Goal: Task Accomplishment & Management: Manage account settings

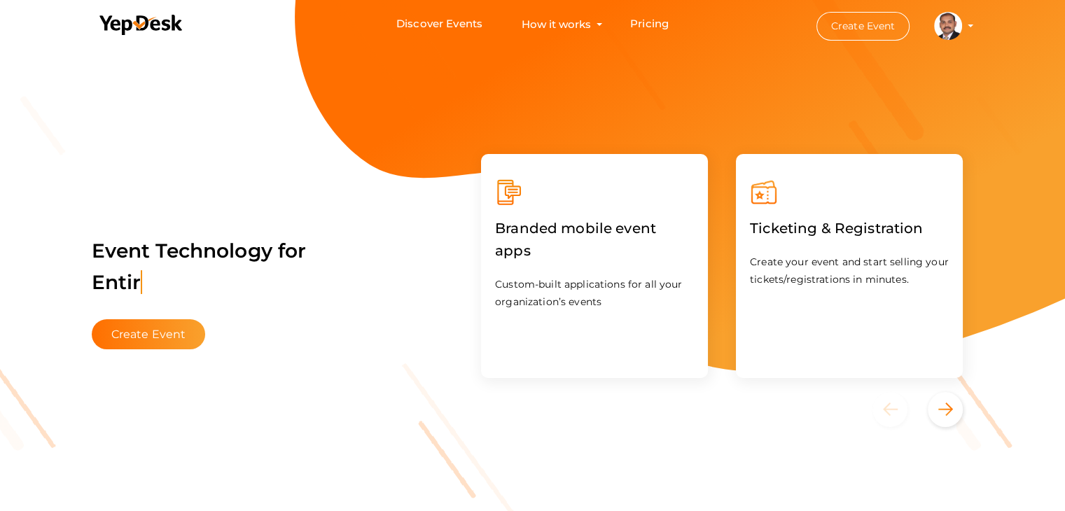
click at [962, 26] on profile-pic at bounding box center [948, 25] width 28 height 11
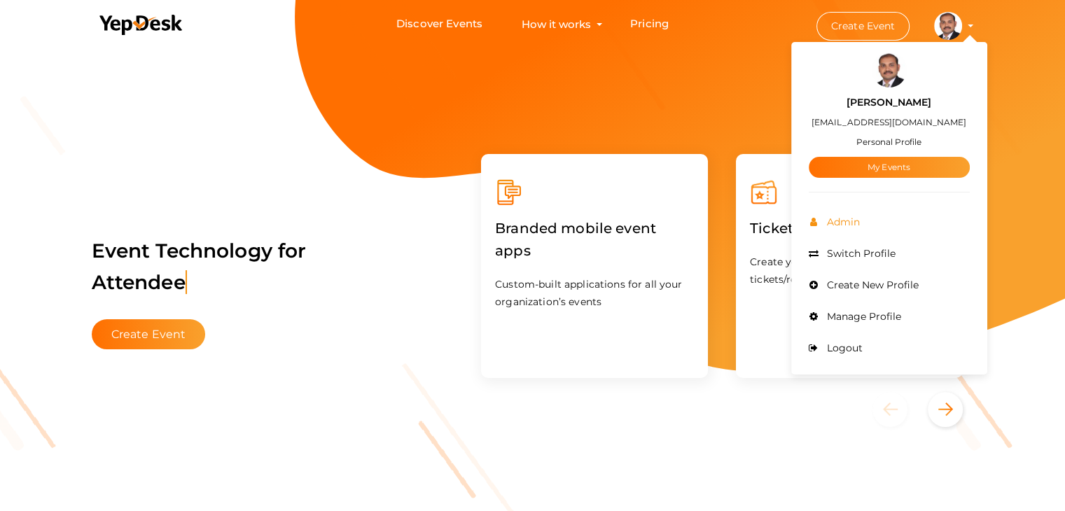
click at [840, 228] on li "Admin" at bounding box center [889, 223] width 161 height 32
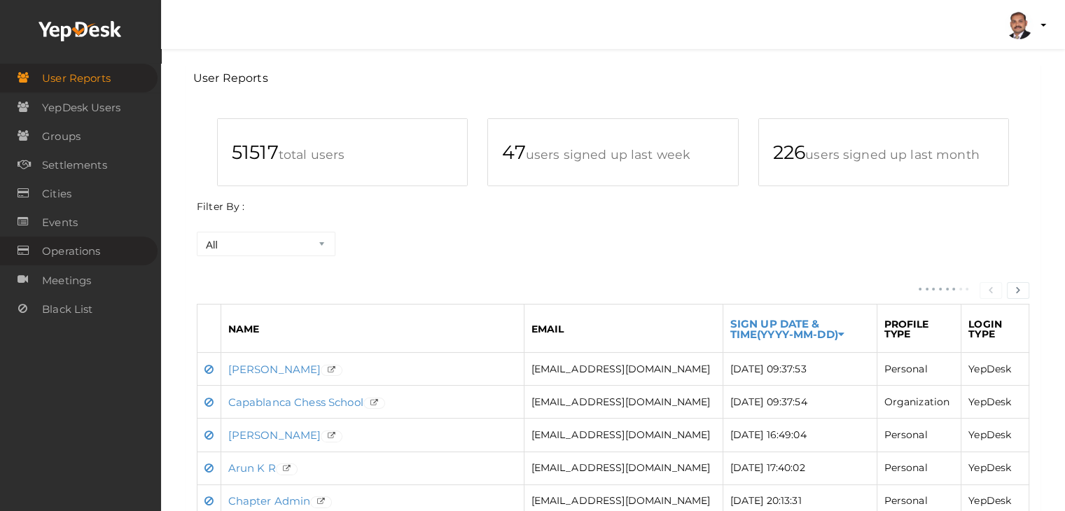
click at [88, 254] on span "Operations" at bounding box center [71, 251] width 58 height 28
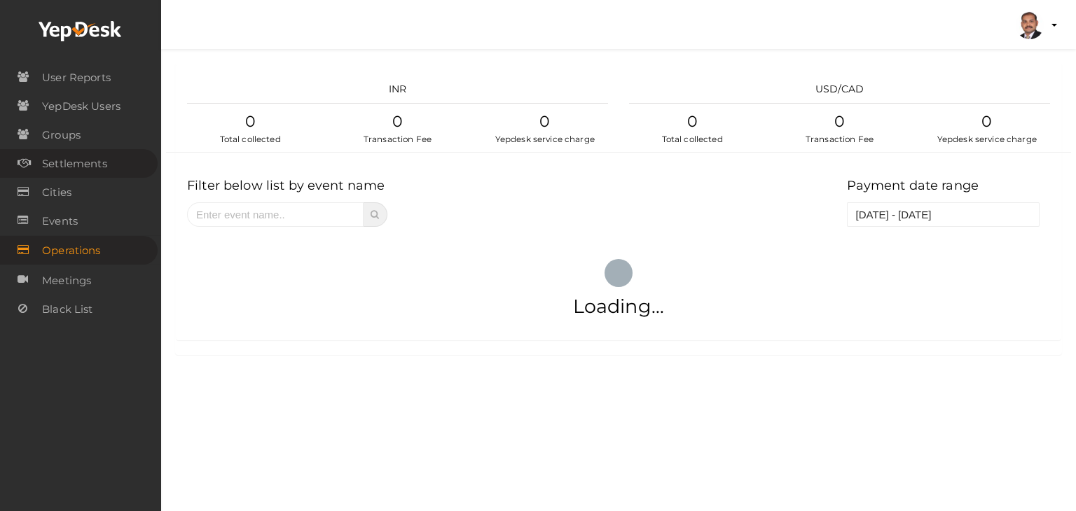
click at [95, 162] on span "Settlements" at bounding box center [74, 164] width 65 height 28
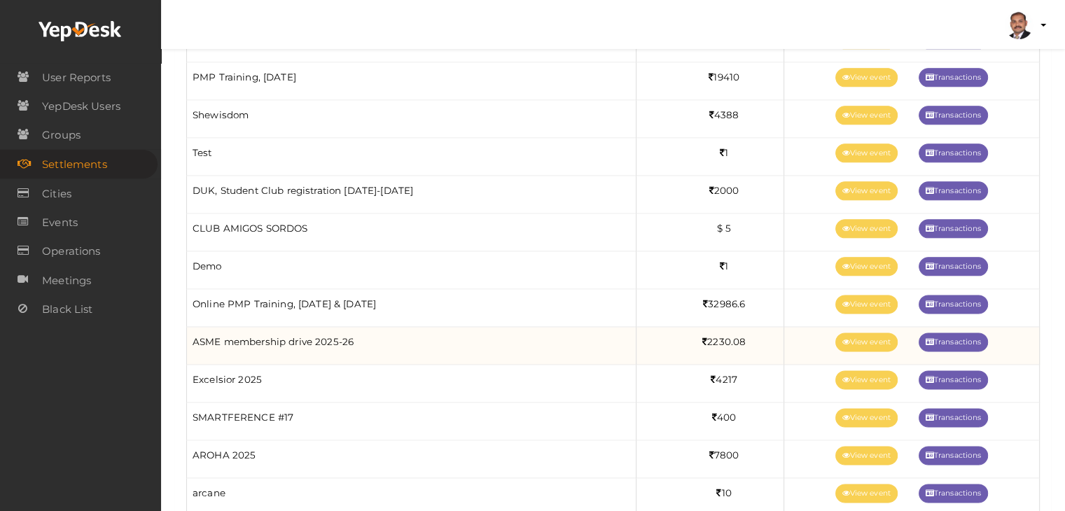
scroll to position [1751, 0]
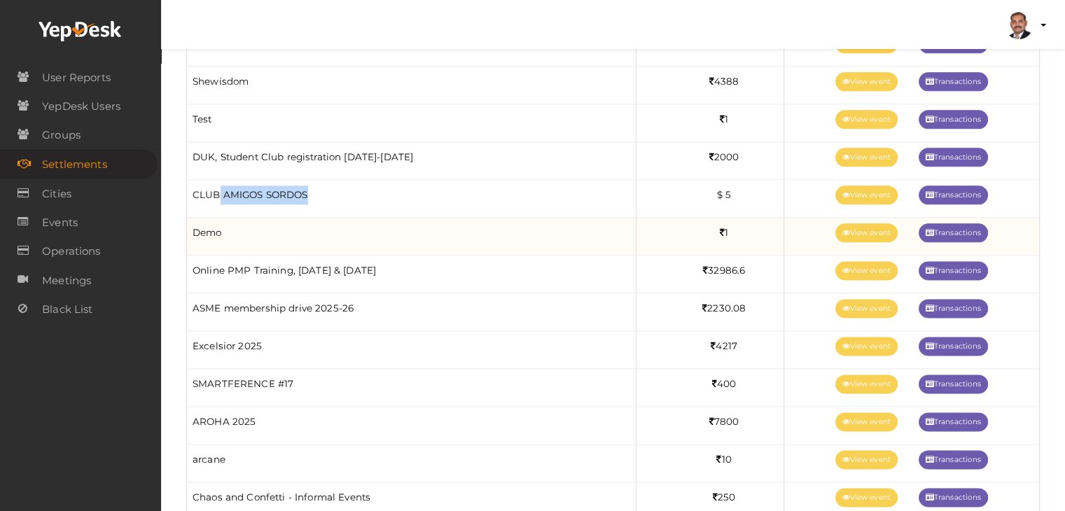
drag, startPoint x: 345, startPoint y: 191, endPoint x: 240, endPoint y: 219, distance: 108.0
click at [216, 198] on td "CLUB AMIGOS SORDOS" at bounding box center [412, 199] width 450 height 38
click at [248, 225] on td "Demo" at bounding box center [412, 237] width 450 height 38
drag, startPoint x: 248, startPoint y: 225, endPoint x: 196, endPoint y: 225, distance: 51.8
click at [196, 225] on td "Demo" at bounding box center [412, 237] width 450 height 38
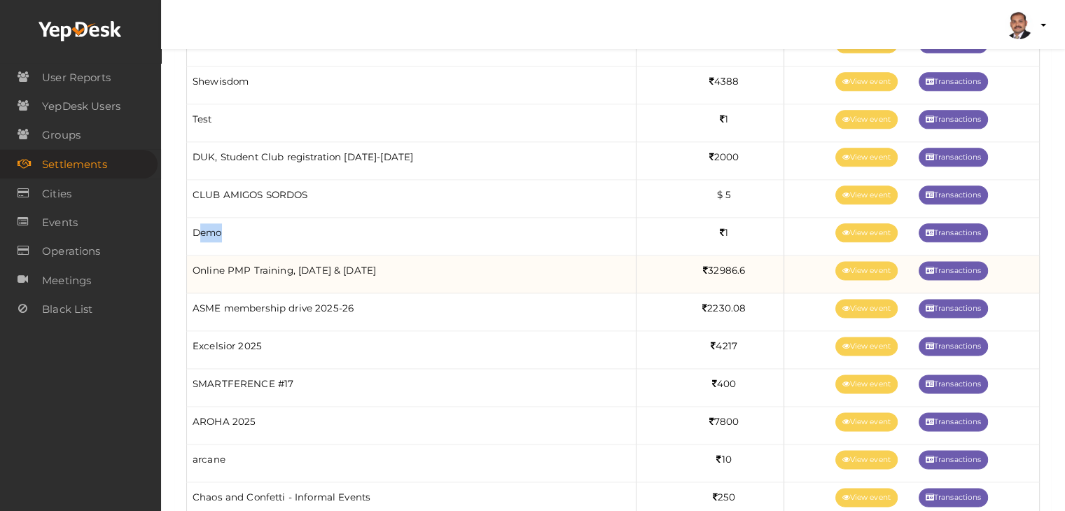
drag, startPoint x: 422, startPoint y: 259, endPoint x: 275, endPoint y: 267, distance: 147.3
click at [275, 267] on td "Online PMP Training, Sep & October 2025" at bounding box center [412, 275] width 450 height 38
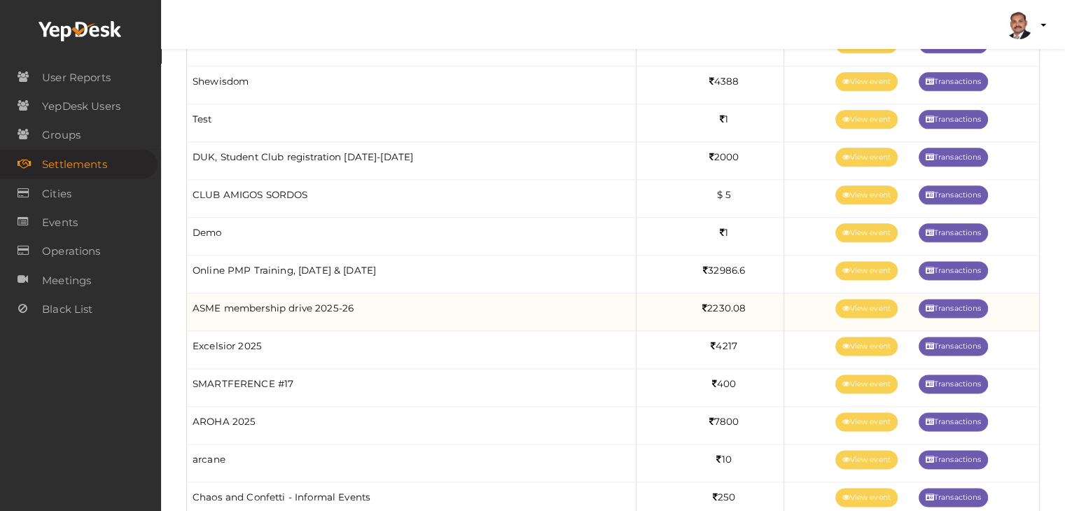
click at [391, 316] on td "ASME membership drive 2025-26" at bounding box center [412, 312] width 450 height 38
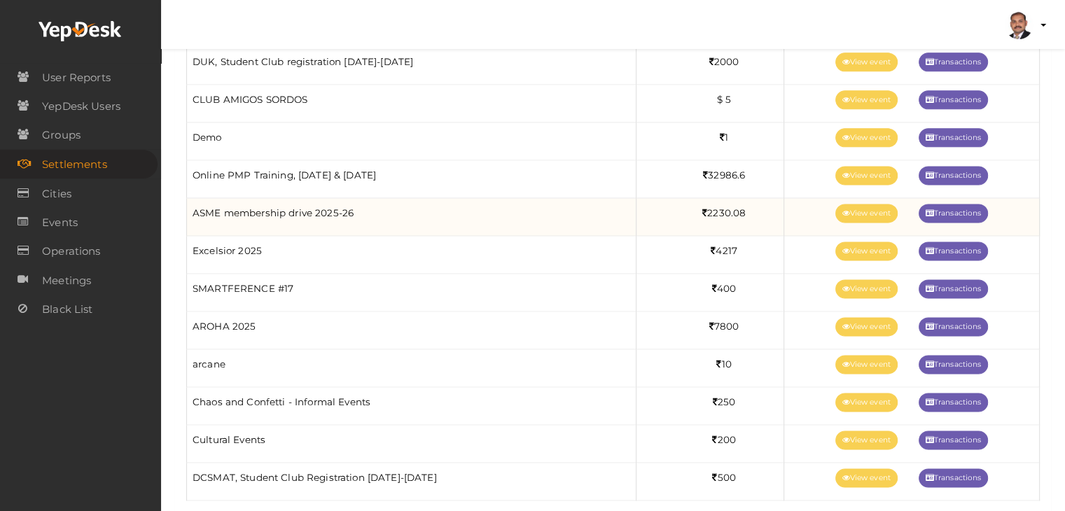
scroll to position [1880, 0]
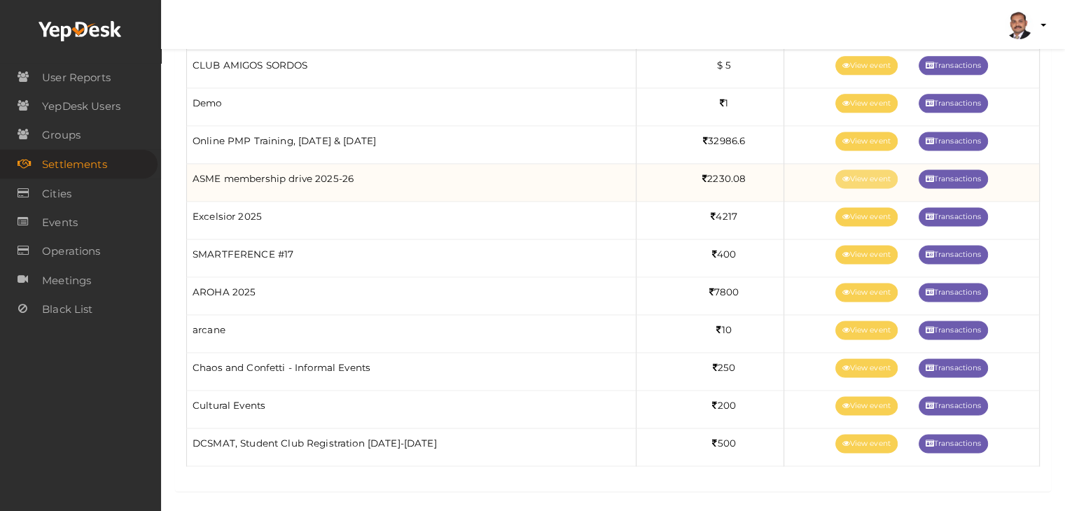
click at [858, 171] on link "View event" at bounding box center [867, 178] width 62 height 19
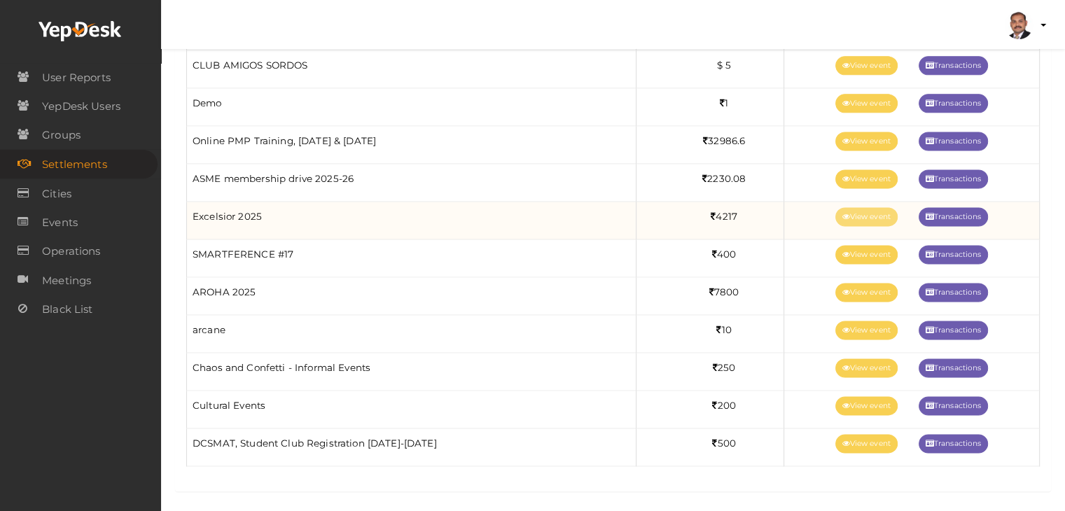
click at [867, 207] on link "View event" at bounding box center [867, 216] width 62 height 19
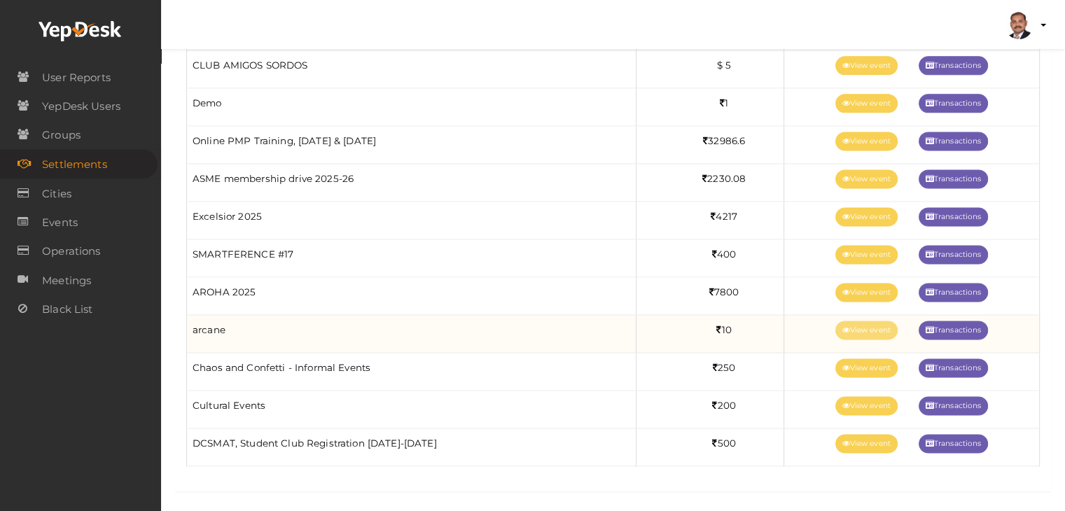
click at [852, 321] on link "View event" at bounding box center [867, 330] width 62 height 19
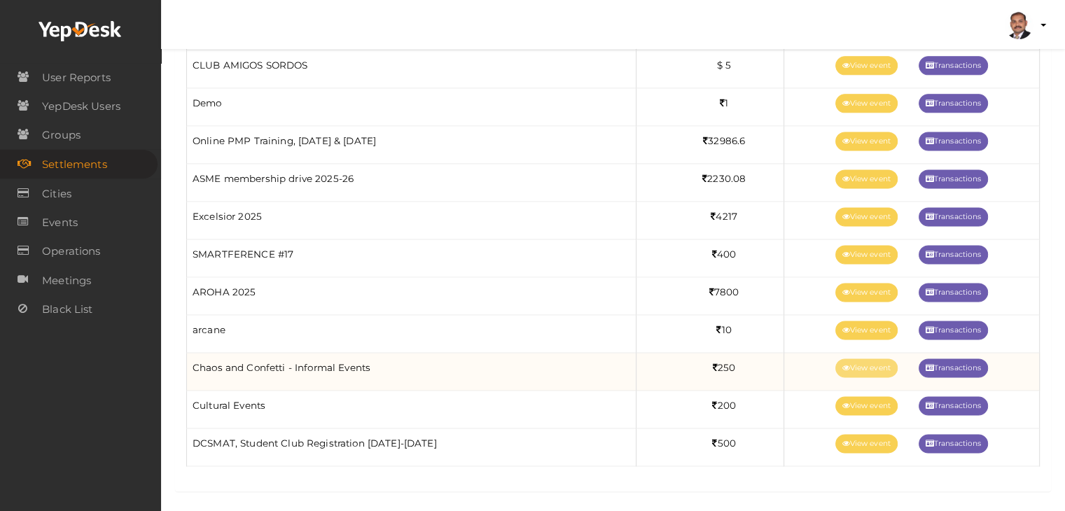
click at [854, 359] on link "View event" at bounding box center [867, 368] width 62 height 19
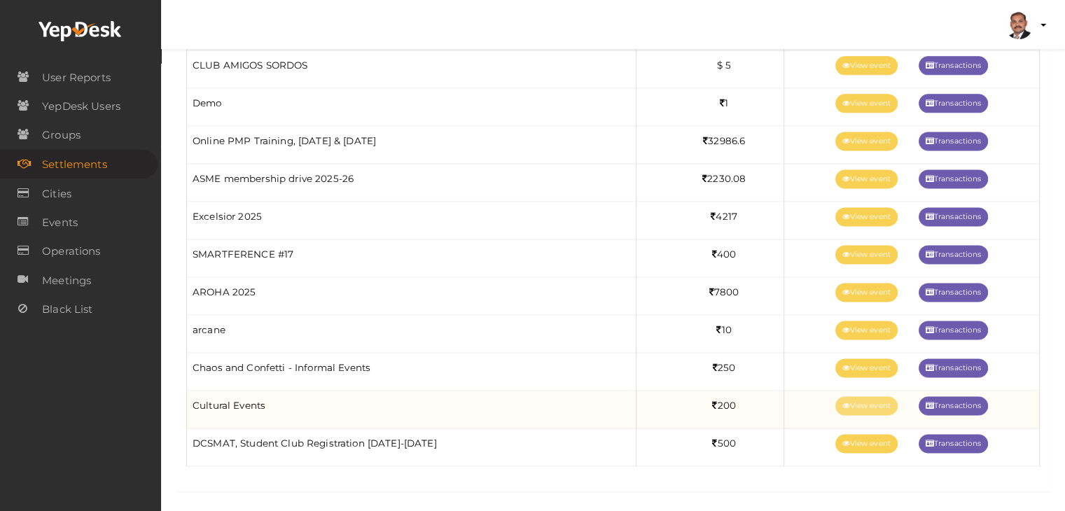
click at [843, 403] on icon at bounding box center [847, 407] width 8 height 8
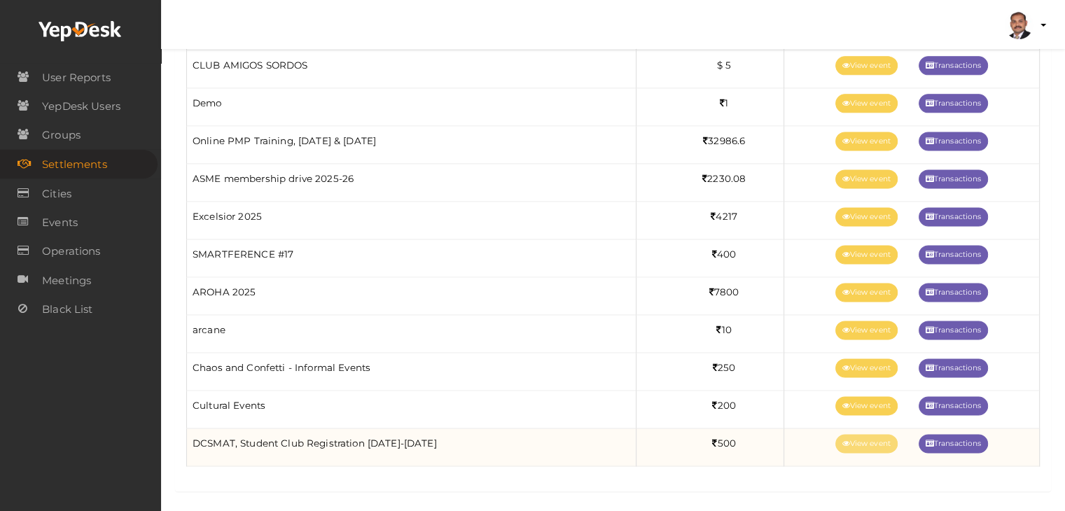
click at [843, 441] on icon at bounding box center [847, 445] width 8 height 8
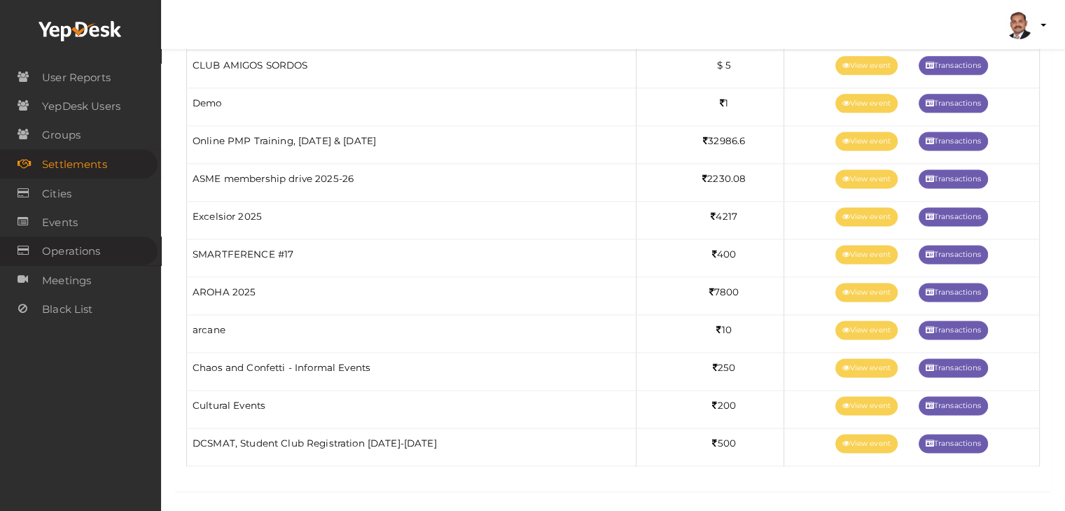
click at [73, 245] on span "Operations" at bounding box center [71, 251] width 58 height 28
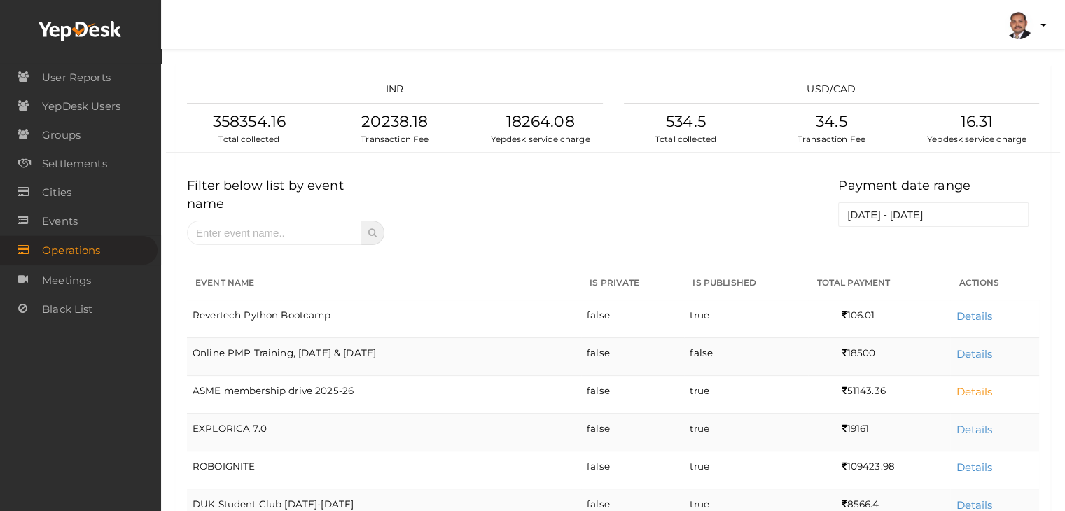
click at [968, 385] on link "Details" at bounding box center [974, 391] width 36 height 13
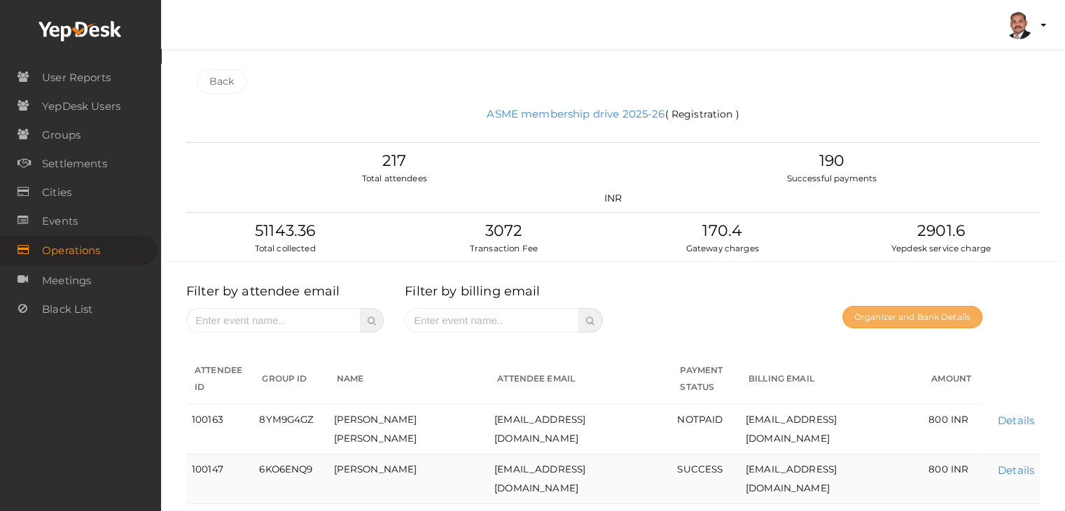
click at [913, 318] on button "Organizer and Bank Details" at bounding box center [913, 317] width 140 height 22
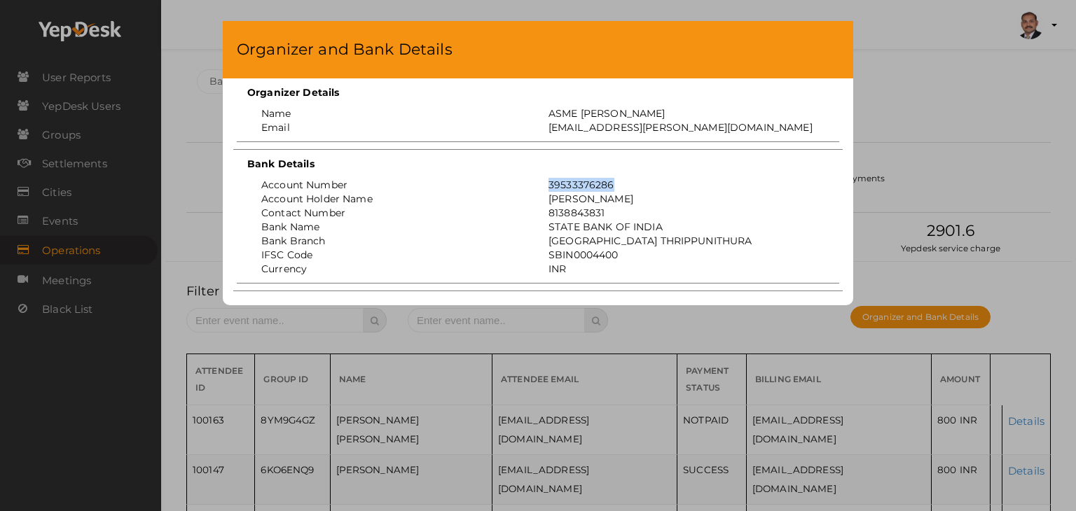
drag, startPoint x: 616, startPoint y: 182, endPoint x: 547, endPoint y: 181, distance: 69.3
click at [547, 181] on div "39533376286" at bounding box center [681, 185] width 287 height 14
copy div "39533376286"
click at [928, 120] on div "Organizer and Bank Details Organizer Details Name ASME MACE Email asme@mace.ac.…" at bounding box center [538, 255] width 1076 height 511
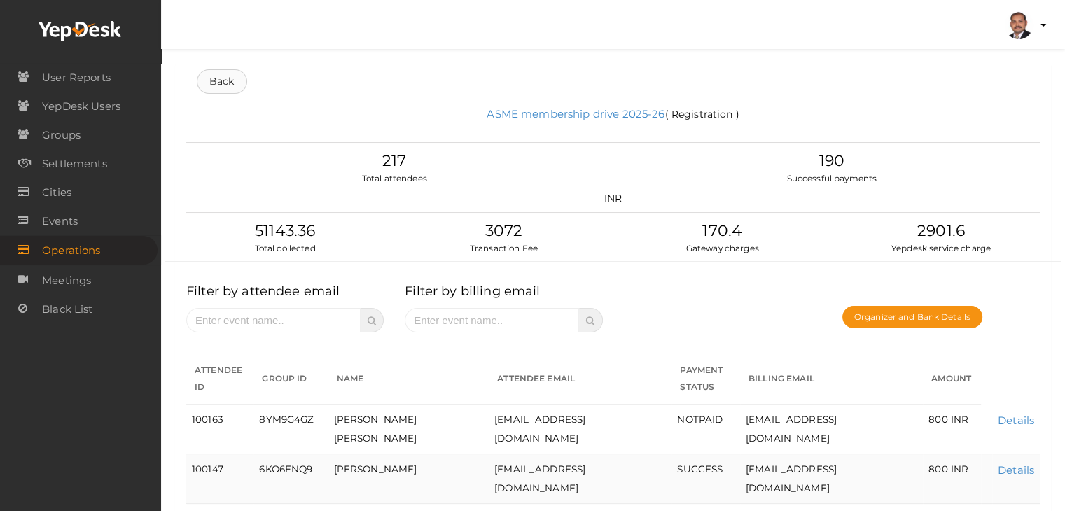
click at [227, 74] on link "Back" at bounding box center [222, 81] width 50 height 25
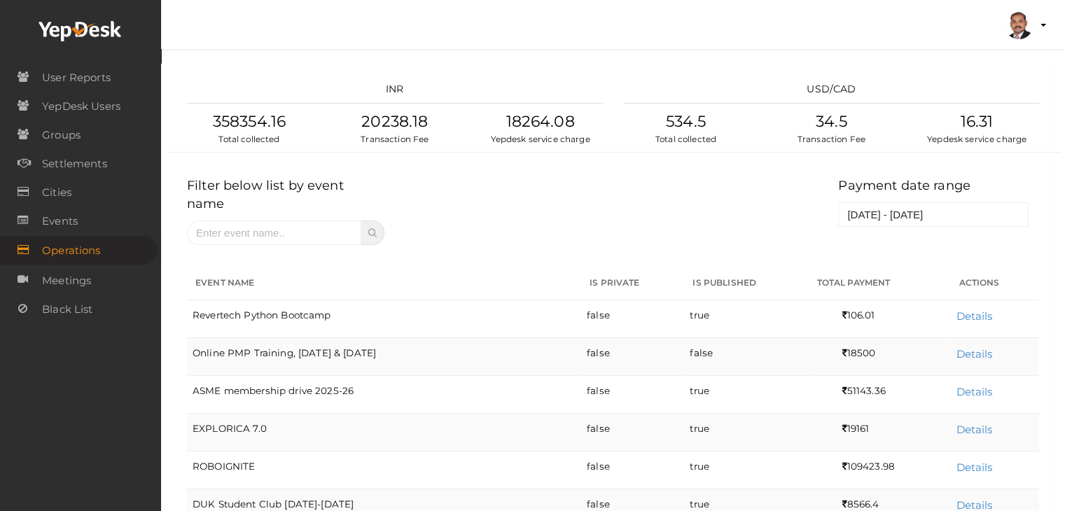
scroll to position [342, 0]
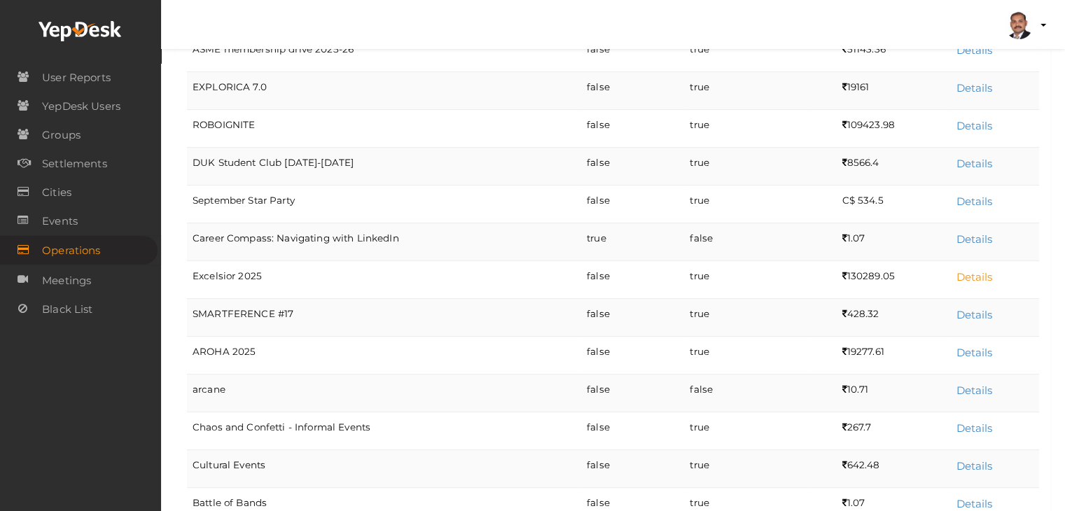
click at [971, 270] on link "Details" at bounding box center [974, 276] width 36 height 13
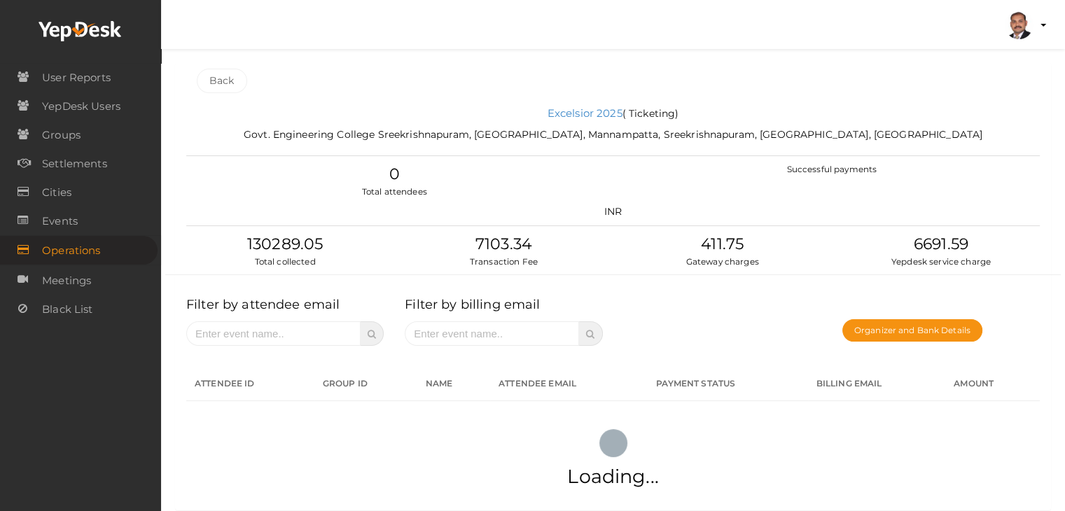
scroll to position [0, 0]
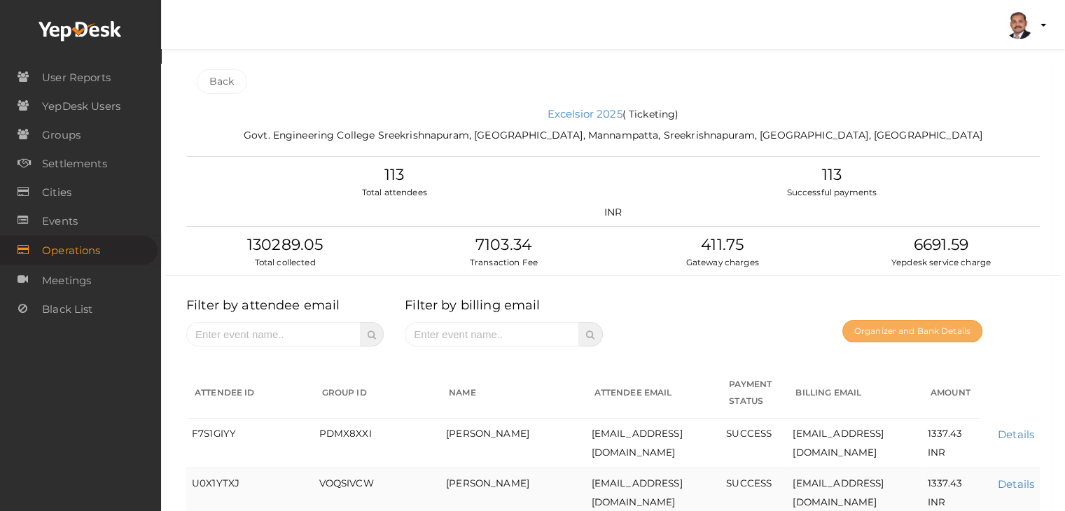
click at [922, 331] on button "Organizer and Bank Details" at bounding box center [913, 331] width 140 height 22
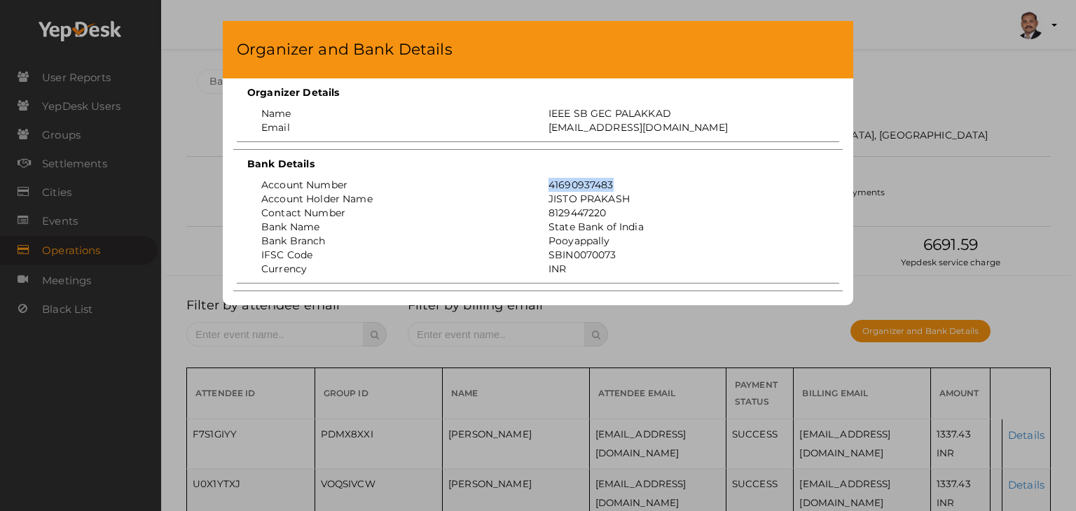
drag, startPoint x: 614, startPoint y: 186, endPoint x: 548, endPoint y: 188, distance: 65.9
click at [548, 188] on div "41690937483" at bounding box center [681, 185] width 287 height 14
copy div "41690937483"
click at [921, 93] on div "Organizer and Bank Details Organizer Details Name IEEE SB GEC PALAKKAD Email ie…" at bounding box center [538, 255] width 1076 height 511
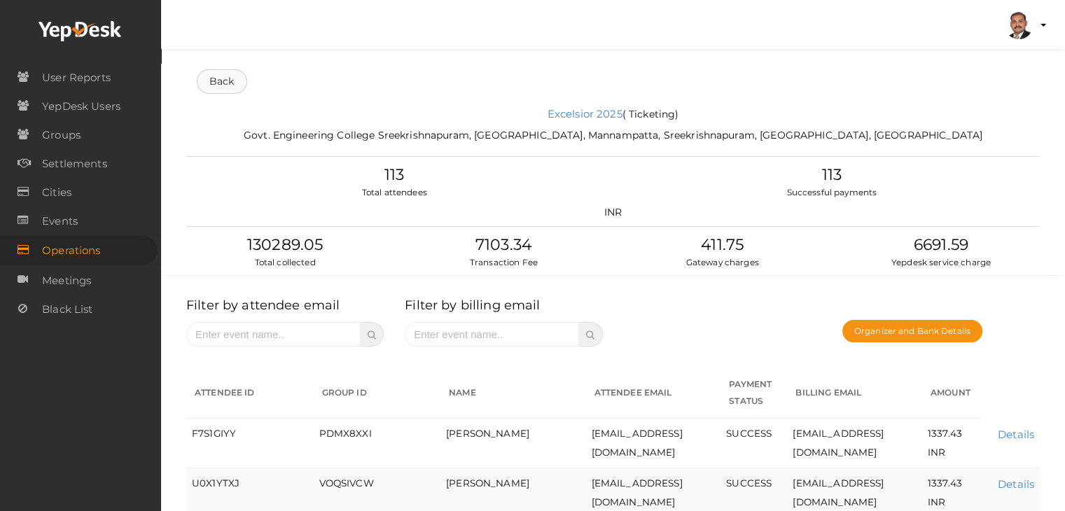
click at [238, 81] on link "Back" at bounding box center [222, 81] width 50 height 25
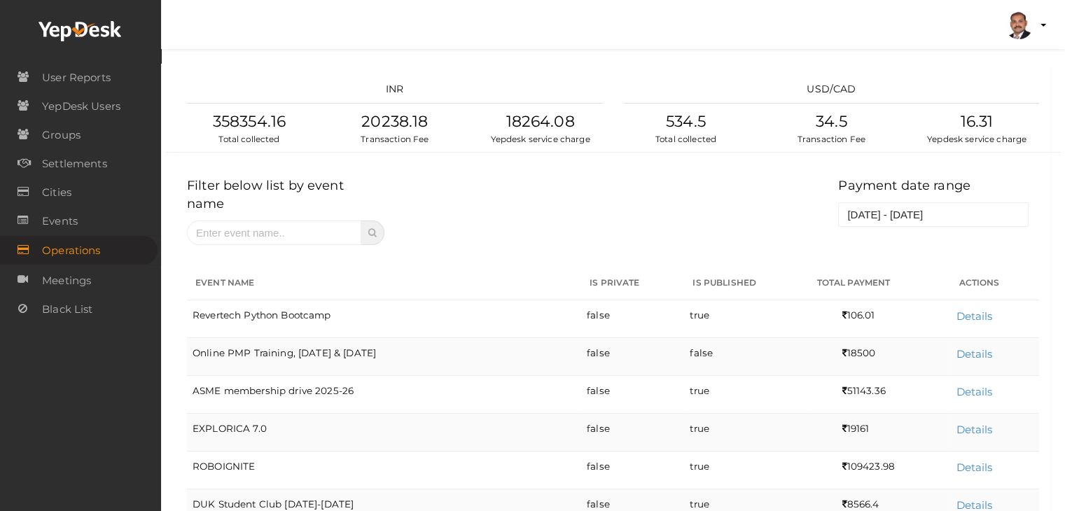
scroll to position [430, 0]
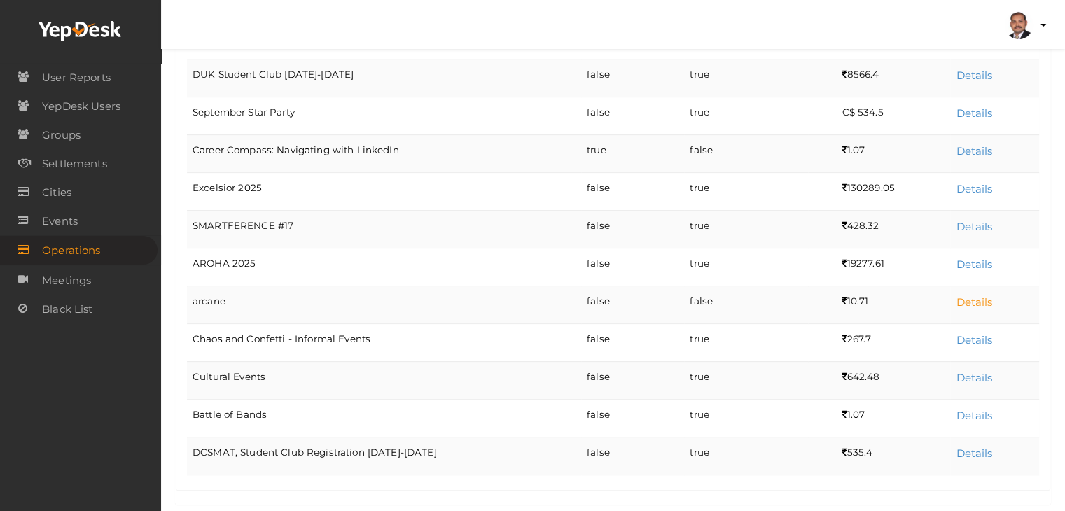
click at [972, 296] on link "Details" at bounding box center [974, 302] width 36 height 13
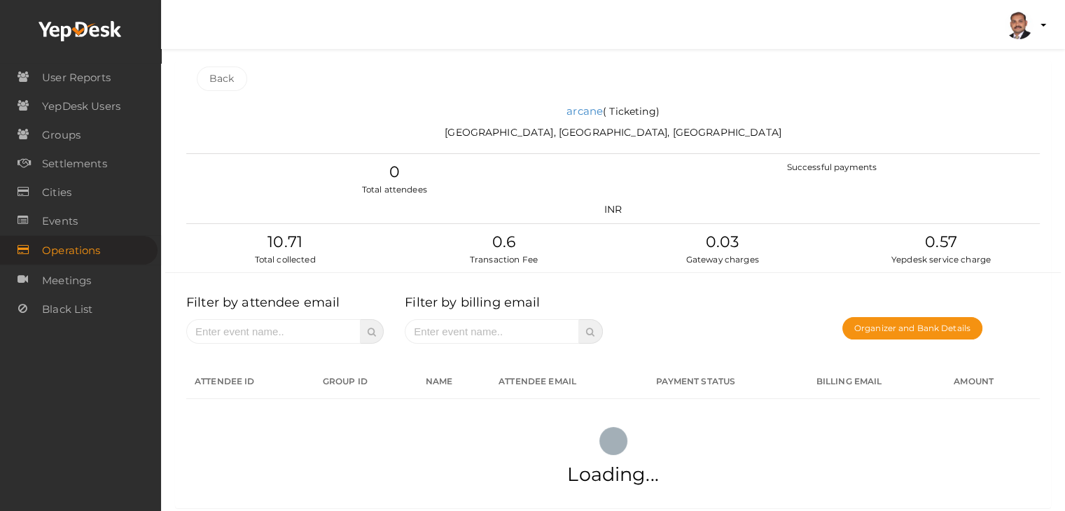
scroll to position [0, 0]
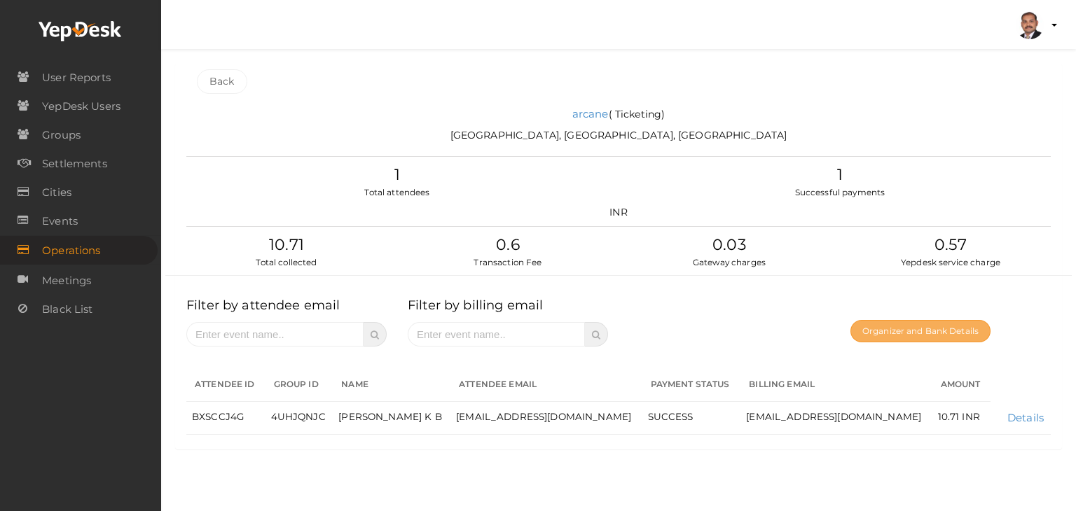
click at [896, 338] on button "Organizer and Bank Details" at bounding box center [920, 331] width 140 height 22
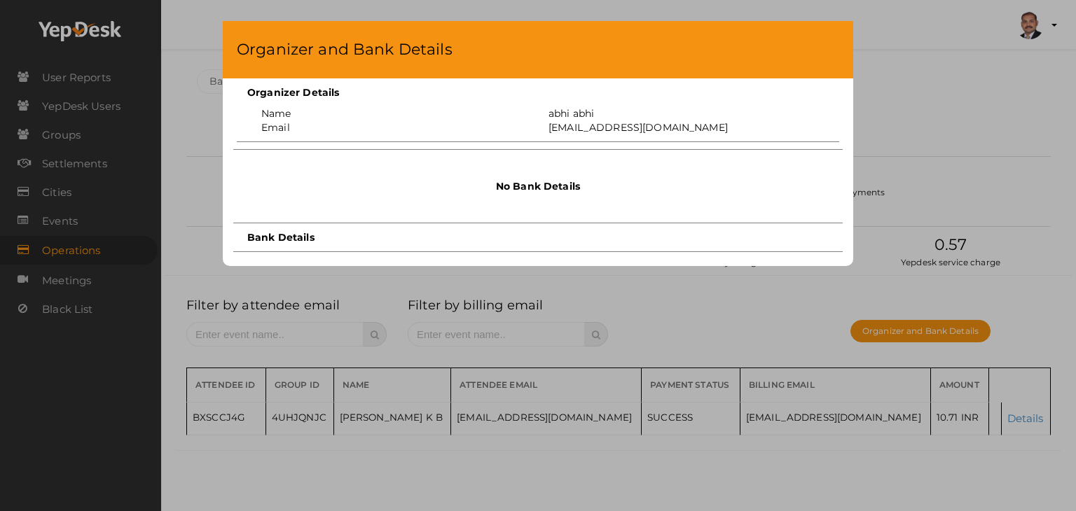
drag, startPoint x: 961, startPoint y: 127, endPoint x: 937, endPoint y: 59, distance: 72.0
click at [961, 125] on div "Organizer and Bank Details Organizer Details Name abhi abhi Email simplytech118…" at bounding box center [538, 255] width 1076 height 511
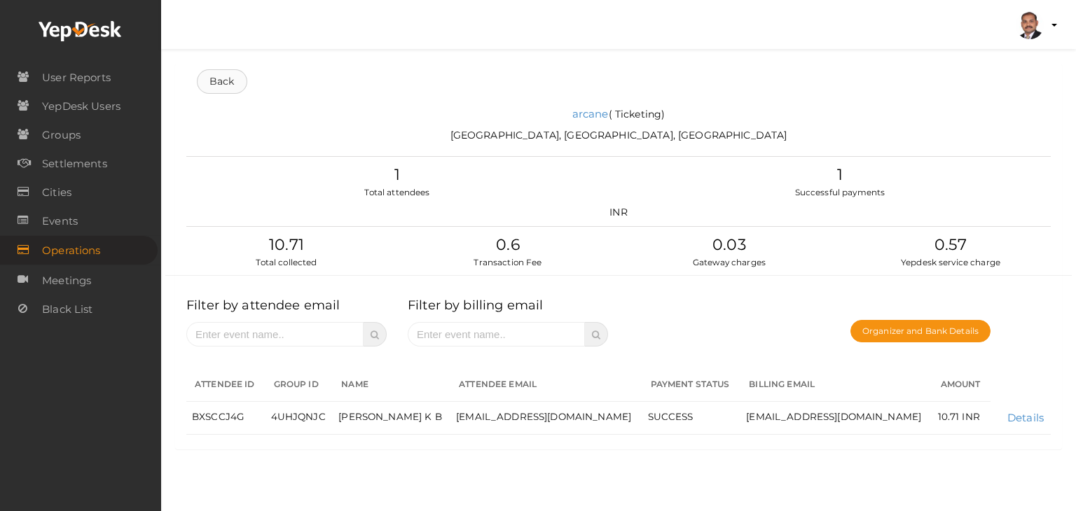
click at [221, 79] on link "Back" at bounding box center [222, 81] width 50 height 25
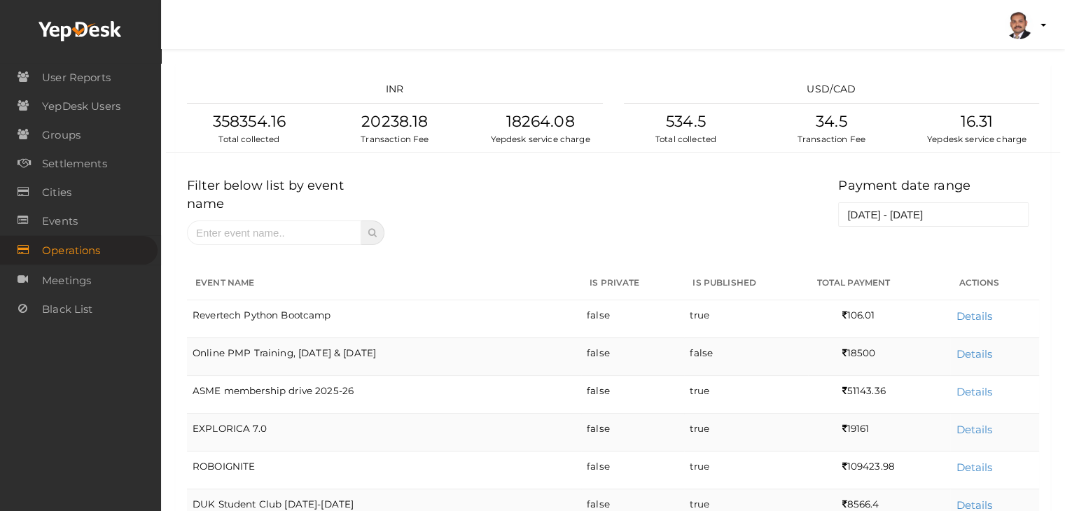
scroll to position [430, 0]
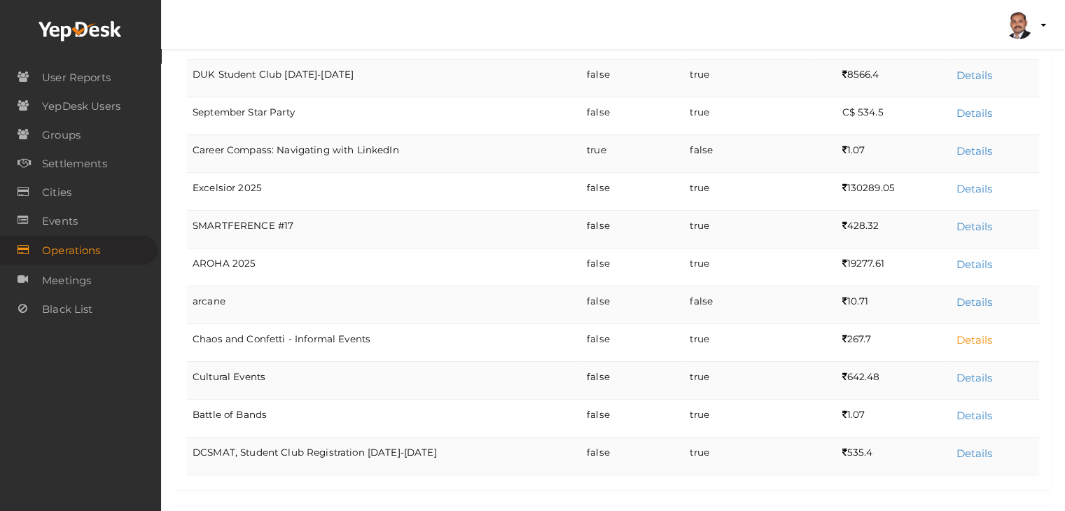
click at [969, 333] on link "Details" at bounding box center [974, 339] width 36 height 13
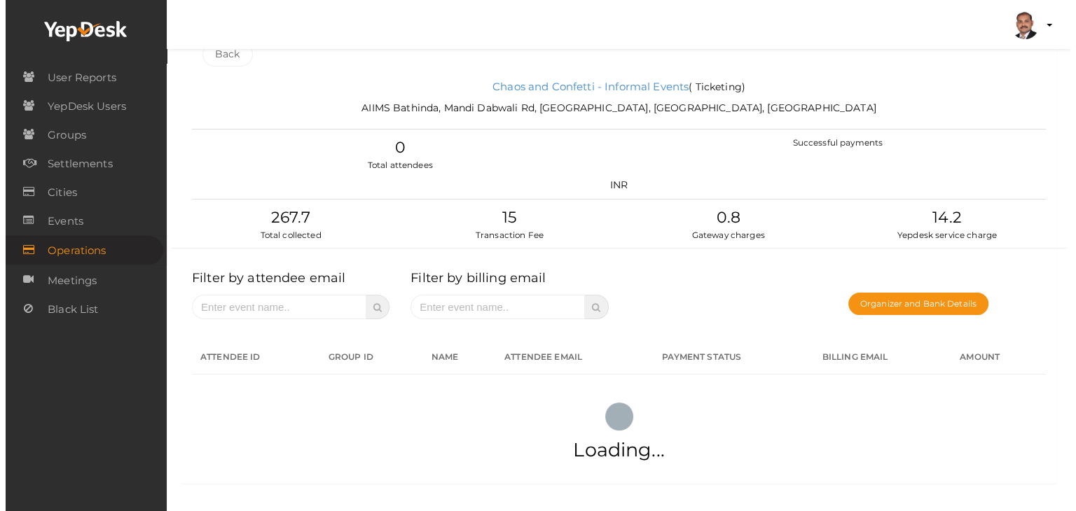
scroll to position [0, 0]
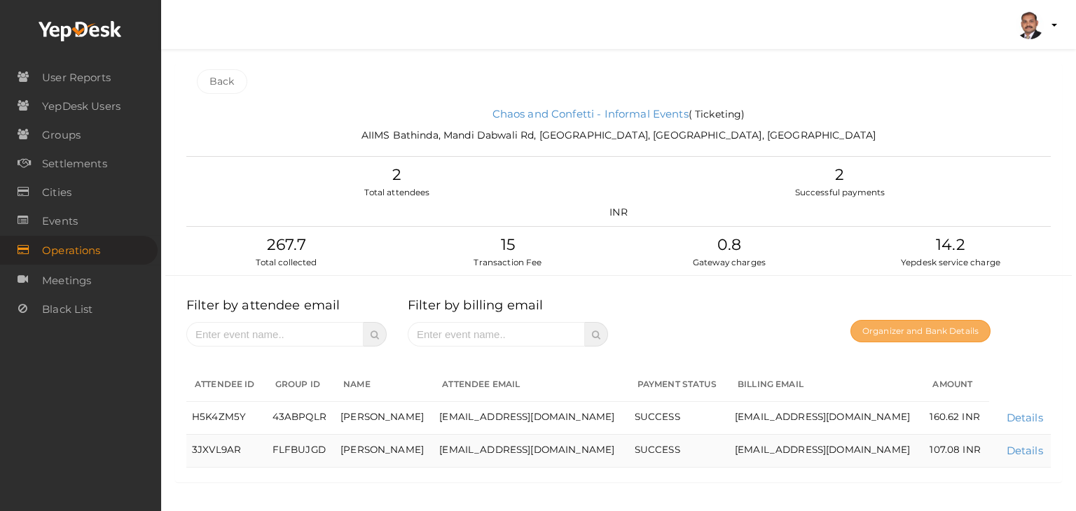
click at [910, 333] on button "Organizer and Bank Details" at bounding box center [920, 331] width 140 height 22
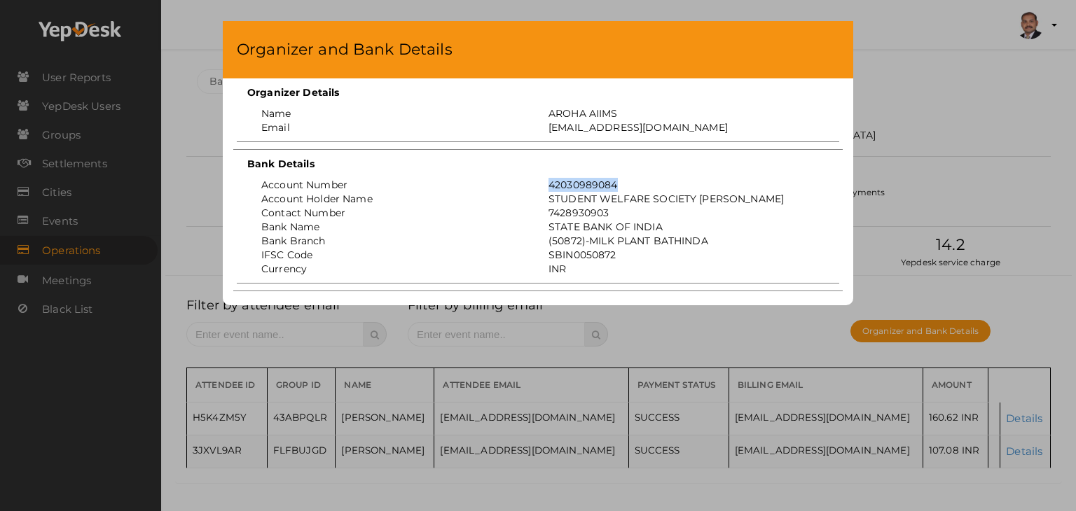
drag, startPoint x: 627, startPoint y: 186, endPoint x: 546, endPoint y: 182, distance: 80.6
click at [546, 182] on div "42030989084" at bounding box center [681, 185] width 287 height 14
copy div "42030989084"
drag, startPoint x: 624, startPoint y: 108, endPoint x: 545, endPoint y: 106, distance: 79.2
click at [545, 106] on div "AROHA AIIMS" at bounding box center [681, 113] width 287 height 14
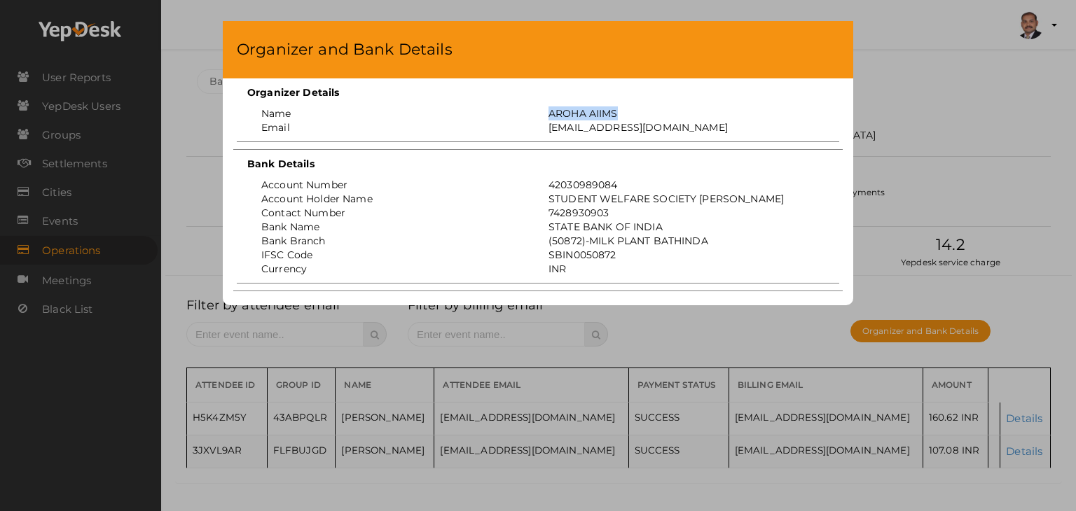
copy div "AROHA AIIMS"
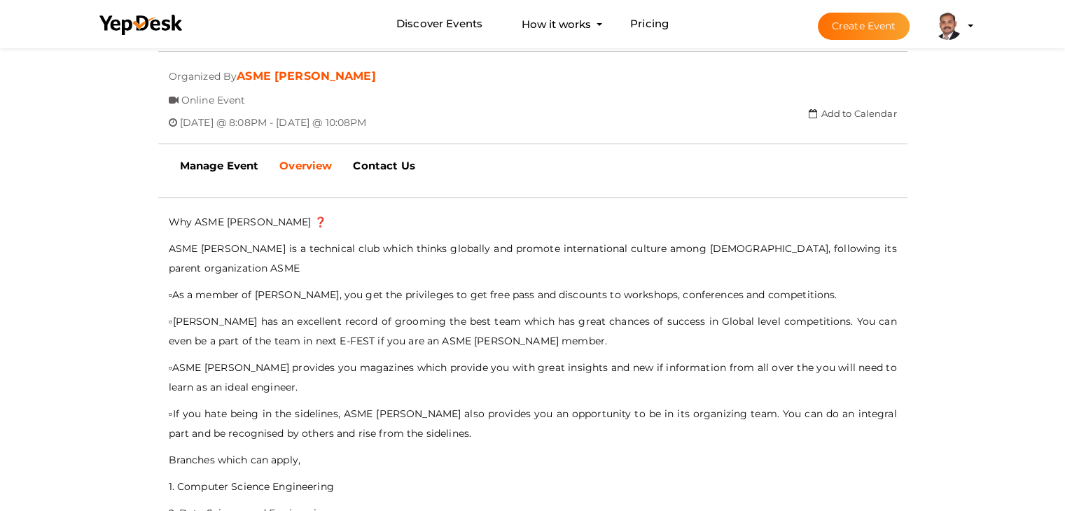
scroll to position [395, 0]
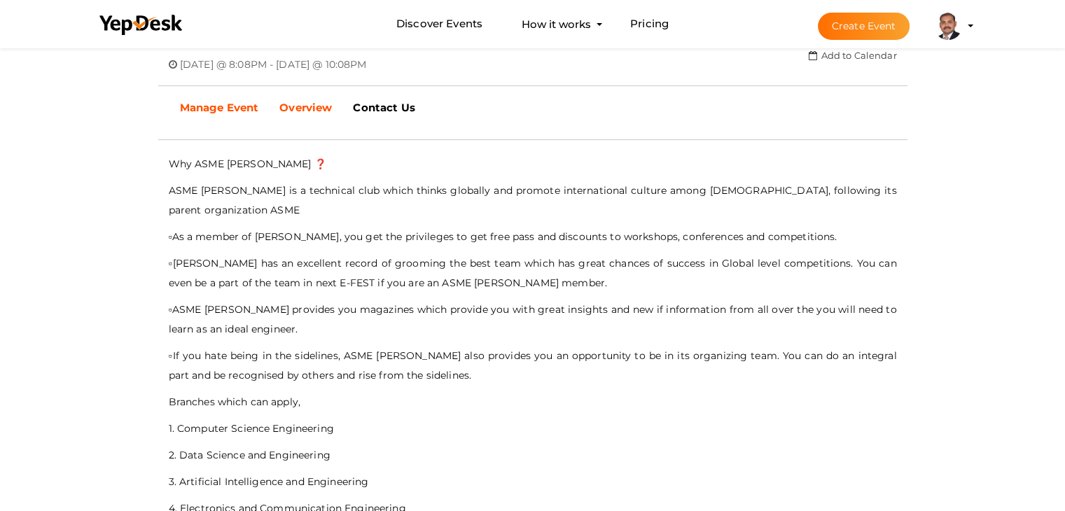
click at [205, 98] on link "Manage Event" at bounding box center [219, 107] width 100 height 35
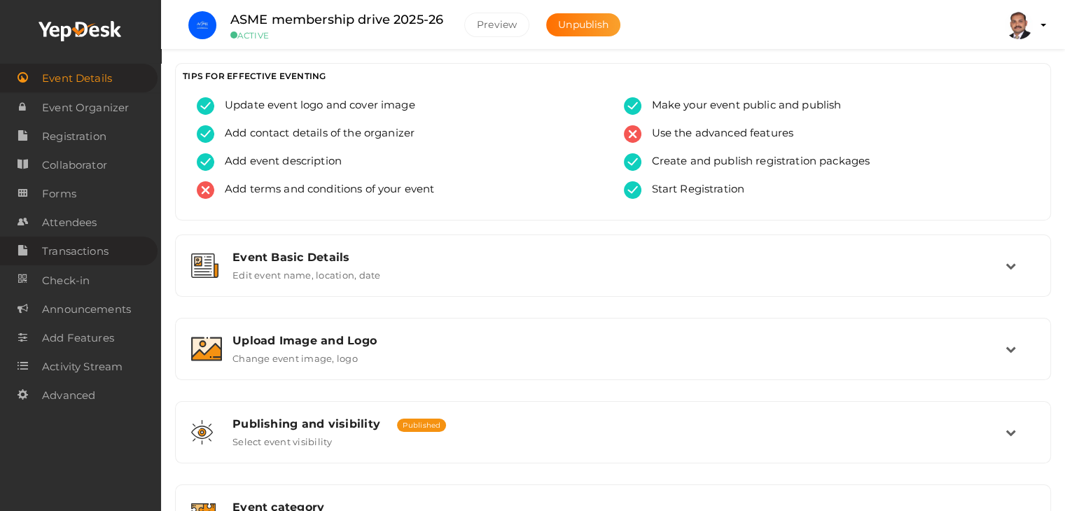
click at [81, 249] on span "Transactions" at bounding box center [75, 251] width 67 height 28
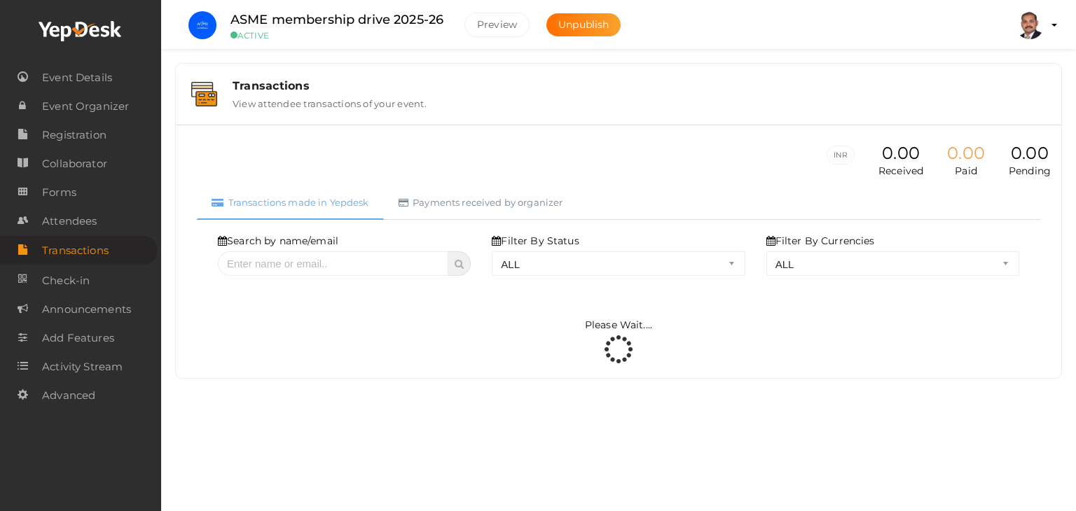
drag, startPoint x: 604, startPoint y: 246, endPoint x: 602, endPoint y: 255, distance: 9.5
click at [604, 245] on div "Filter By Status ALL SUCCESS DECLINED UNAUTHORIZED FAILED NOTPAID FREE REFUNDED…" at bounding box center [618, 255] width 253 height 42
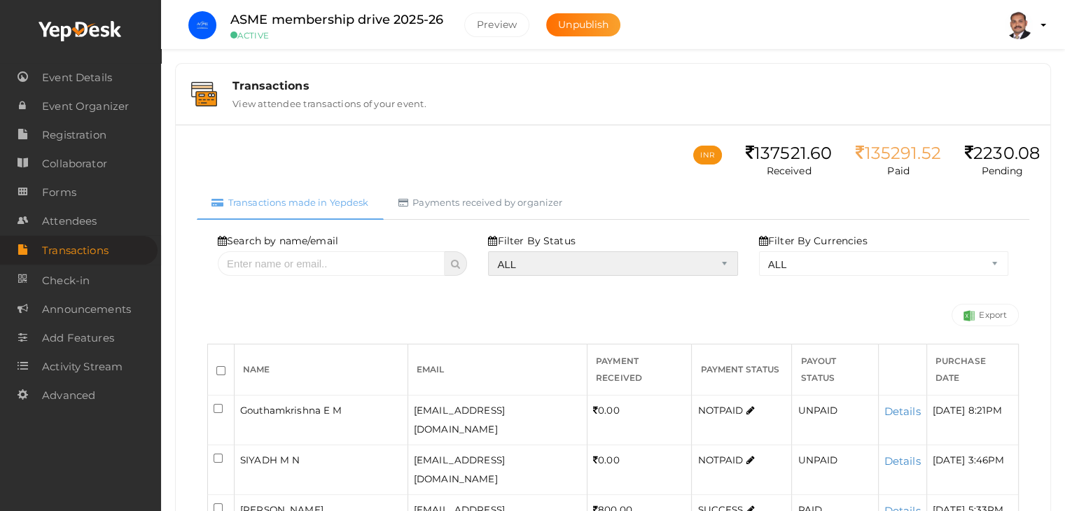
click at [600, 261] on select "ALL SUCCESS DECLINED UNAUTHORIZED FAILED NOTPAID FREE REFUNDED NA" at bounding box center [612, 263] width 249 height 25
click at [492, 251] on select "ALL SUCCESS DECLINED UNAUTHORIZED FAILED NOTPAID FREE REFUNDED NA" at bounding box center [612, 263] width 249 height 25
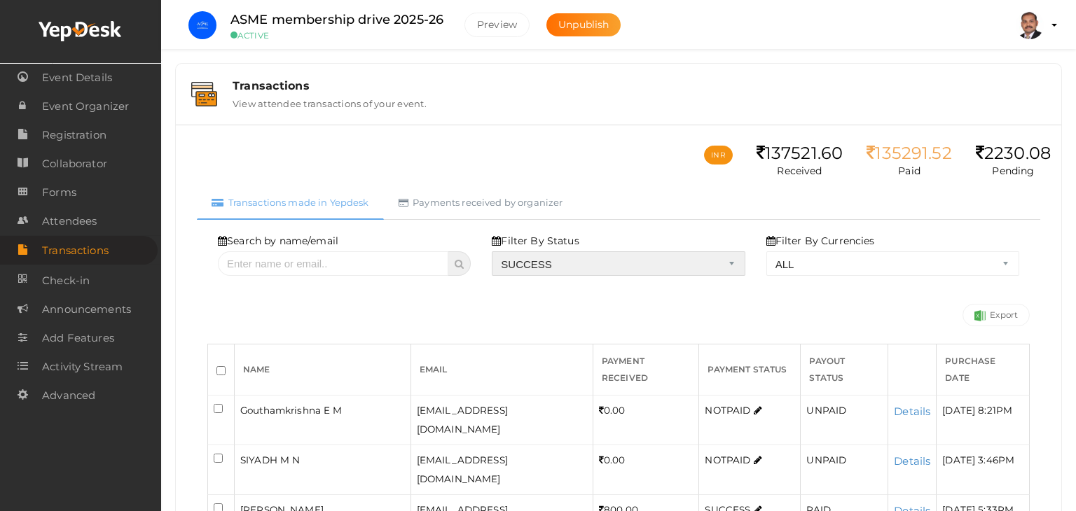
select select "? string:SUCCESS ?"
select select "? string:ALL ?"
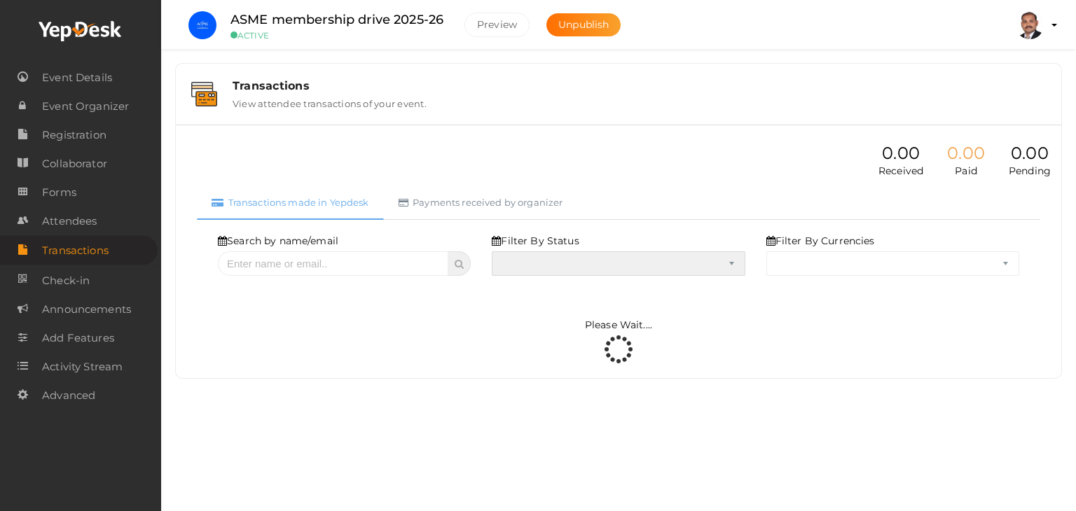
select select "SUCCESS"
select select "ALL"
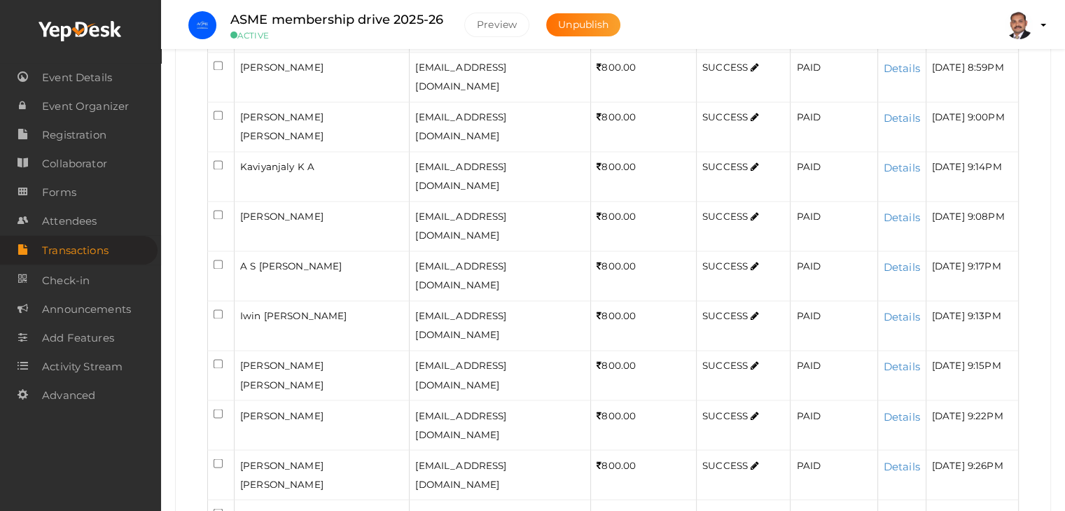
scroll to position [2378, 0]
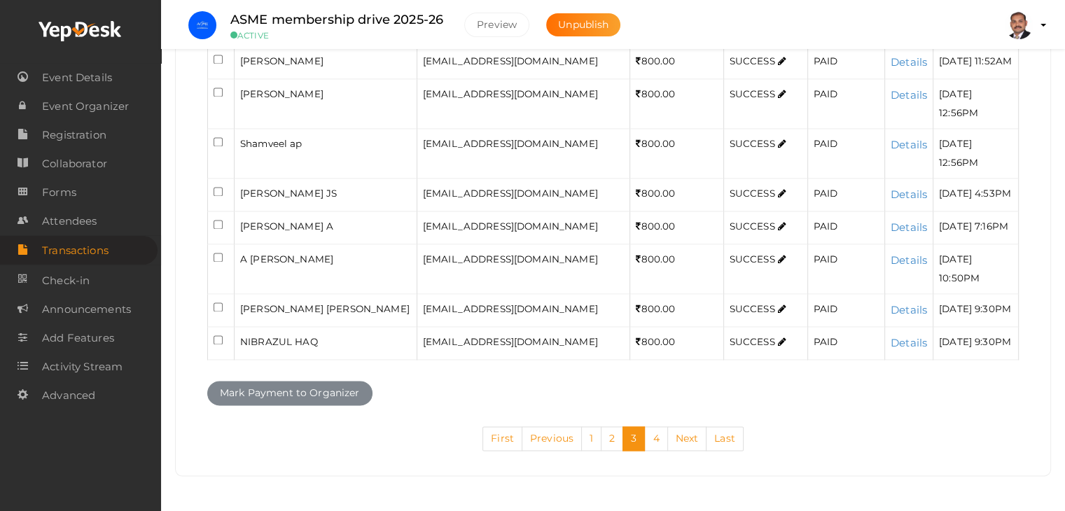
scroll to position [2039, 0]
click at [655, 451] on link "4" at bounding box center [655, 439] width 23 height 25
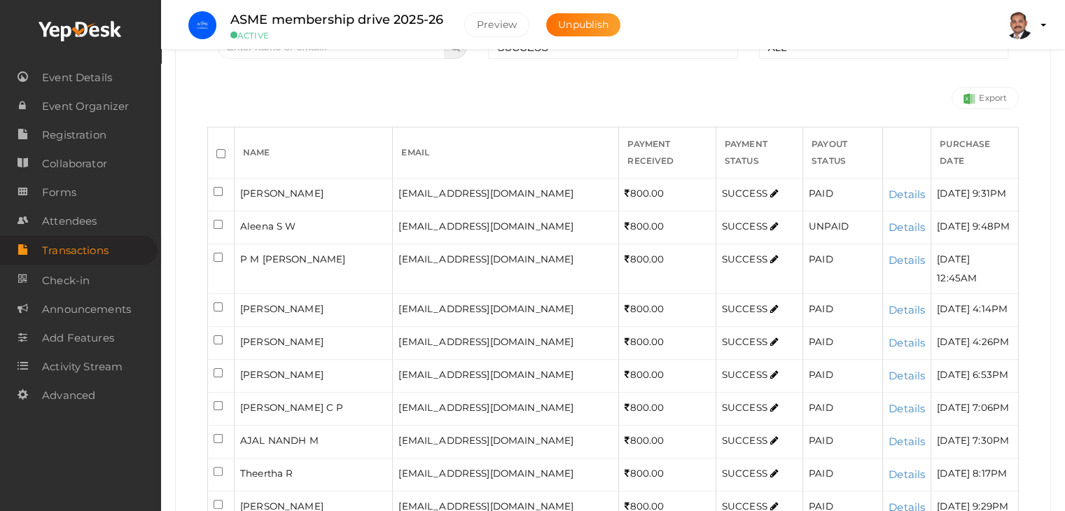
scroll to position [210, 0]
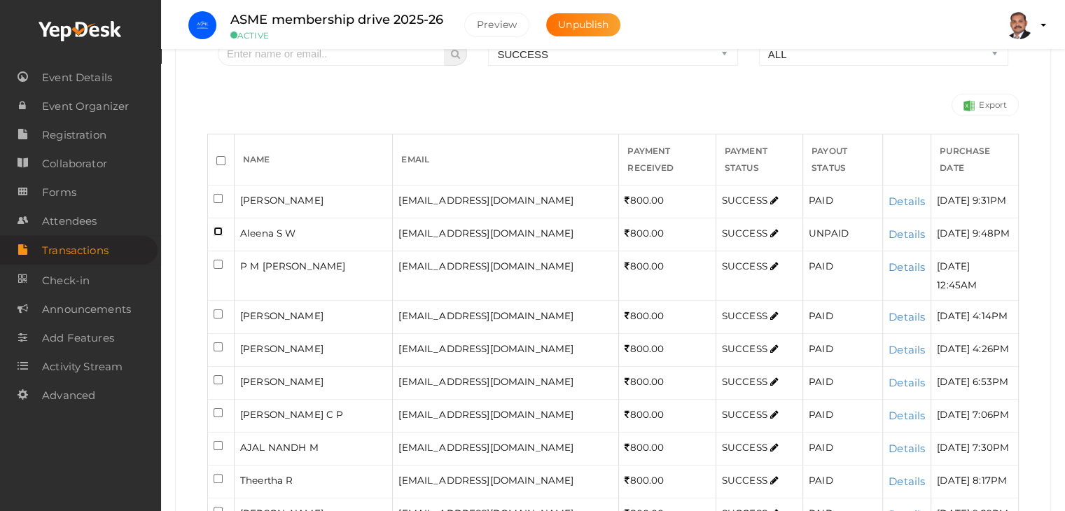
click at [217, 227] on input "checkbox" at bounding box center [218, 231] width 9 height 9
checkbox input "true"
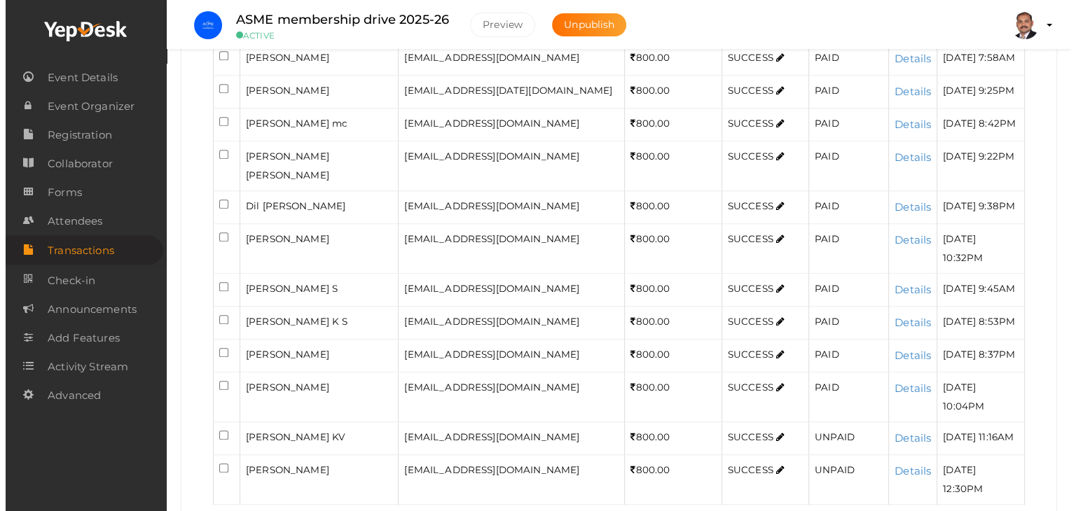
scroll to position [1164, 0]
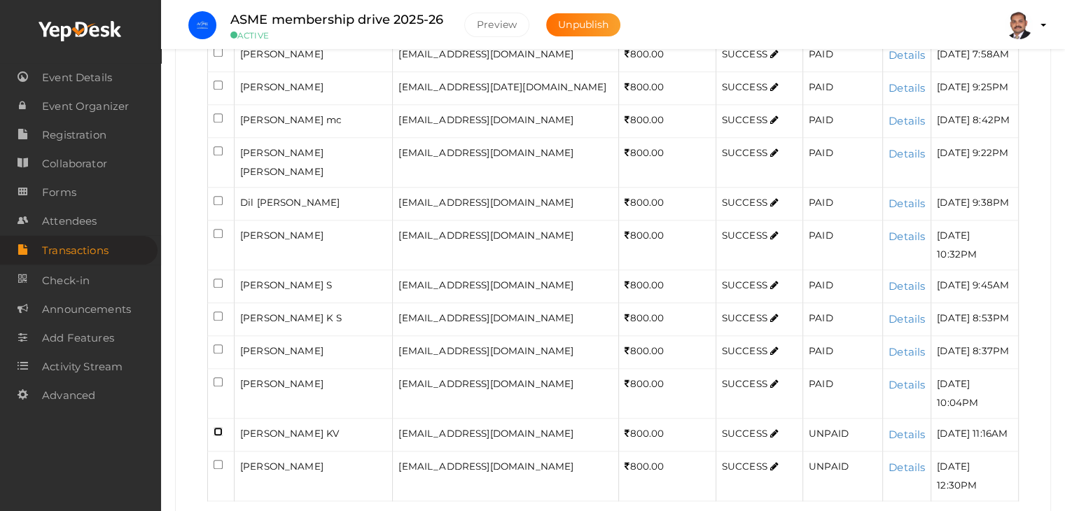
click at [216, 427] on input "checkbox" at bounding box center [218, 431] width 9 height 9
checkbox input "true"
click at [216, 460] on input "checkbox" at bounding box center [218, 464] width 9 height 9
checkbox input "true"
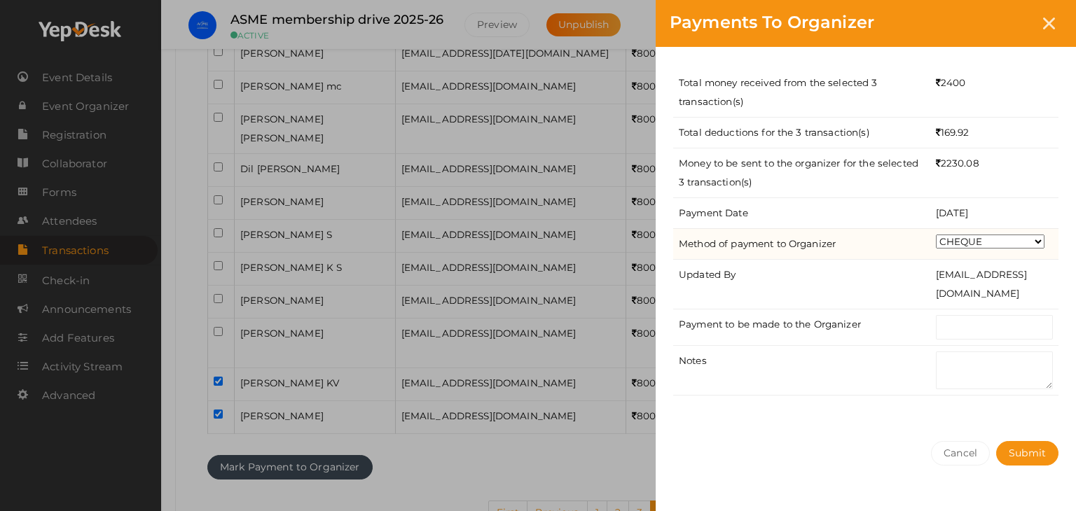
click at [973, 240] on select "CHEQUE ONLINE TRANSFER WIRE TRANSFER CASH BANK DRAFT OTHERS" at bounding box center [990, 242] width 109 height 14
select select "ONLINE TRANSFER"
click at [936, 235] on select "CHEQUE ONLINE TRANSFER WIRE TRANSFER CASH BANK DRAFT OTHERS" at bounding box center [990, 242] width 109 height 14
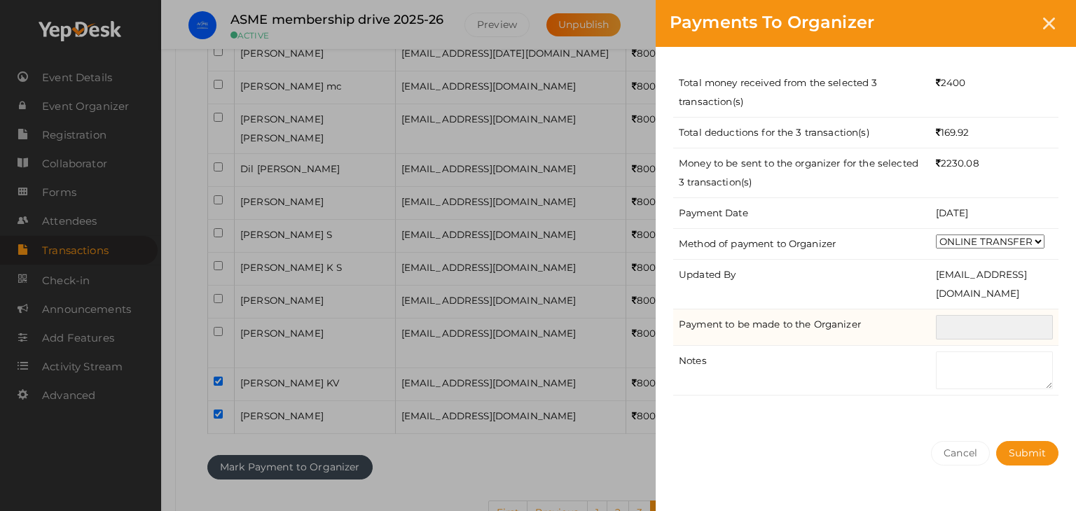
click at [971, 322] on input "text" at bounding box center [994, 327] width 117 height 25
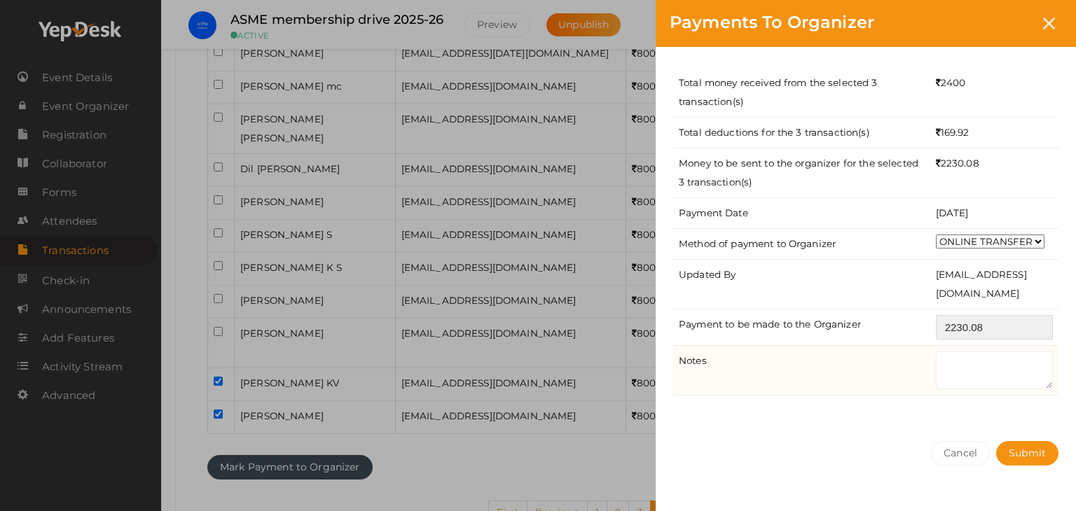
type input "2230.08"
click at [958, 372] on textarea at bounding box center [994, 371] width 117 height 38
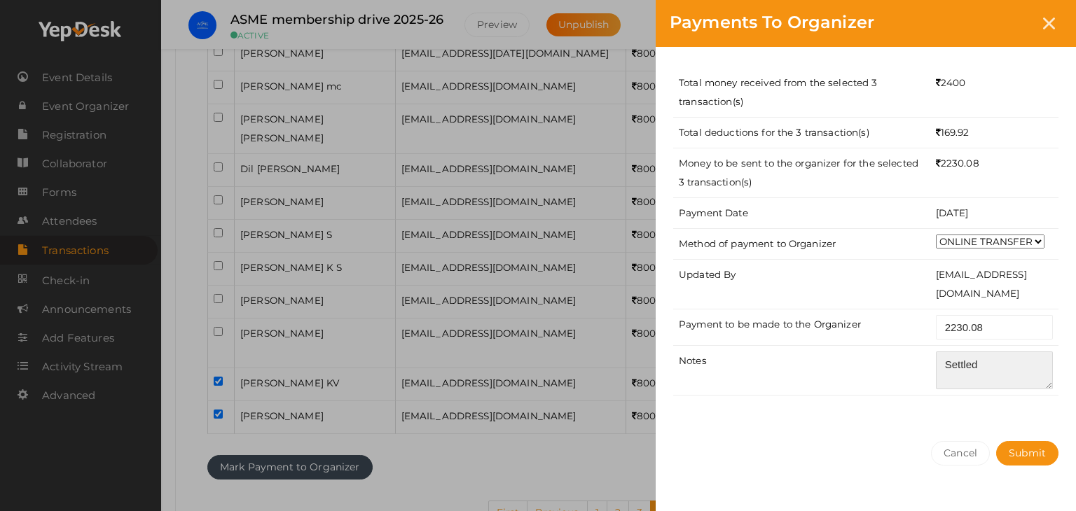
type textarea "Settled"
click at [934, 413] on div "Total money received from the selected 3 transaction(s) 2400 Total deductions f…" at bounding box center [866, 237] width 420 height 380
click at [1045, 452] on span "Submit" at bounding box center [1027, 453] width 37 height 13
select select "? string:SUCCESS ?"
select select "? string:ALL ?"
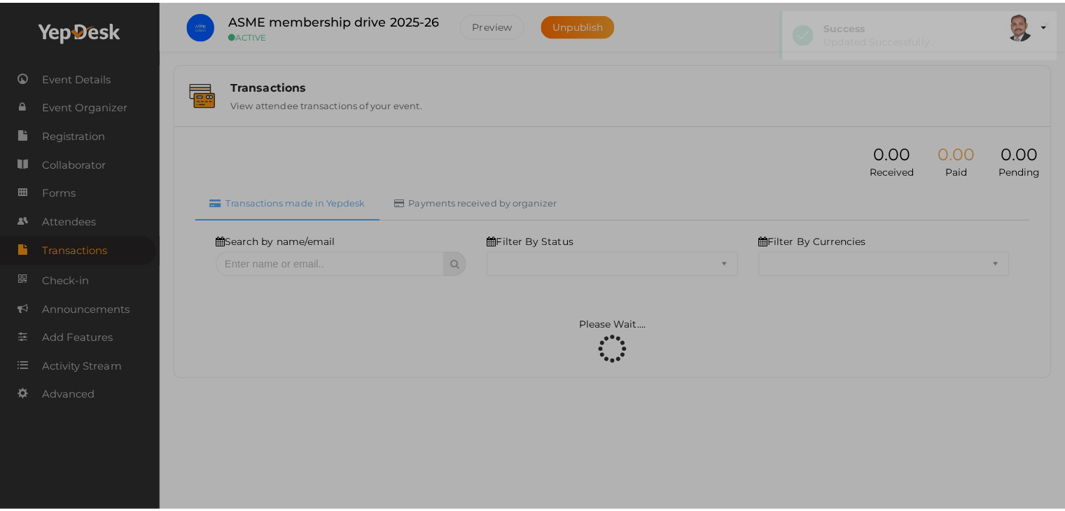
scroll to position [0, 0]
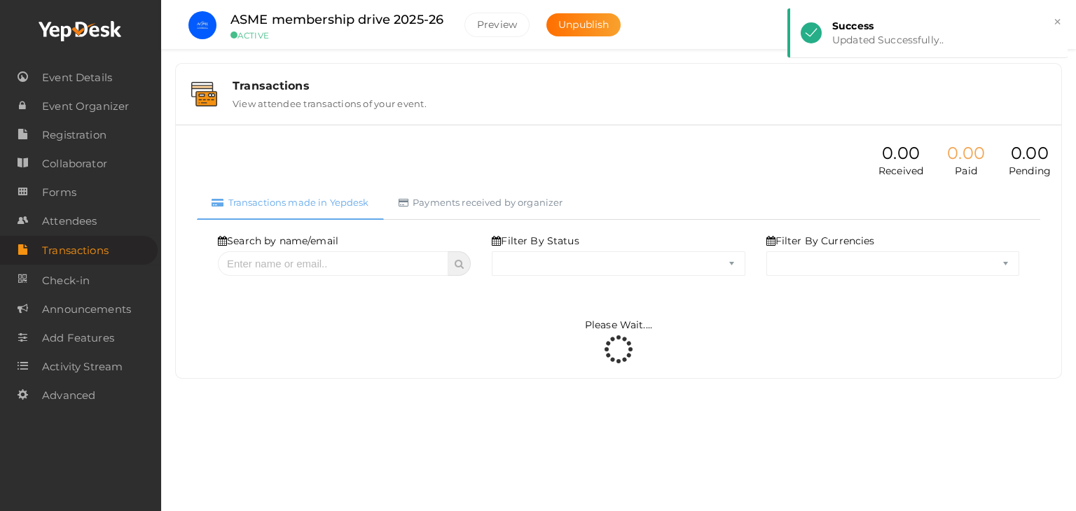
select select "SUCCESS"
select select "ALL"
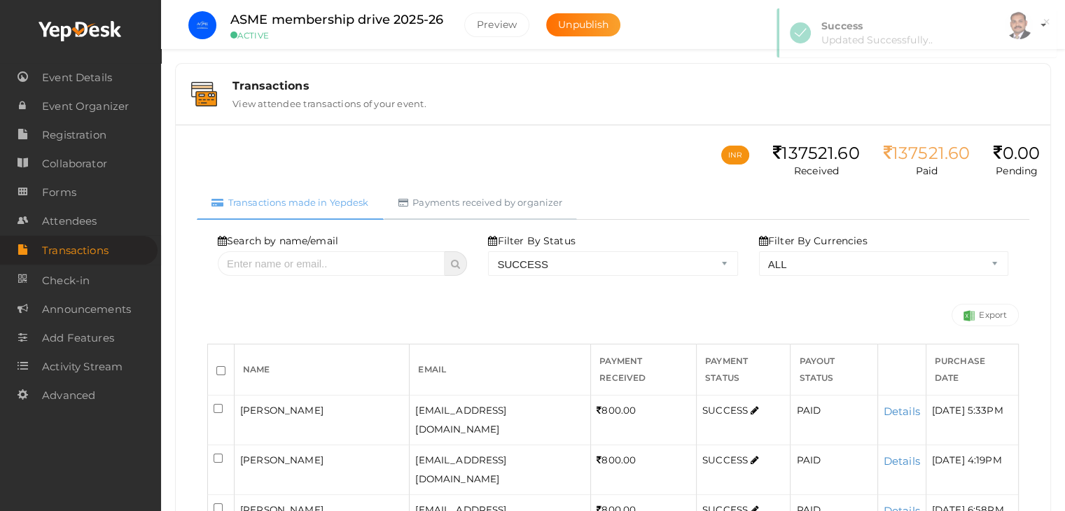
click at [524, 206] on link "Payments received by organizer" at bounding box center [481, 203] width 194 height 34
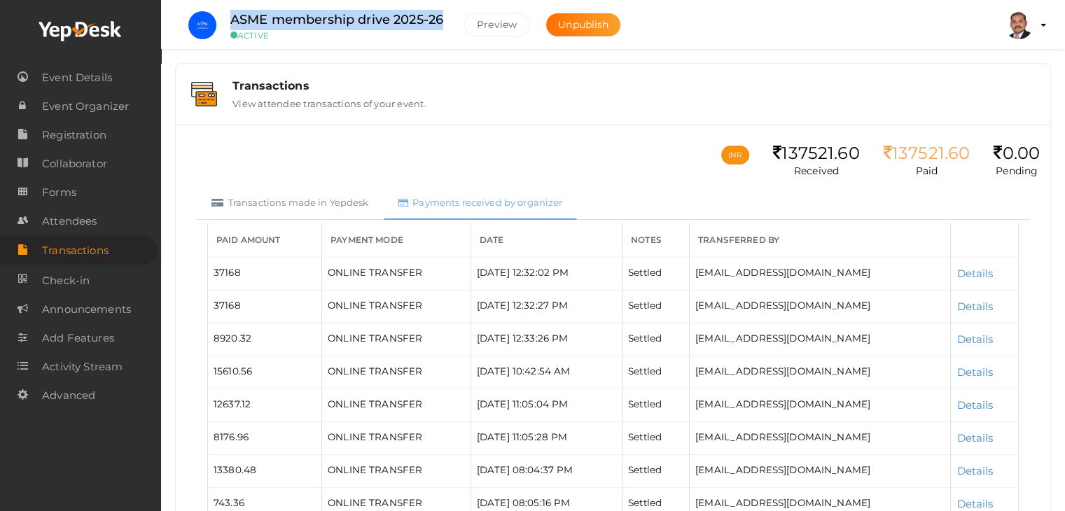
drag, startPoint x: 230, startPoint y: 23, endPoint x: 445, endPoint y: 24, distance: 215.7
click at [445, 24] on div "ASME membership drive 2025-26 ACTIVE" at bounding box center [336, 25] width 241 height 31
copy label "ASME membership drive 2025-26"
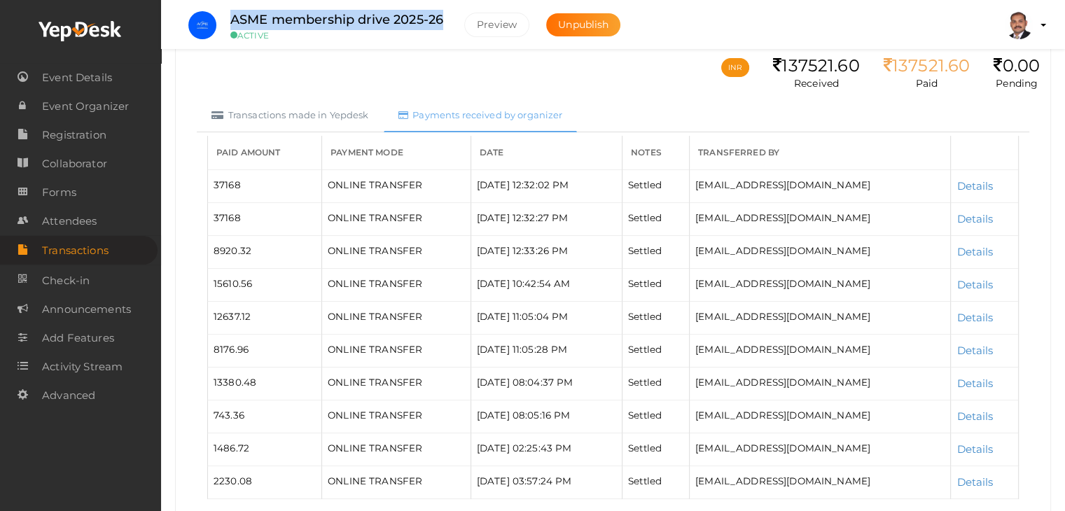
scroll to position [196, 0]
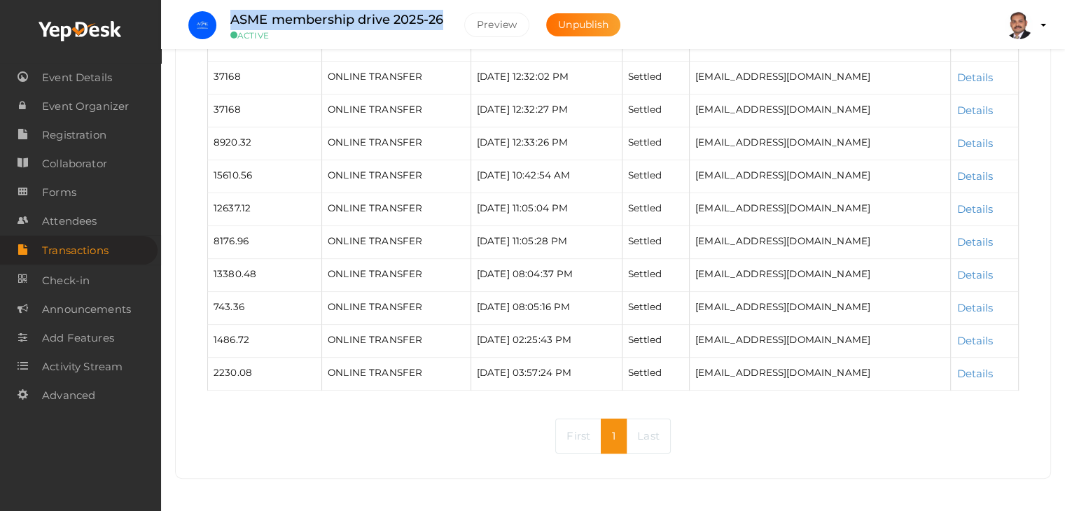
copy label "ASME membership drive 2025-26"
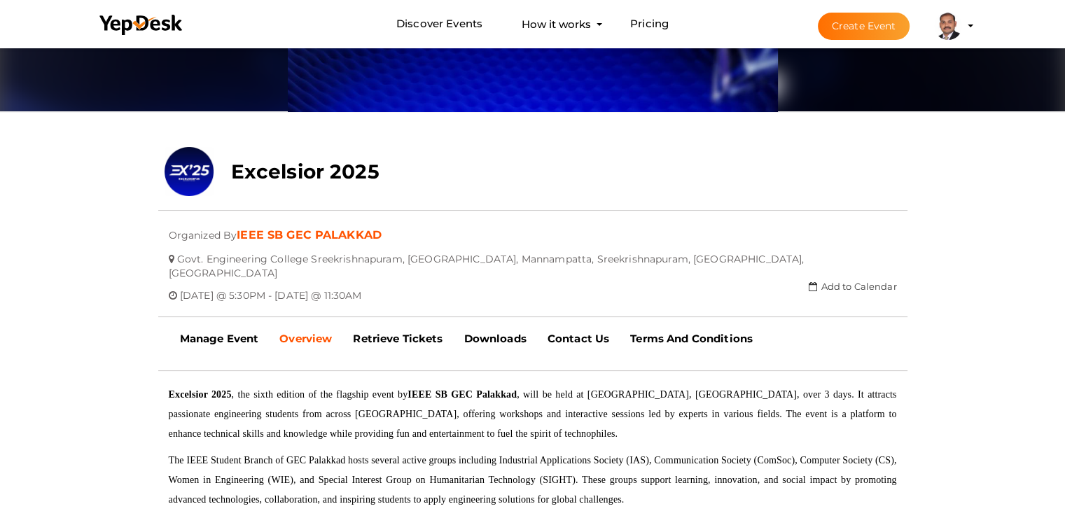
scroll to position [185, 0]
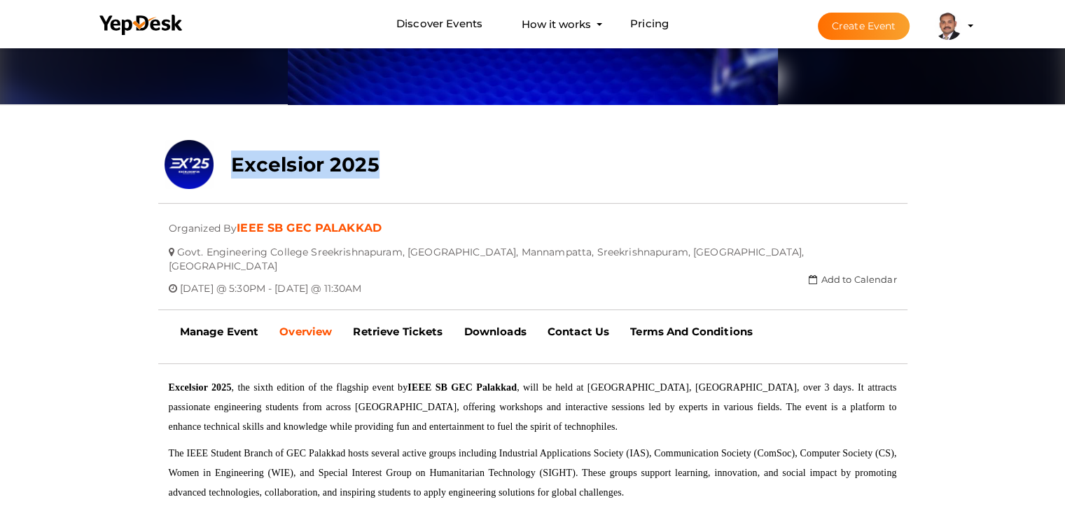
drag, startPoint x: 391, startPoint y: 158, endPoint x: 228, endPoint y: 159, distance: 163.2
click at [228, 159] on div "Excelsior 2025" at bounding box center [470, 161] width 499 height 42
copy b "Excelsior 2025"
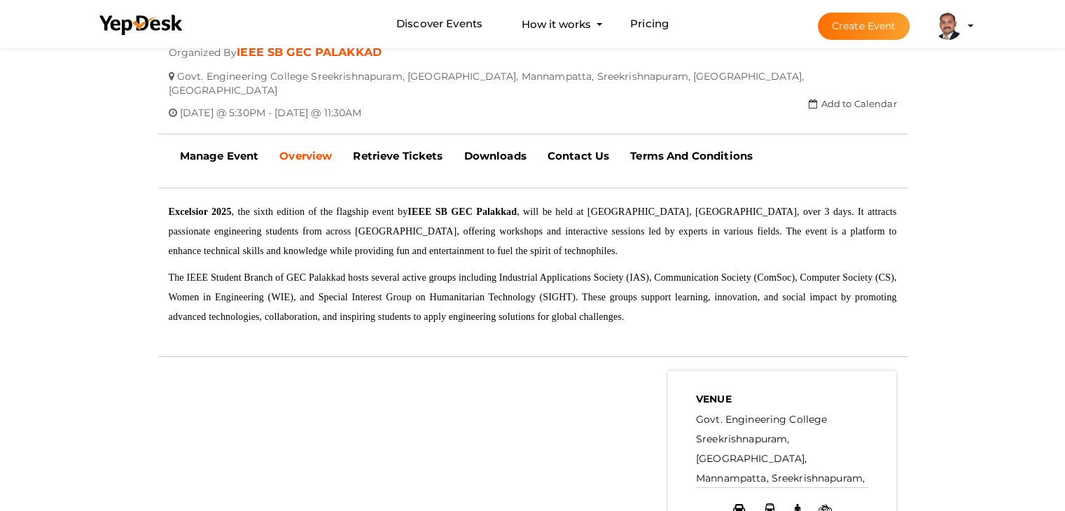
scroll to position [395, 0]
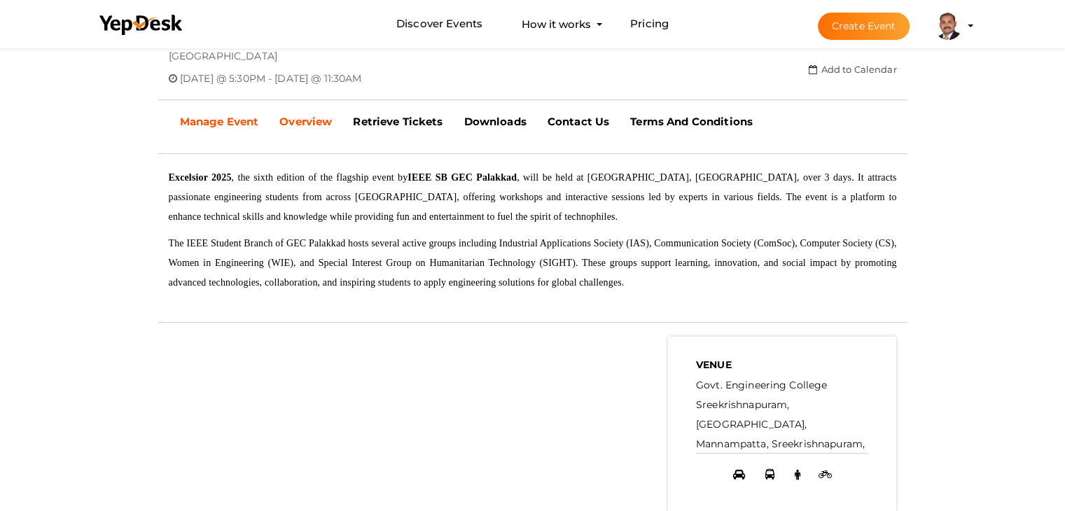
click at [211, 104] on link "Manage Event" at bounding box center [219, 121] width 100 height 35
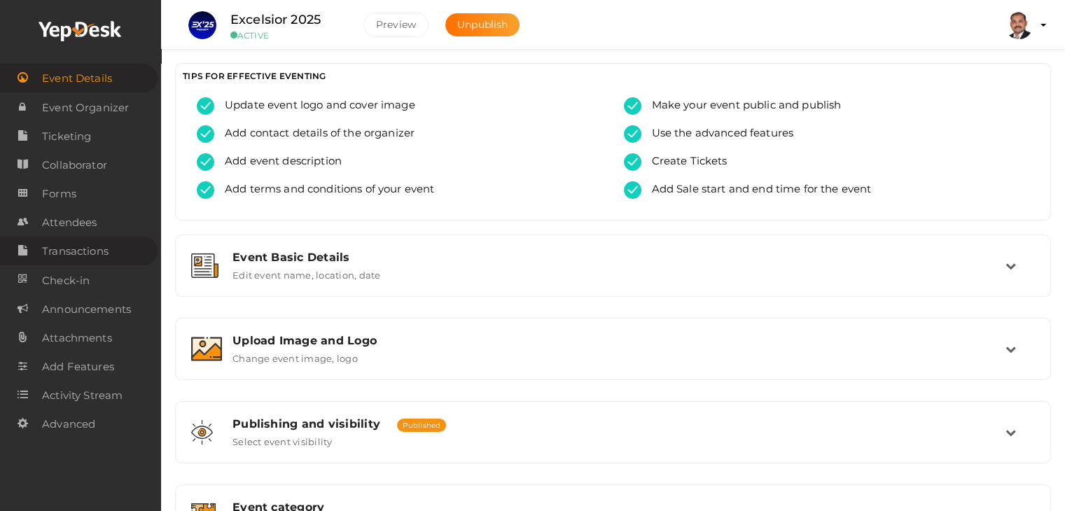
click at [78, 256] on span "Transactions" at bounding box center [75, 251] width 67 height 28
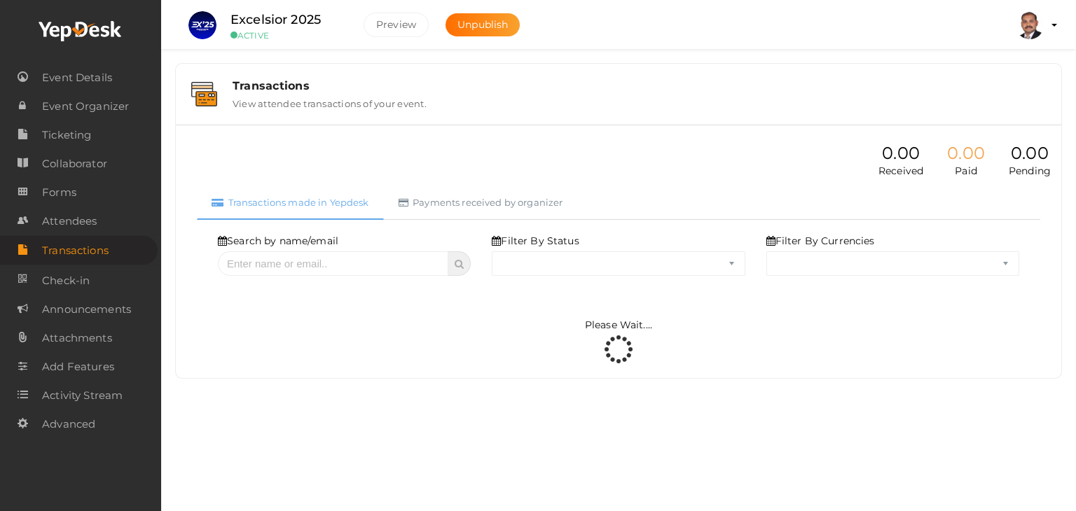
select select "ALL"
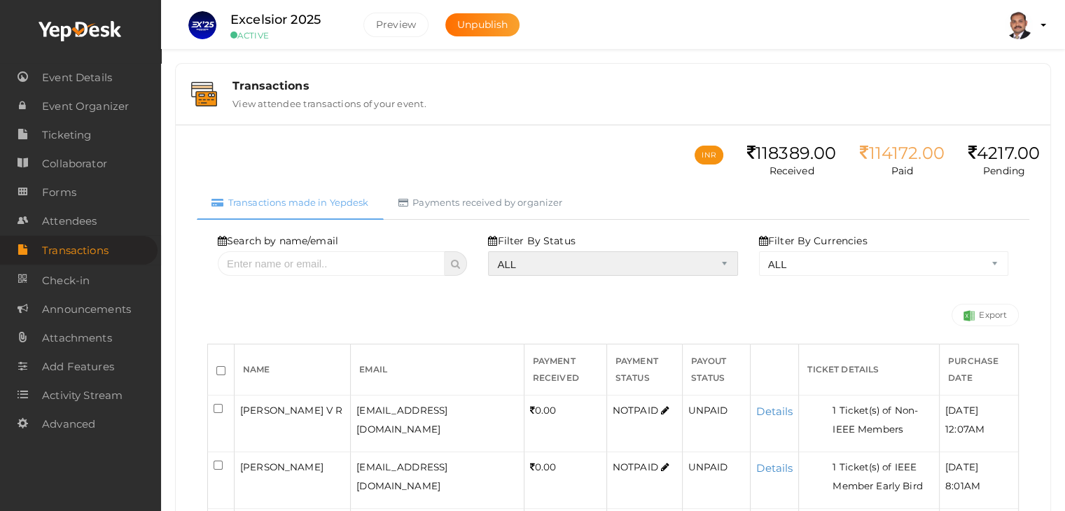
click at [549, 252] on select "ALL SUCCESS DECLINED UNAUTHORIZED FAILED NOTPAID FREE REFUNDED NA" at bounding box center [612, 263] width 249 height 25
click at [492, 251] on select "ALL SUCCESS DECLINED UNAUTHORIZED FAILED NOTPAID FREE REFUNDED NA" at bounding box center [612, 263] width 249 height 25
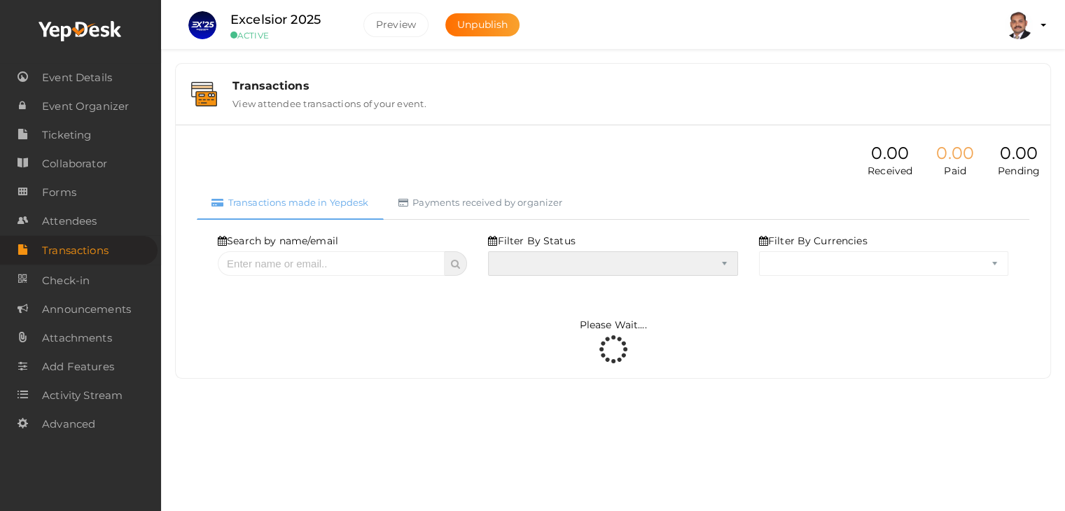
select select "? string:SUCCESS ?"
select select "? string:ALL ?"
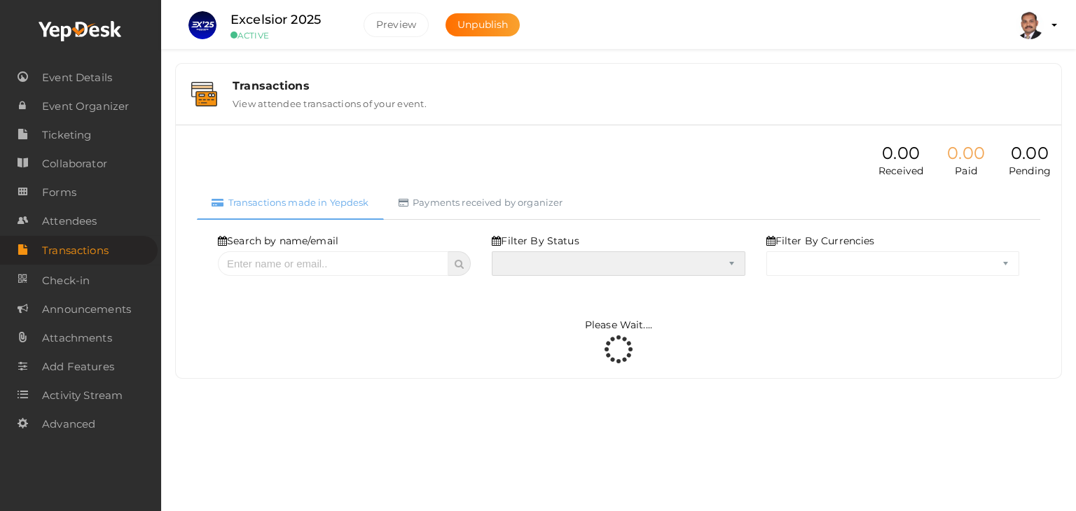
select select "SUCCESS"
select select "ALL"
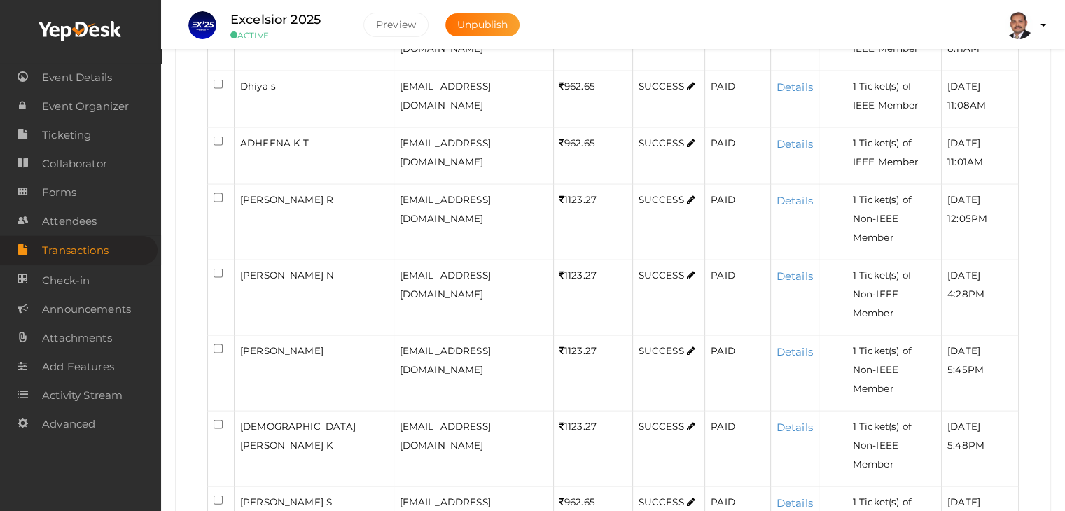
scroll to position [2863, 0]
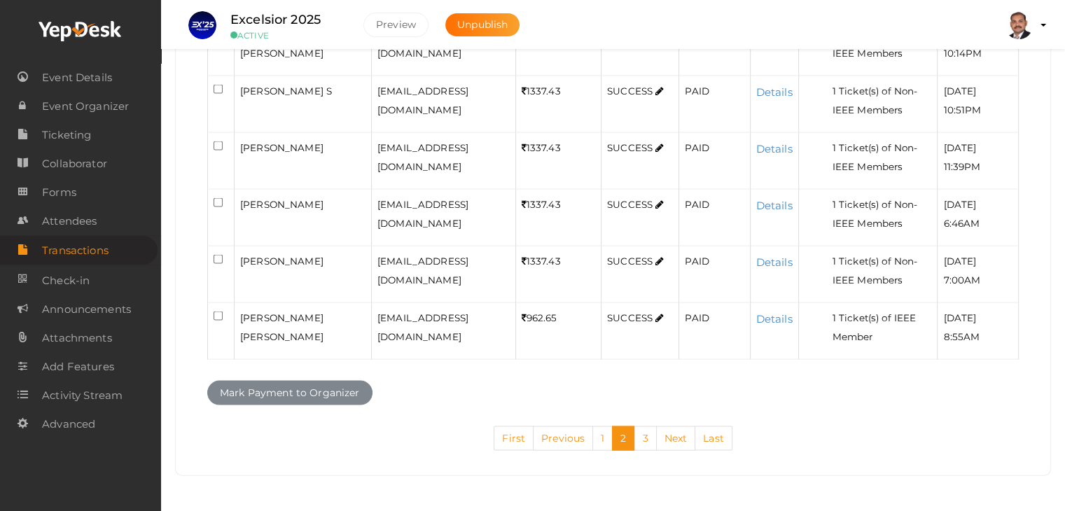
scroll to position [3638, 0]
click at [644, 439] on link "3" at bounding box center [645, 439] width 22 height 25
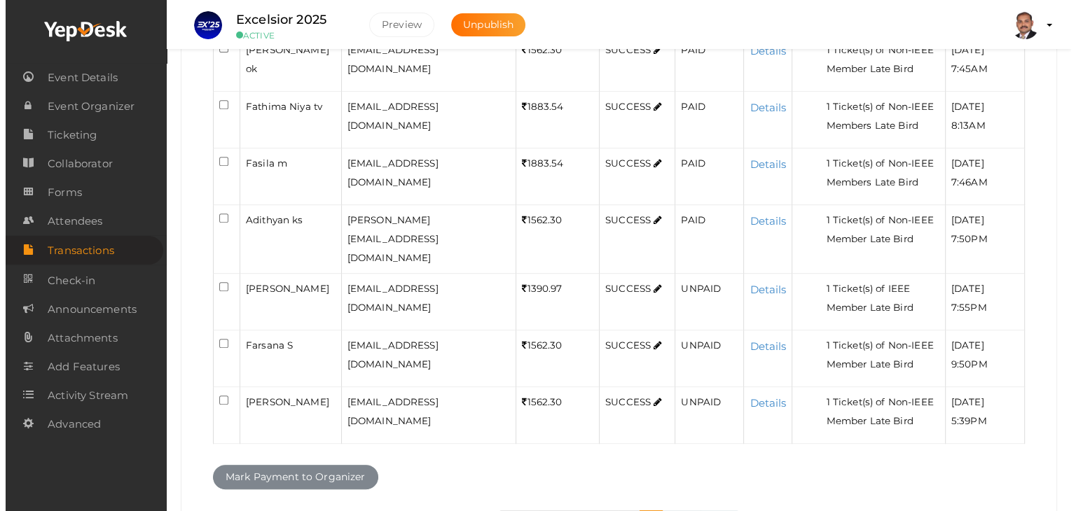
scroll to position [586, 0]
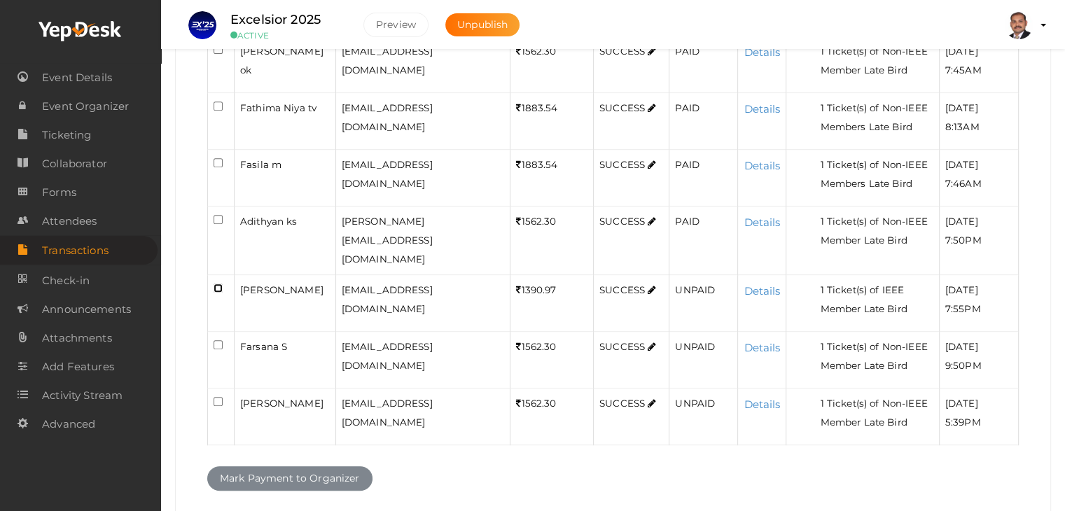
click at [220, 284] on input "checkbox" at bounding box center [218, 288] width 9 height 9
checkbox input "true"
click at [216, 340] on input "checkbox" at bounding box center [218, 344] width 9 height 9
checkbox input "true"
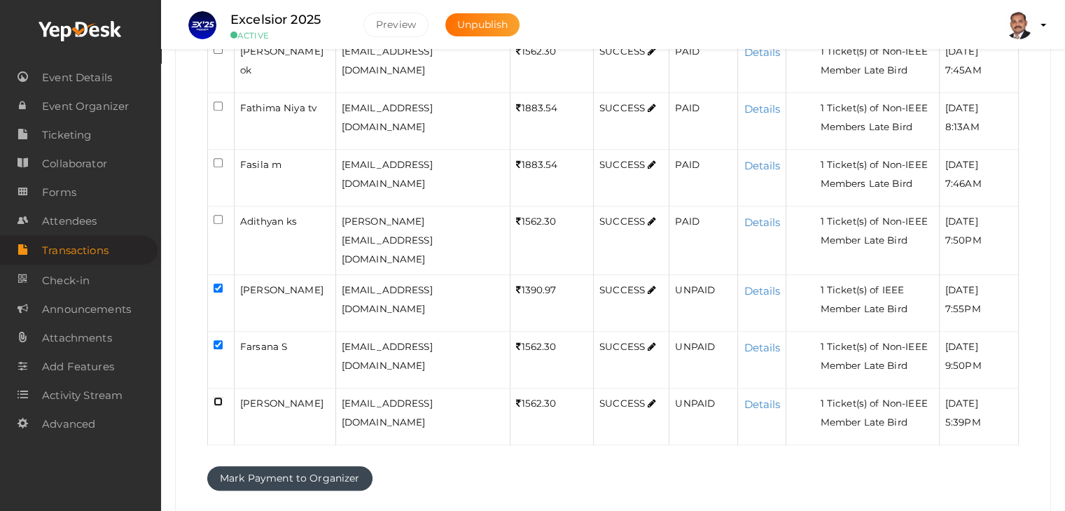
click at [219, 397] on input "checkbox" at bounding box center [218, 401] width 9 height 9
checkbox input "true"
click at [257, 466] on button "Mark Payment to Organizer" at bounding box center [289, 478] width 165 height 25
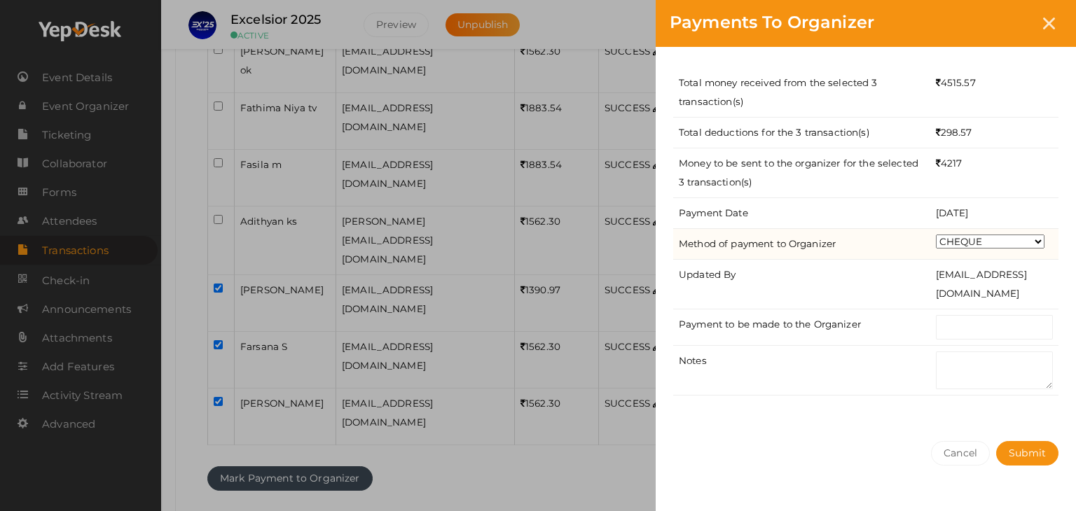
click at [956, 240] on select "CHEQUE ONLINE TRANSFER WIRE TRANSFER CASH BANK DRAFT OTHERS" at bounding box center [990, 242] width 109 height 14
select select "ONLINE TRANSFER"
click at [936, 235] on select "CHEQUE ONLINE TRANSFER WIRE TRANSFER CASH BANK DRAFT OTHERS" at bounding box center [990, 242] width 109 height 14
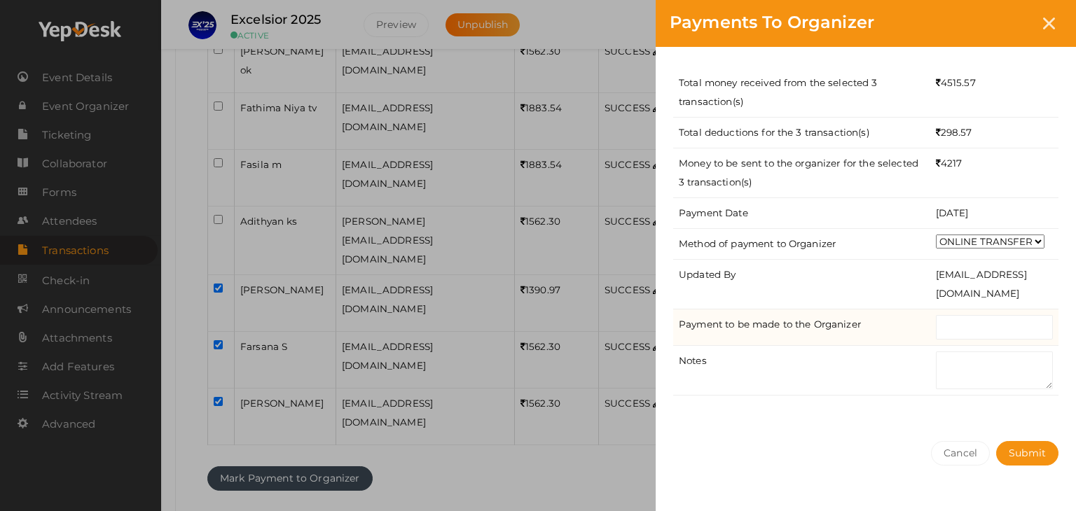
click at [962, 312] on td at bounding box center [994, 327] width 128 height 36
click at [963, 334] on input "text" at bounding box center [994, 327] width 117 height 25
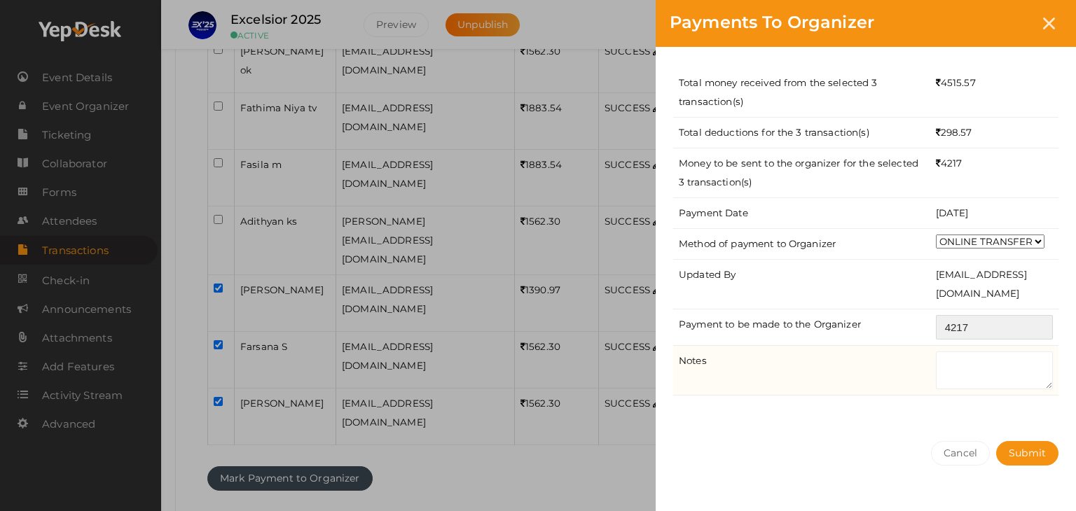
type input "4217"
click at [989, 356] on textarea at bounding box center [994, 371] width 117 height 38
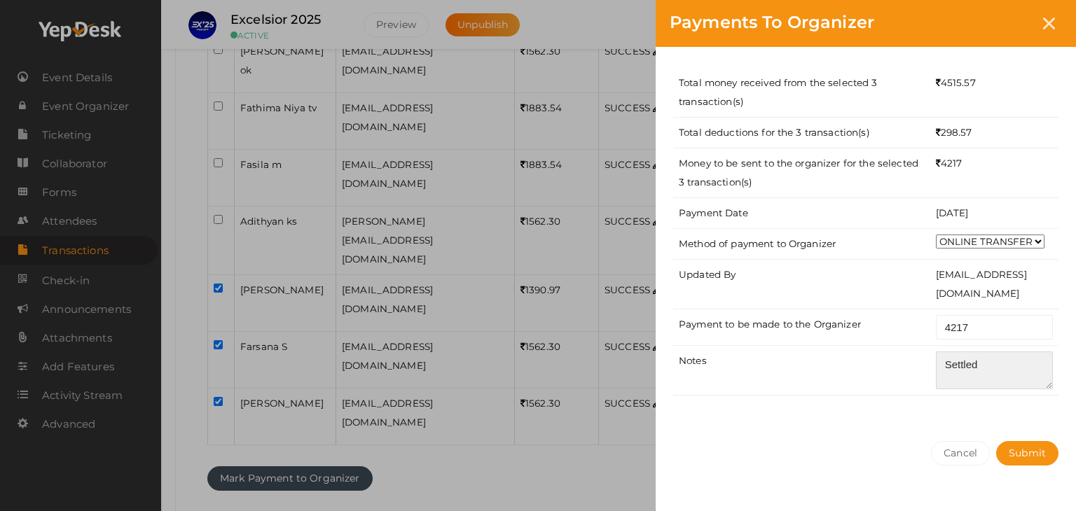
type textarea "Settled"
click at [998, 401] on div "Total money received from the selected 3 transaction(s) 4515.57 Total deduction…" at bounding box center [866, 237] width 420 height 380
click at [1028, 449] on span "Submit" at bounding box center [1027, 453] width 37 height 13
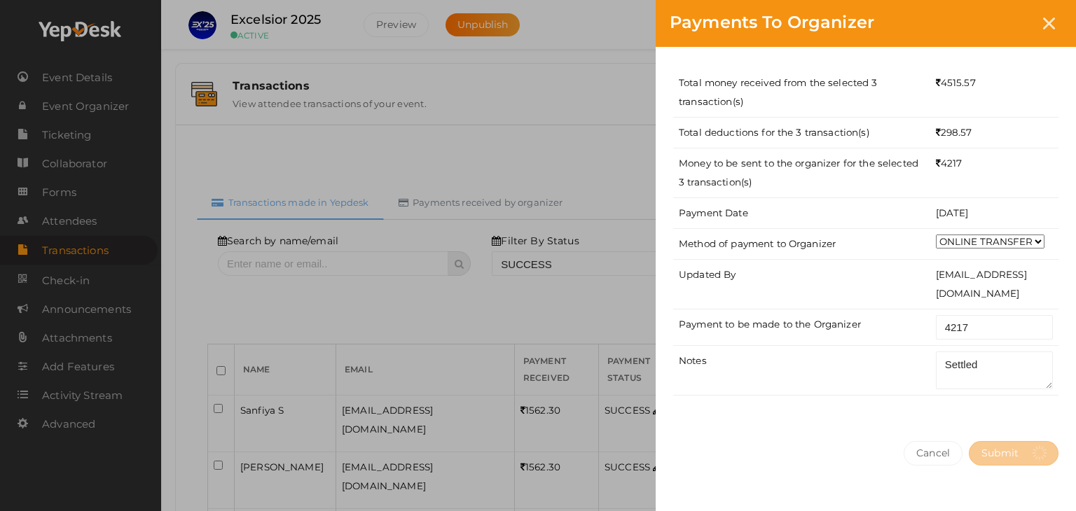
select select "? string:SUCCESS ?"
select select "? string:ALL ?"
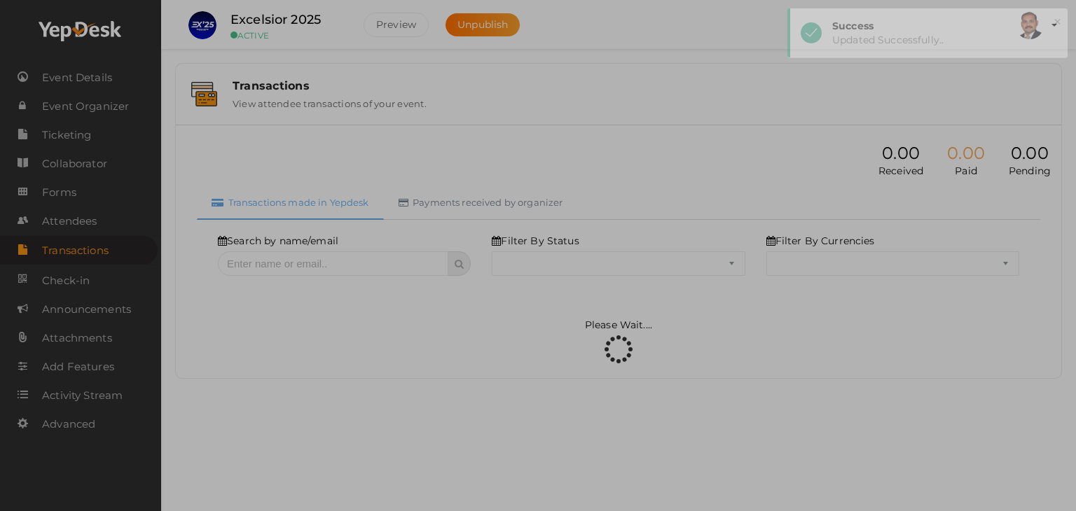
select select "SUCCESS"
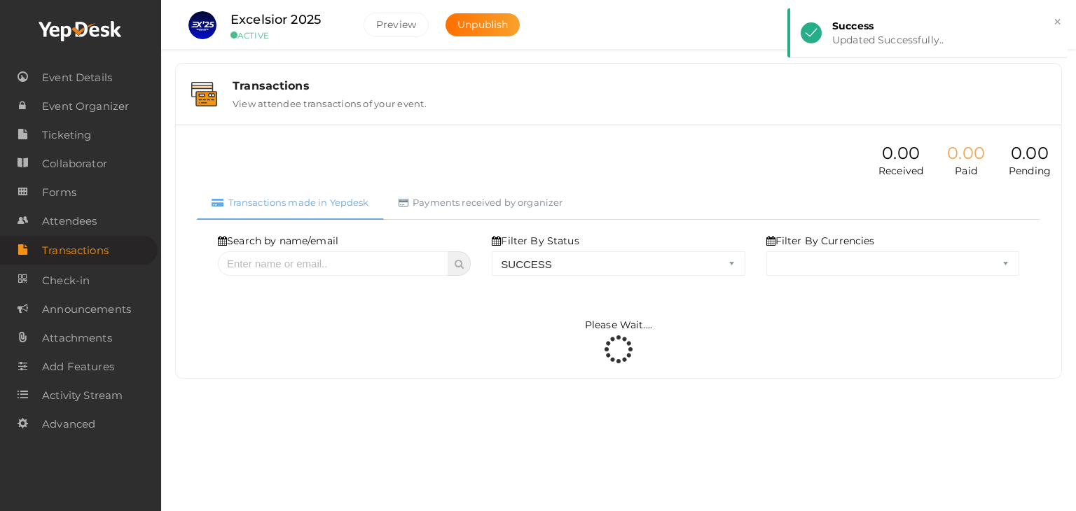
select select "ALL"
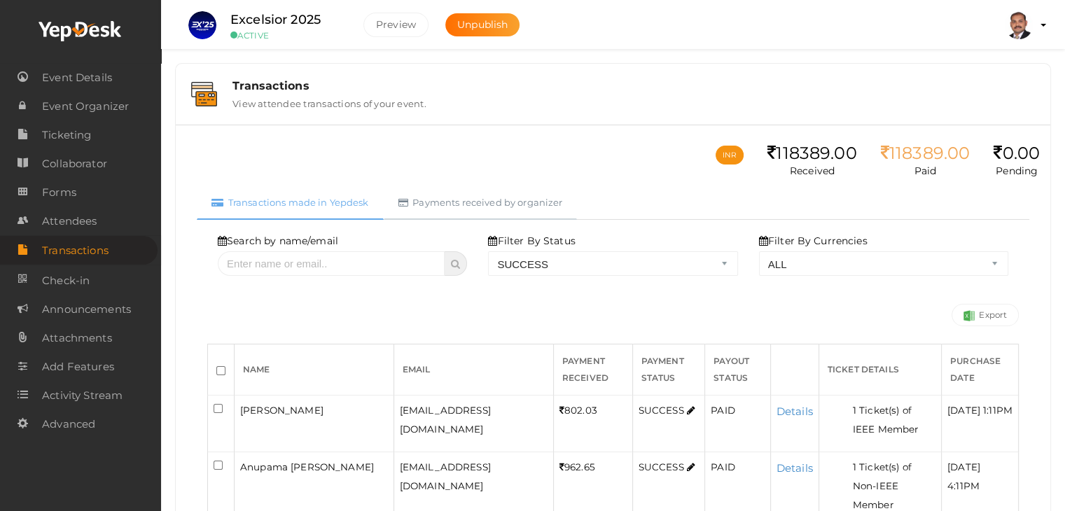
click at [450, 197] on link "Payments received by organizer" at bounding box center [481, 203] width 194 height 34
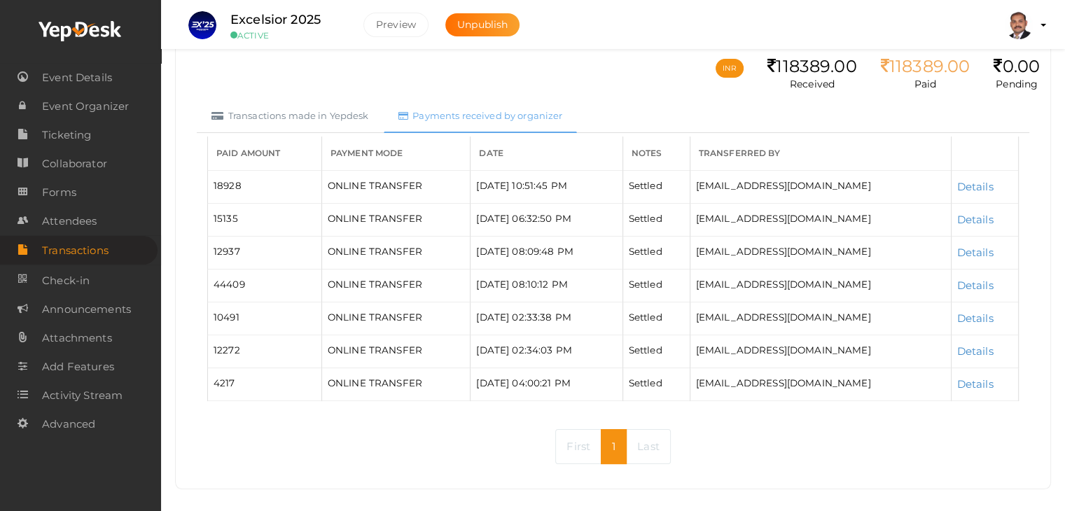
scroll to position [98, 0]
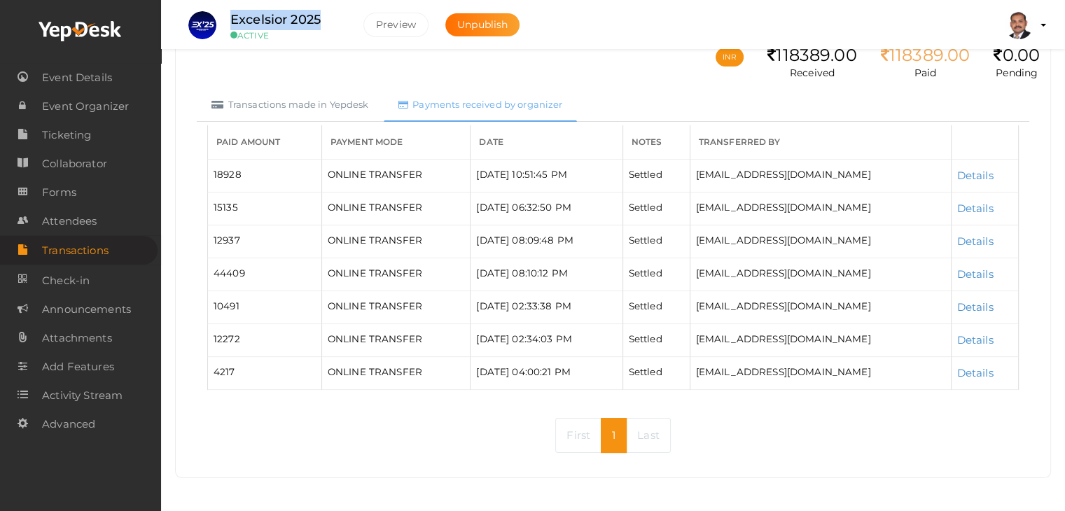
drag, startPoint x: 329, startPoint y: 23, endPoint x: 230, endPoint y: 21, distance: 99.5
click at [230, 21] on div "Excelsior 2025 ACTIVE" at bounding box center [286, 25] width 140 height 31
copy label "Excelsior 2025"
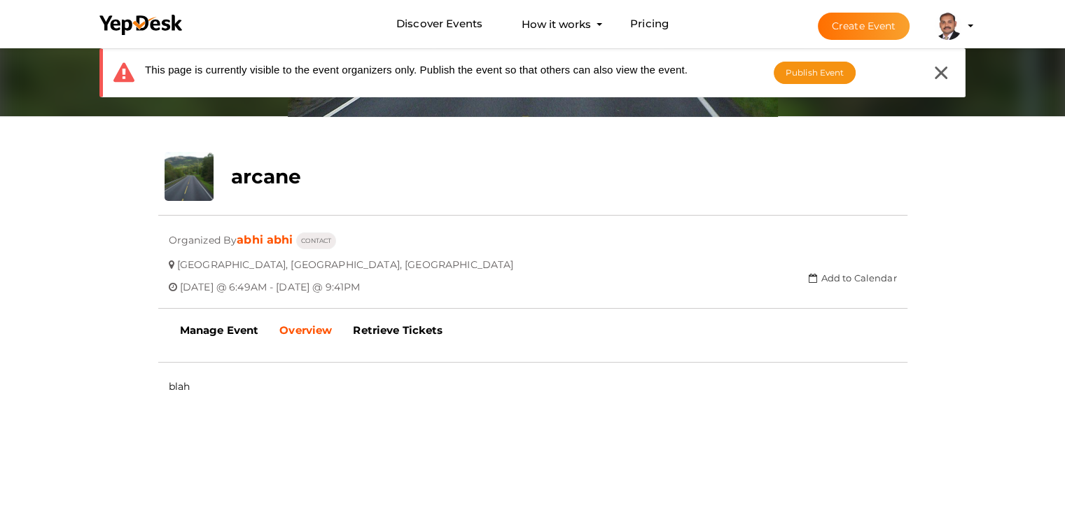
scroll to position [185, 0]
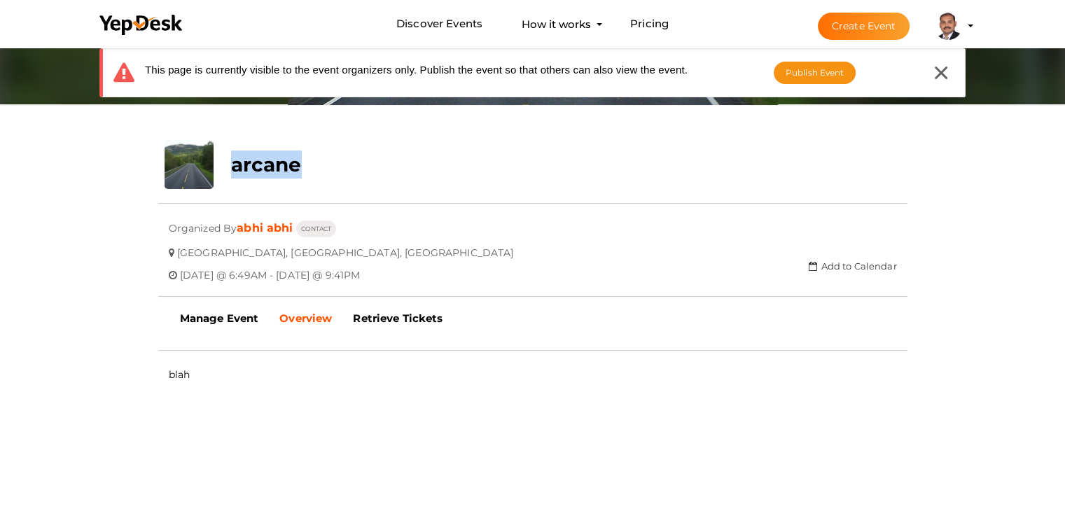
drag, startPoint x: 305, startPoint y: 159, endPoint x: 235, endPoint y: 156, distance: 70.1
click at [235, 156] on div "arcane" at bounding box center [470, 161] width 499 height 42
copy b "arcane"
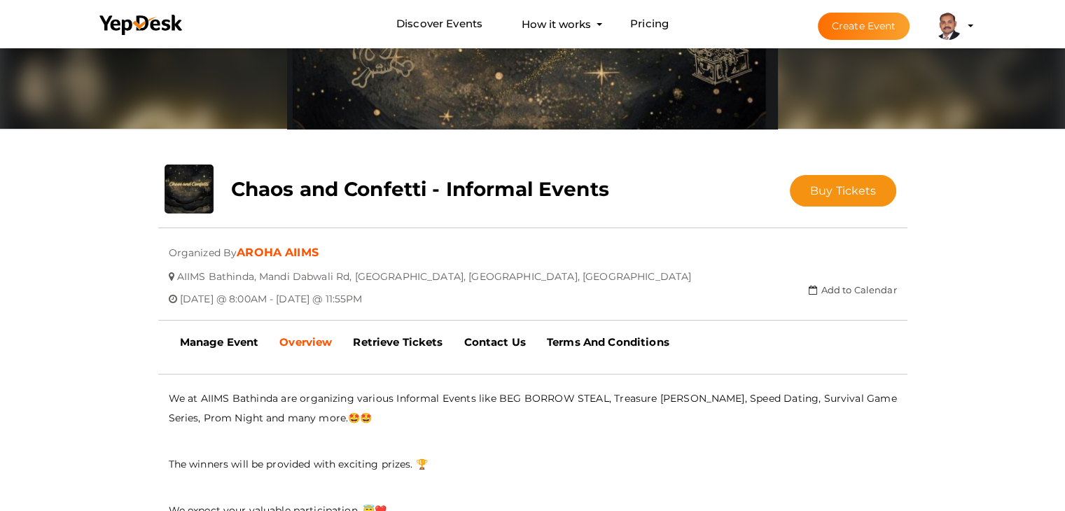
scroll to position [185, 0]
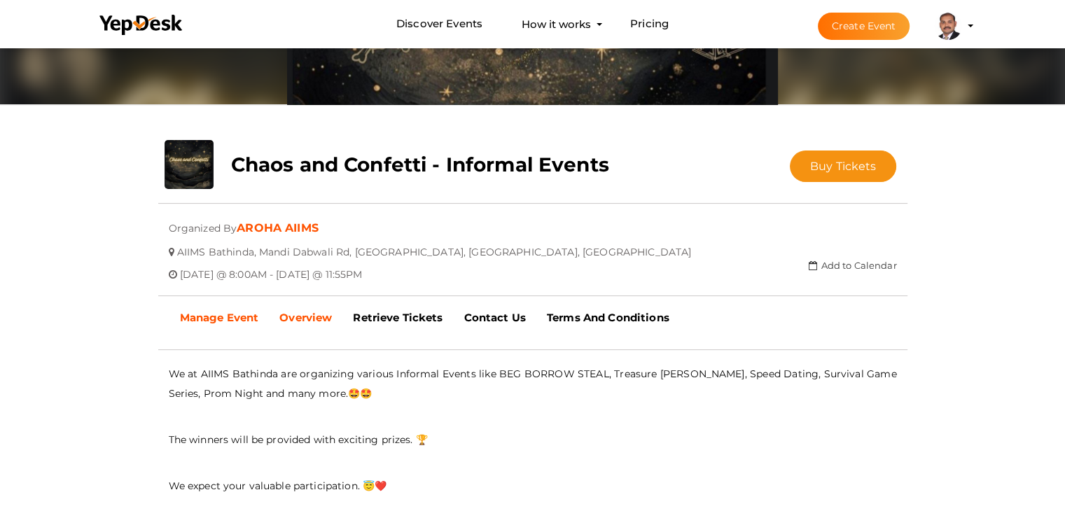
click at [213, 314] on b "Manage Event" at bounding box center [219, 317] width 79 height 13
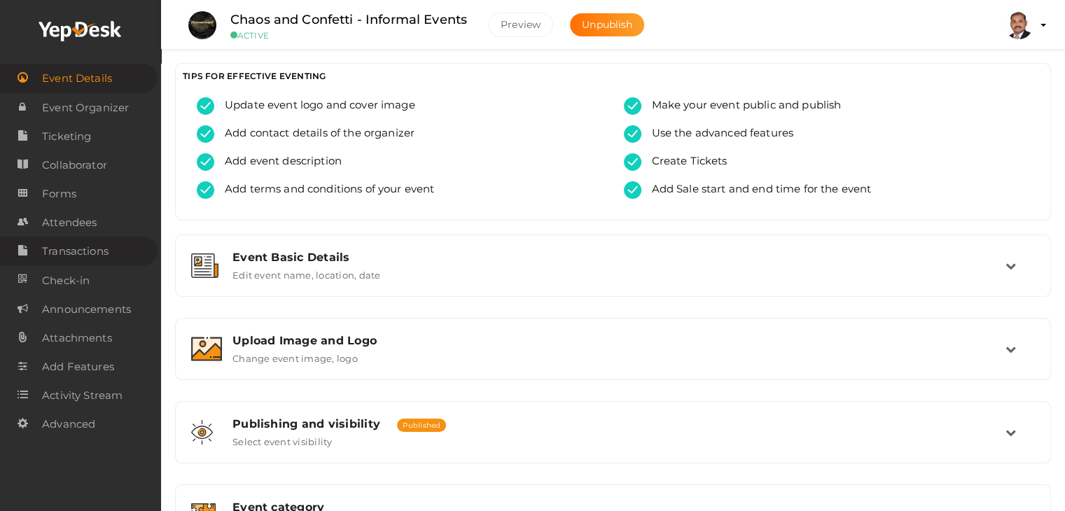
click at [109, 242] on link "Transactions" at bounding box center [79, 251] width 158 height 29
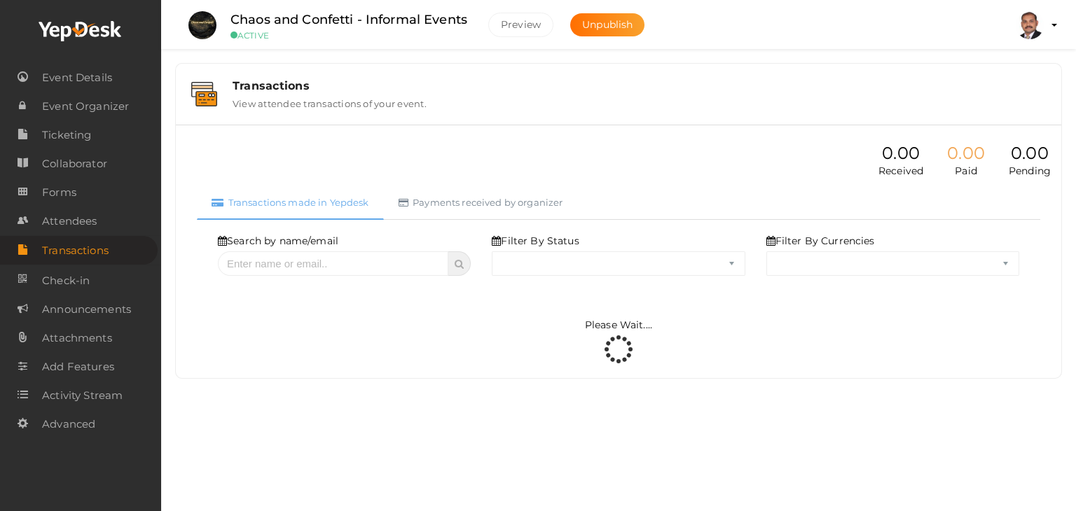
select select "ALL"
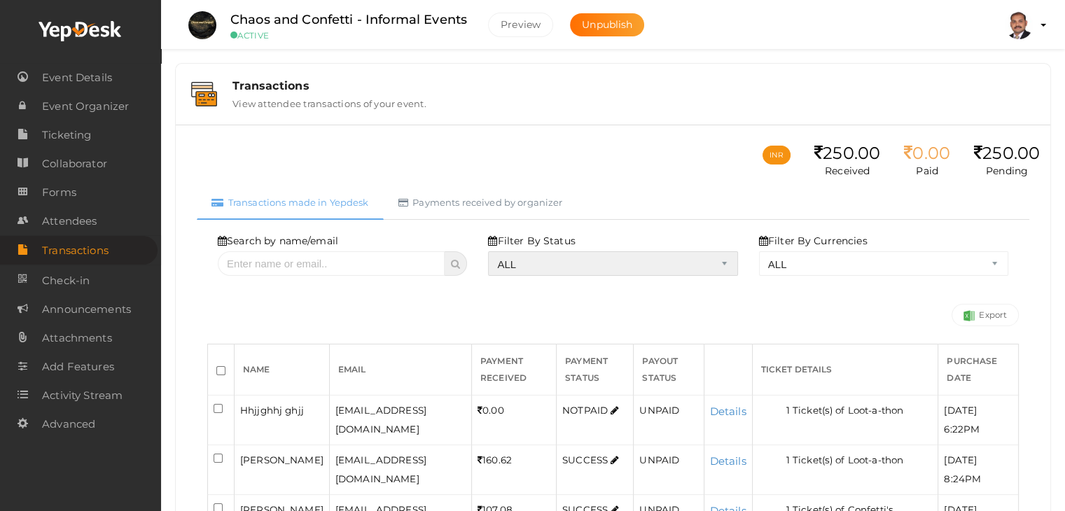
click at [525, 263] on select "ALL SUCCESS DECLINED UNAUTHORIZED FAILED NOTPAID FREE REFUNDED NA" at bounding box center [612, 263] width 249 height 25
click at [492, 251] on select "ALL SUCCESS DECLINED UNAUTHORIZED FAILED NOTPAID FREE REFUNDED NA" at bounding box center [612, 263] width 249 height 25
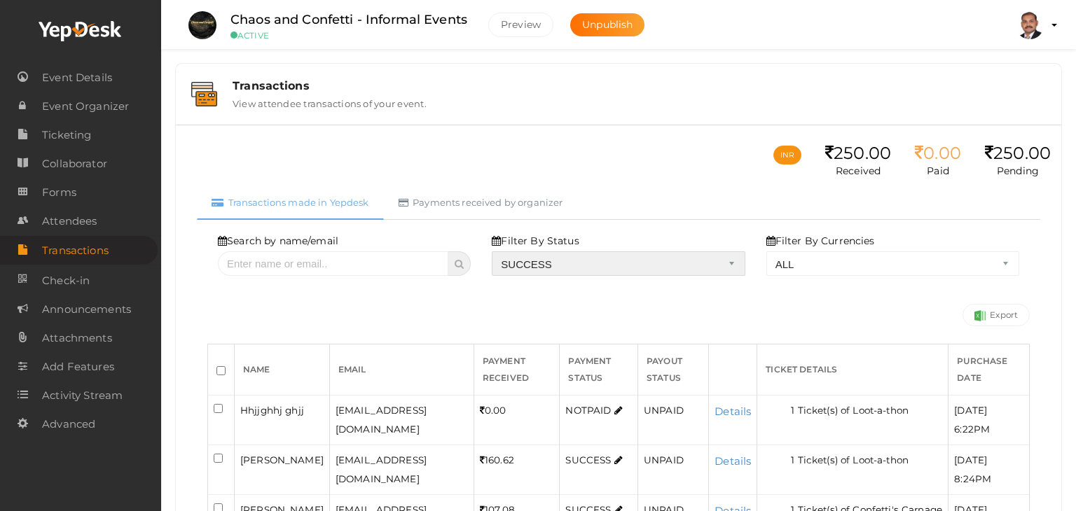
select select "? string:SUCCESS ?"
select select "? string:ALL ?"
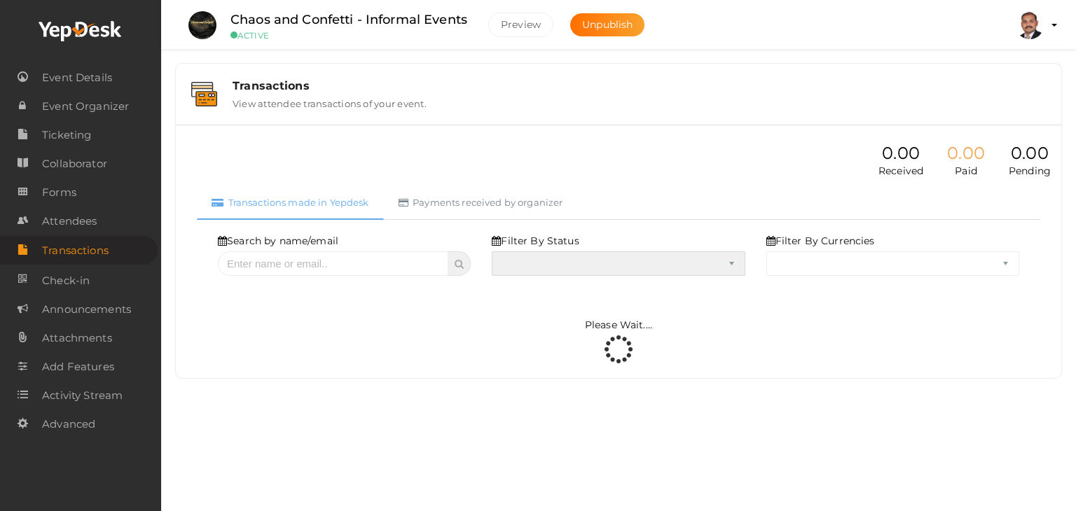
select select "SUCCESS"
select select "ALL"
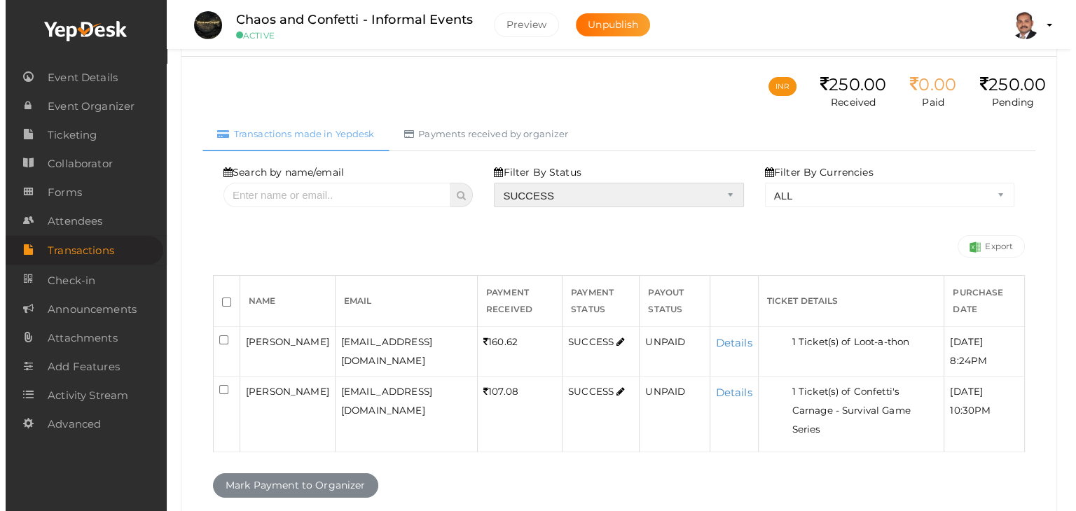
scroll to position [70, 0]
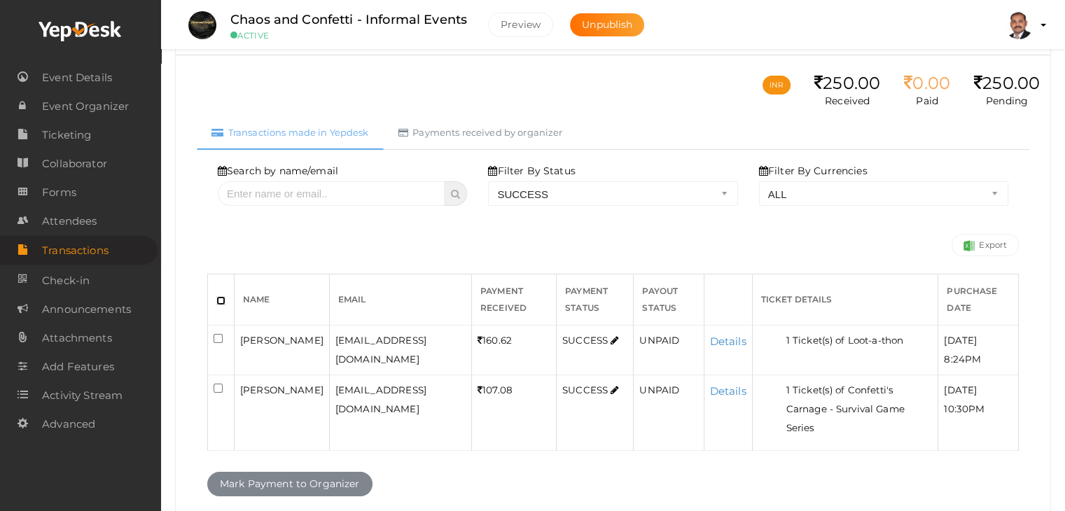
click at [219, 301] on input "checkbox" at bounding box center [220, 300] width 9 height 9
checkbox input "true"
click at [286, 472] on button "Mark Payment to Organizer" at bounding box center [289, 484] width 165 height 25
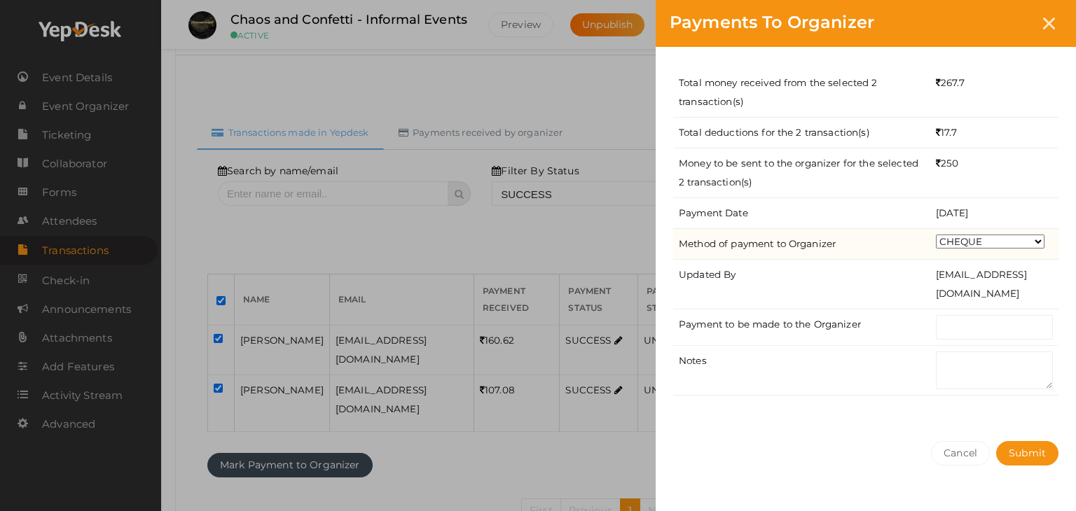
click at [943, 247] on td "CHEQUE ONLINE TRANSFER WIRE TRANSFER CASH BANK DRAFT OTHERS" at bounding box center [994, 243] width 128 height 31
click at [958, 245] on select "CHEQUE ONLINE TRANSFER WIRE TRANSFER CASH BANK DRAFT OTHERS" at bounding box center [990, 242] width 109 height 14
select select "ONLINE TRANSFER"
click at [936, 235] on select "CHEQUE ONLINE TRANSFER WIRE TRANSFER CASH BANK DRAFT OTHERS" at bounding box center [990, 242] width 109 height 14
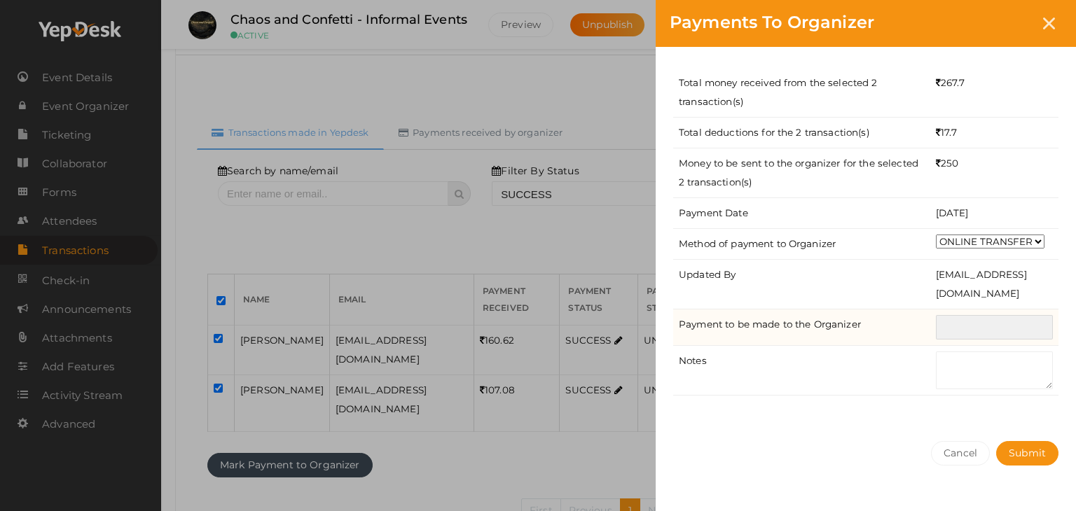
click at [973, 335] on input "text" at bounding box center [994, 327] width 117 height 25
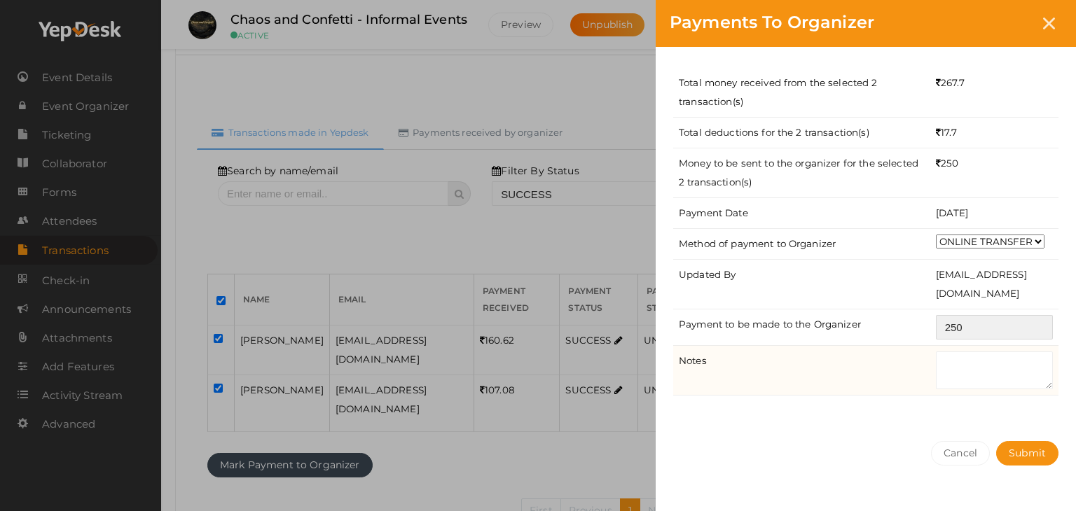
type input "250"
click at [969, 356] on textarea at bounding box center [994, 371] width 117 height 38
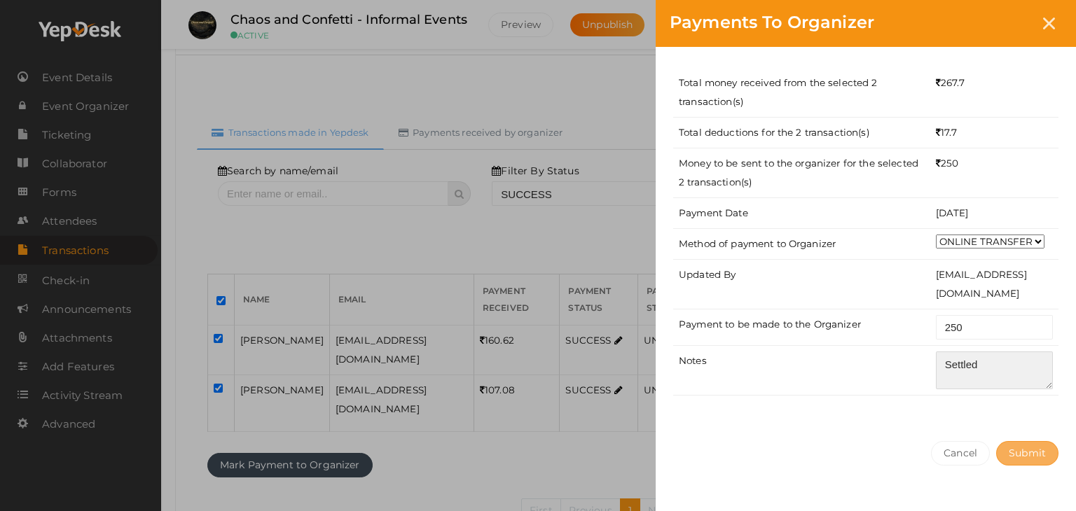
type textarea "Settled"
click at [1042, 457] on span "Submit" at bounding box center [1027, 453] width 37 height 13
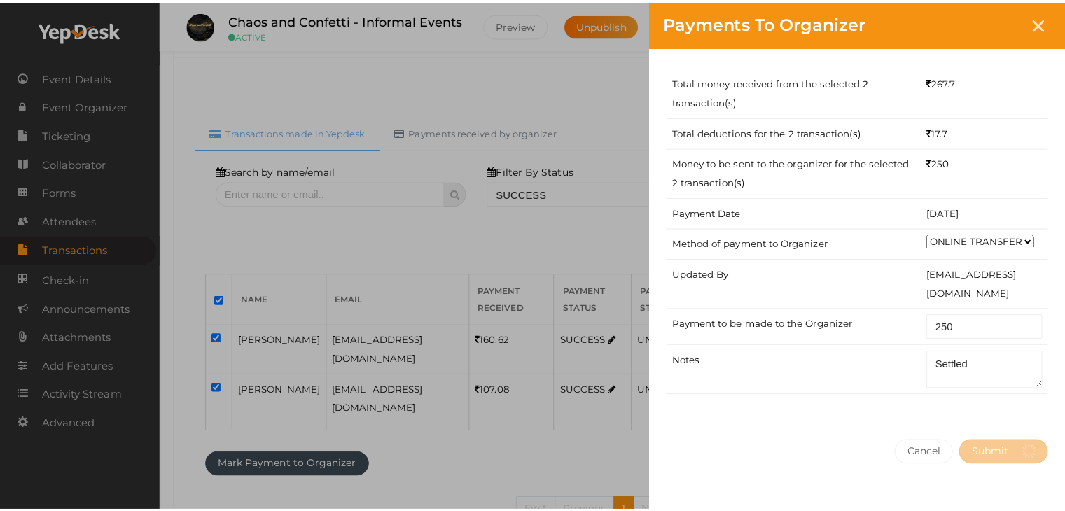
scroll to position [0, 0]
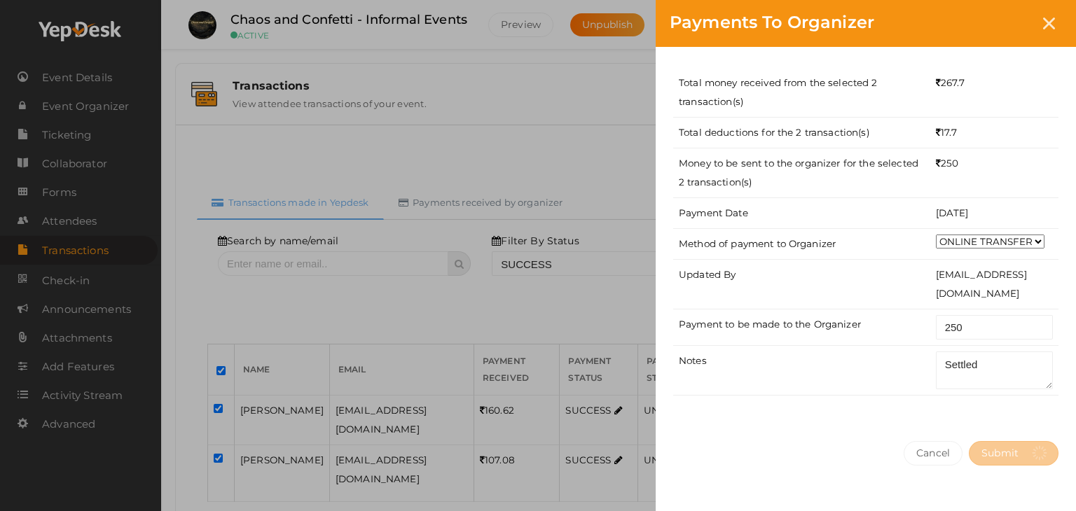
select select "? string:SUCCESS ?"
select select "? string:ALL ?"
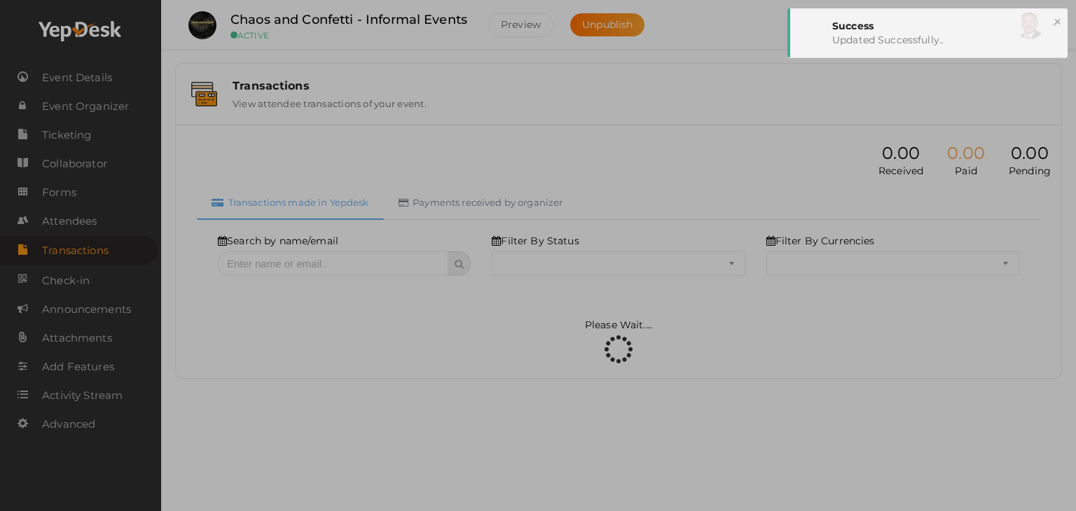
select select "SUCCESS"
select select "ALL"
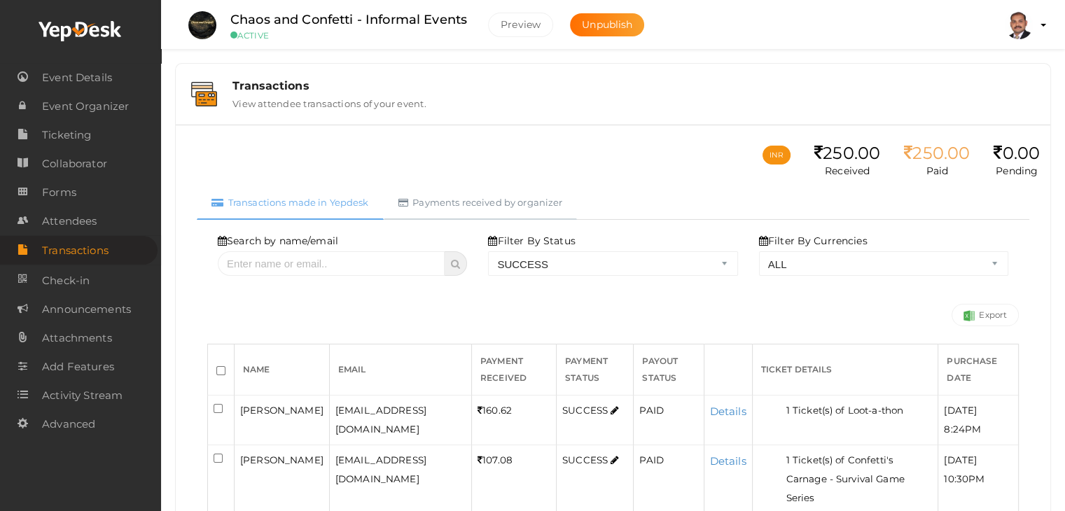
click at [435, 208] on link "Payments received by organizer" at bounding box center [481, 203] width 194 height 34
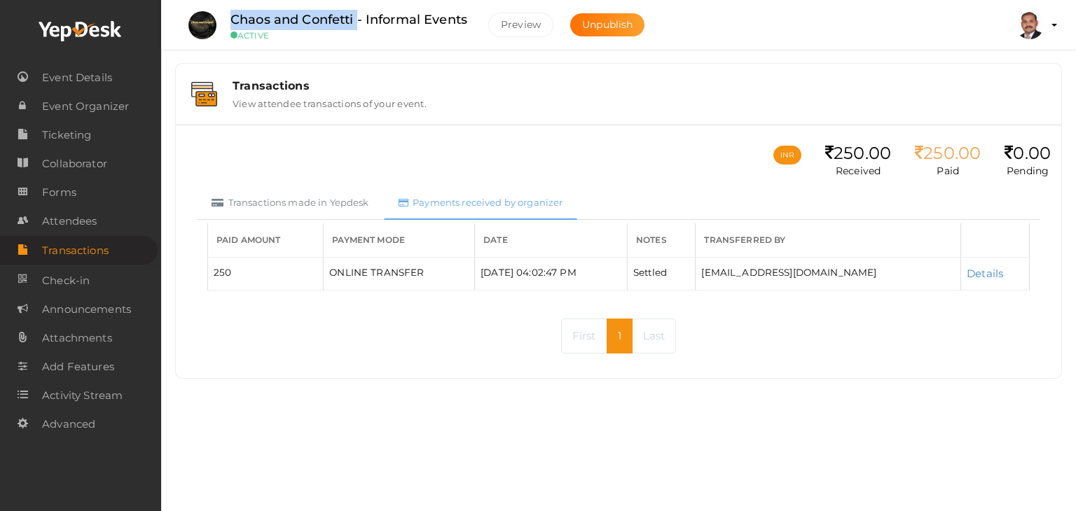
drag, startPoint x: 231, startPoint y: 20, endPoint x: 356, endPoint y: 20, distance: 124.7
click at [356, 20] on label "Chaos and Confetti - Informal Events" at bounding box center [348, 20] width 237 height 20
copy label "Chaos and Confetti"
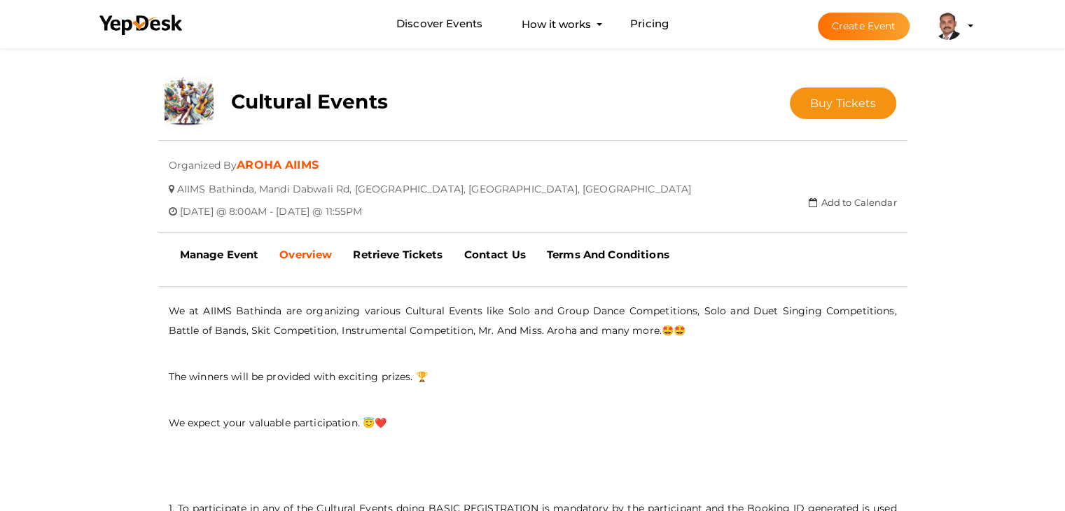
scroll to position [255, 0]
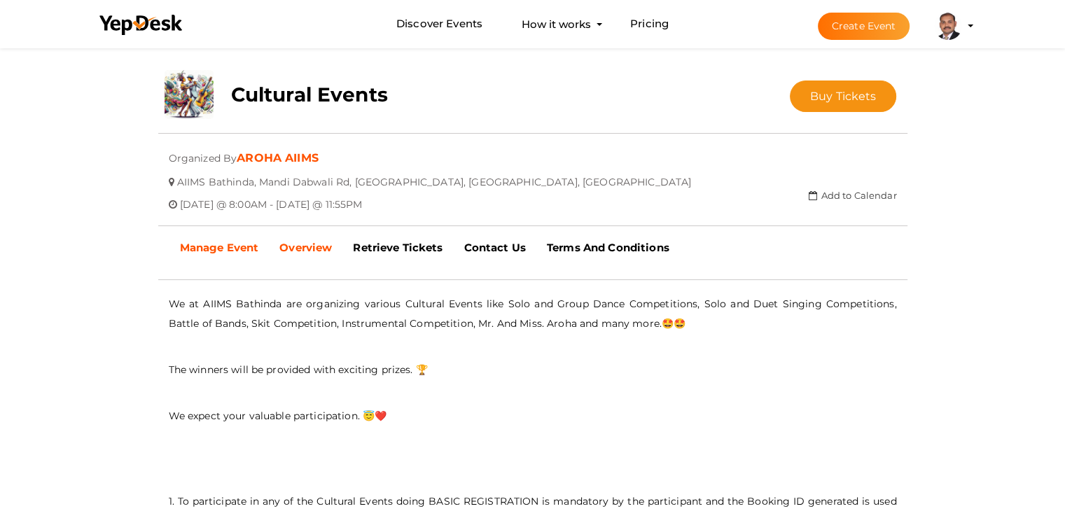
click at [196, 247] on b "Manage Event" at bounding box center [219, 247] width 79 height 13
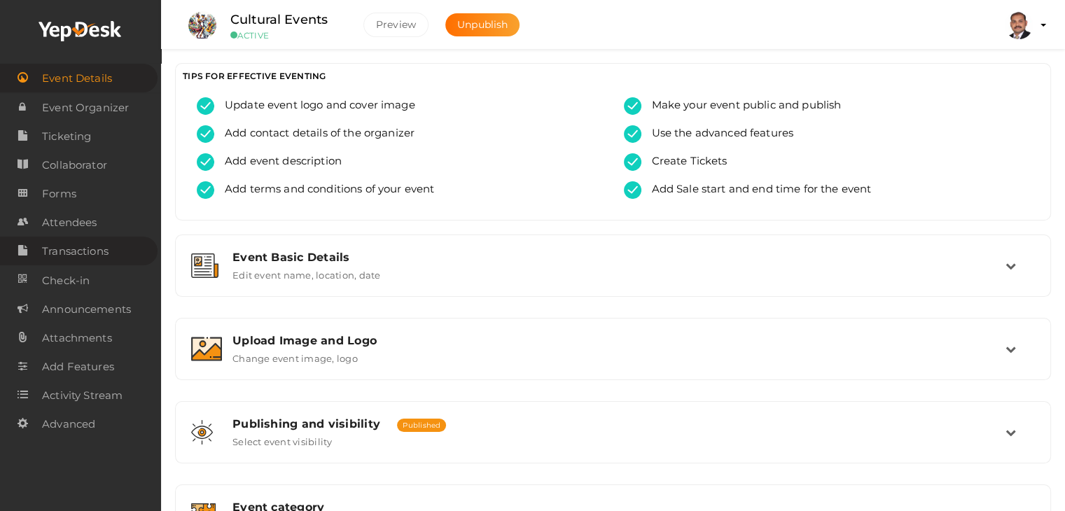
click at [88, 254] on span "Transactions" at bounding box center [75, 251] width 67 height 28
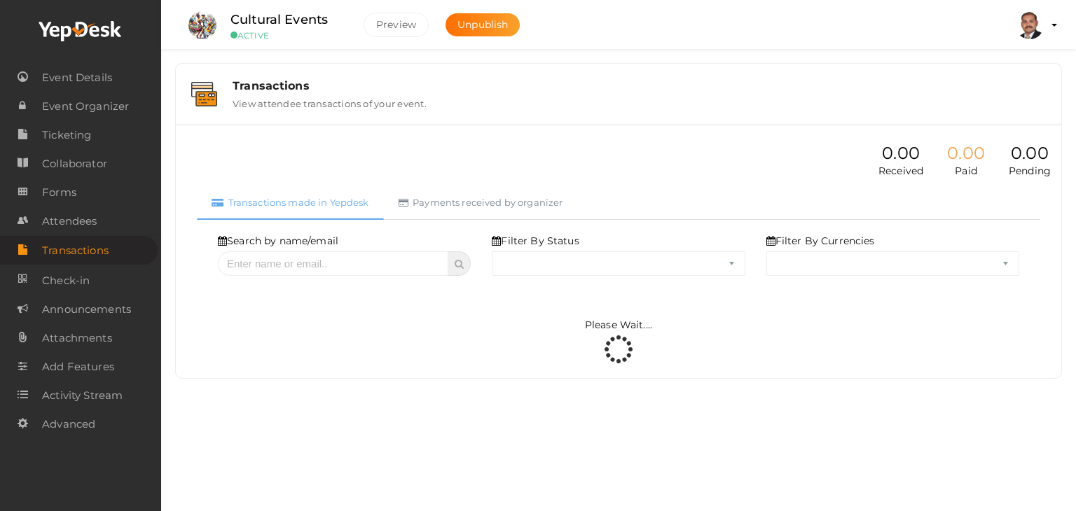
select select "ALL"
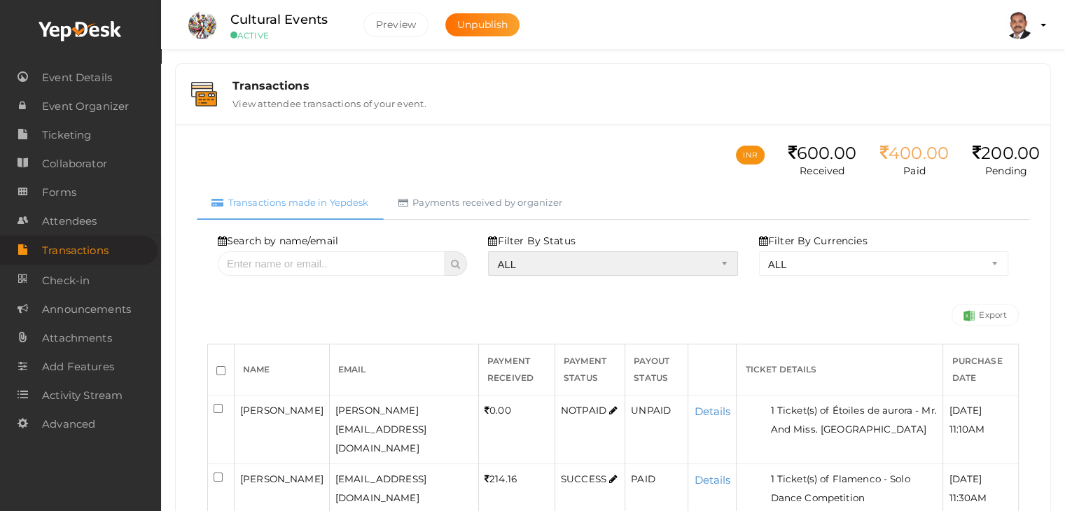
click at [516, 265] on select "ALL SUCCESS DECLINED UNAUTHORIZED FAILED NOTPAID FREE REFUNDED NA" at bounding box center [612, 263] width 249 height 25
click at [492, 251] on select "ALL SUCCESS DECLINED UNAUTHORIZED FAILED NOTPAID FREE REFUNDED NA" at bounding box center [612, 263] width 249 height 25
select select "? string:SUCCESS ?"
select select "? string:ALL ?"
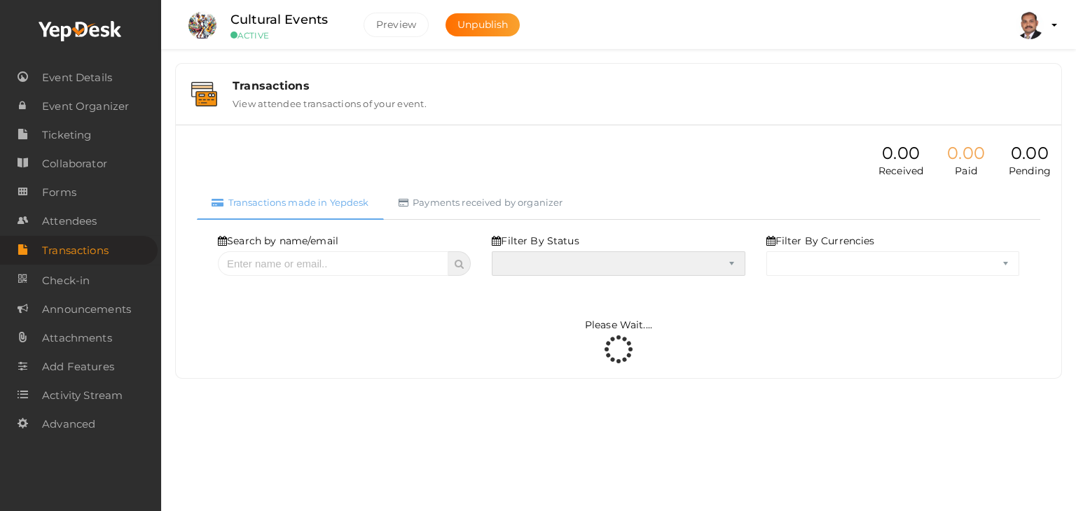
select select "SUCCESS"
select select "ALL"
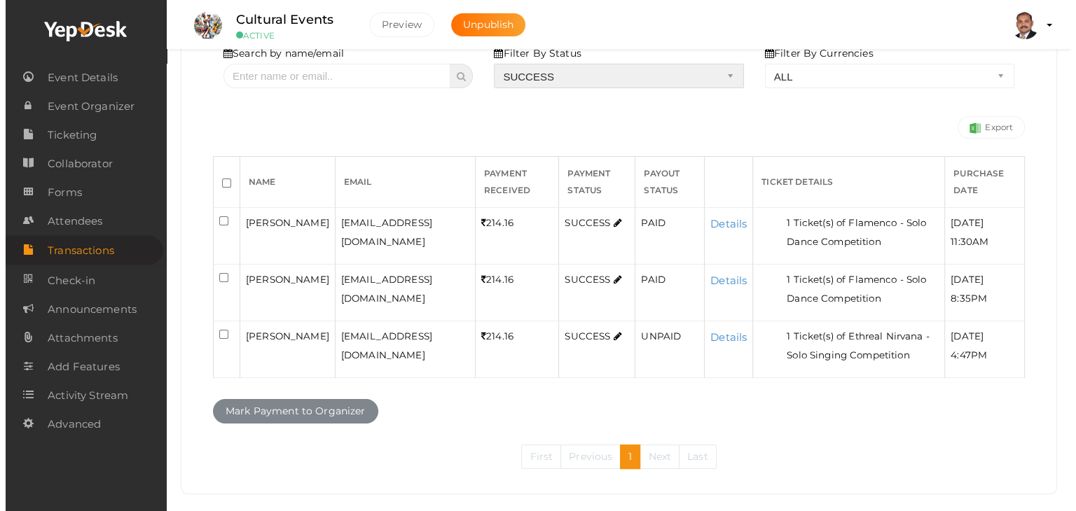
scroll to position [204, 0]
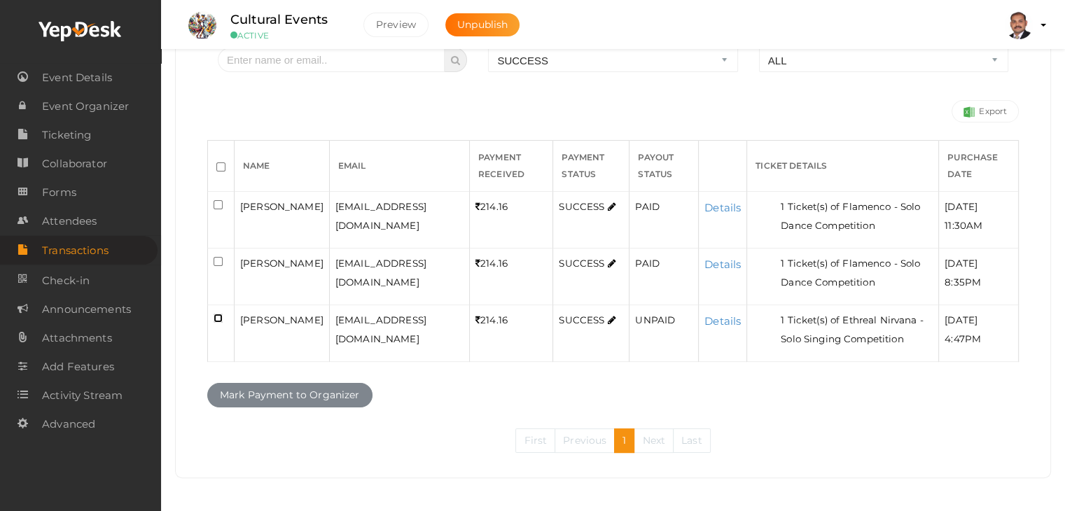
click at [218, 319] on input "checkbox" at bounding box center [218, 318] width 9 height 9
checkbox input "true"
click at [245, 387] on button "Mark Payment to Organizer" at bounding box center [289, 395] width 165 height 25
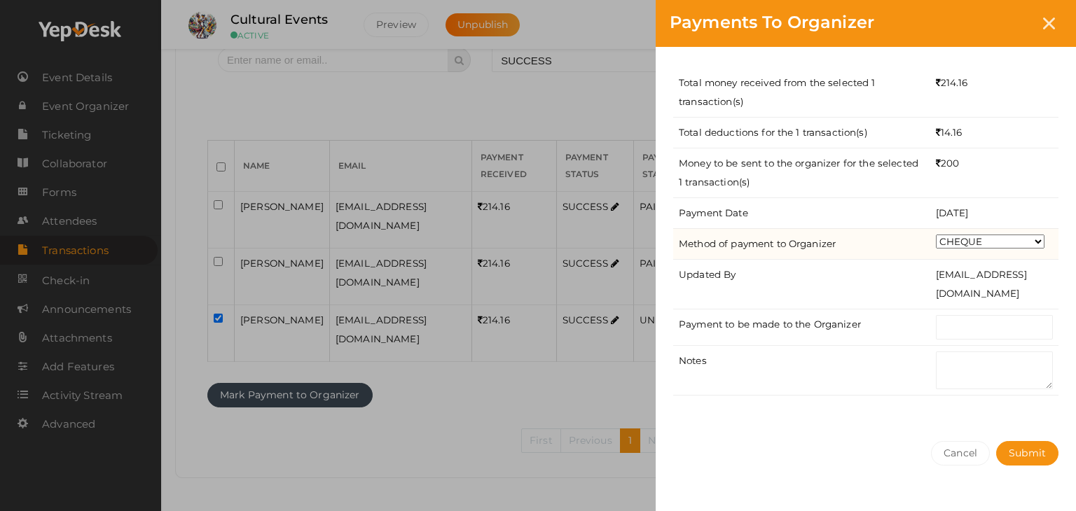
click at [963, 240] on select "CHEQUE ONLINE TRANSFER WIRE TRANSFER CASH BANK DRAFT OTHERS" at bounding box center [990, 242] width 109 height 14
select select "ONLINE TRANSFER"
click at [936, 235] on select "CHEQUE ONLINE TRANSFER WIRE TRANSFER CASH BANK DRAFT OTHERS" at bounding box center [990, 242] width 109 height 14
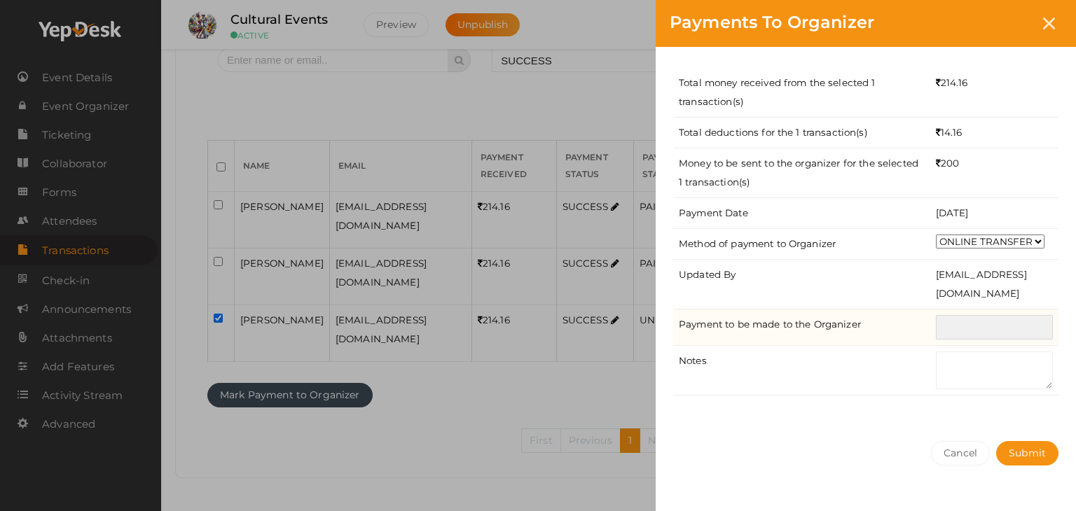
click at [982, 319] on input "text" at bounding box center [994, 327] width 117 height 25
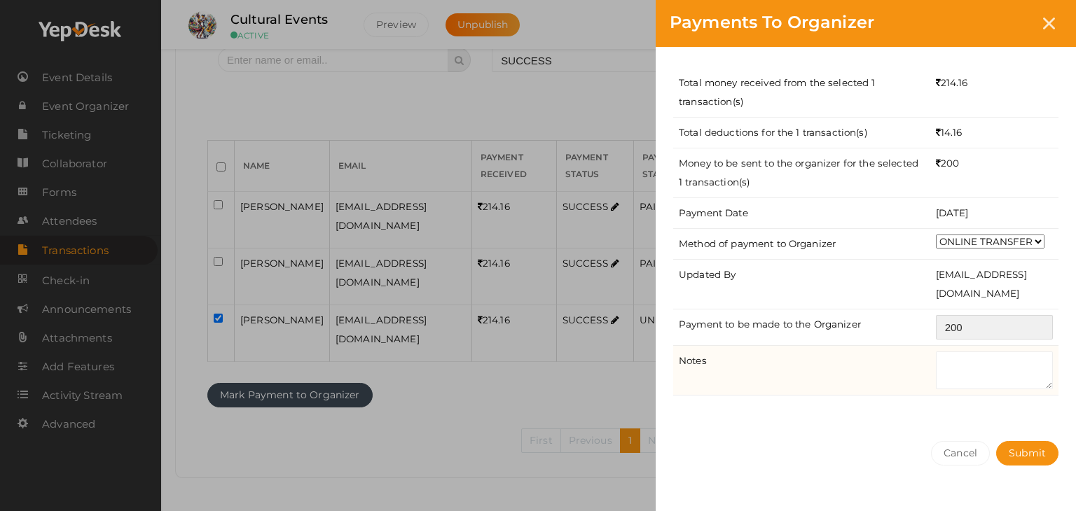
type input "200"
click at [987, 383] on textarea at bounding box center [994, 371] width 117 height 38
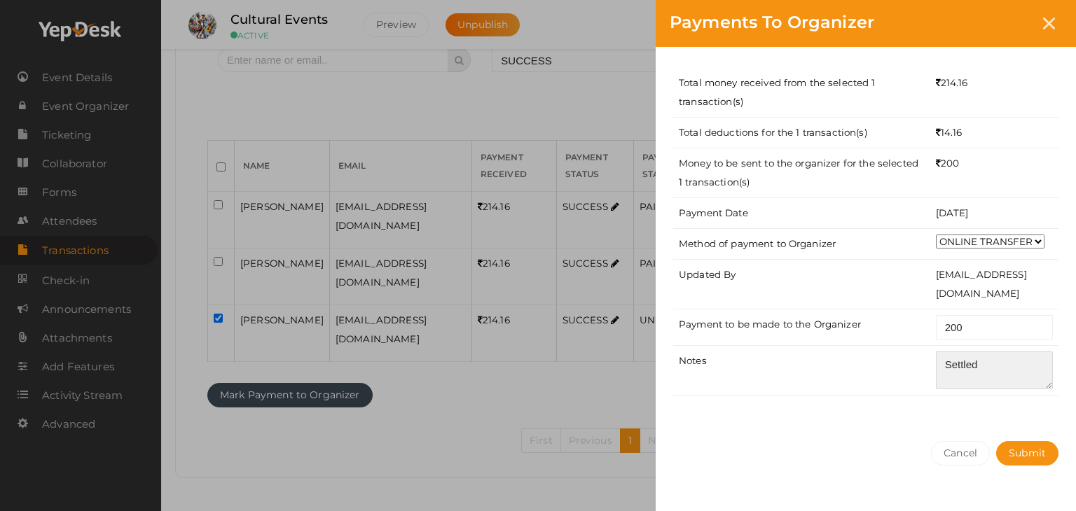
type textarea "Settled"
click at [1037, 400] on div "Total money received from the selected 1 transaction(s) 214.16 Total deductions…" at bounding box center [866, 237] width 420 height 380
click at [1037, 443] on button "Submit" at bounding box center [1027, 453] width 62 height 25
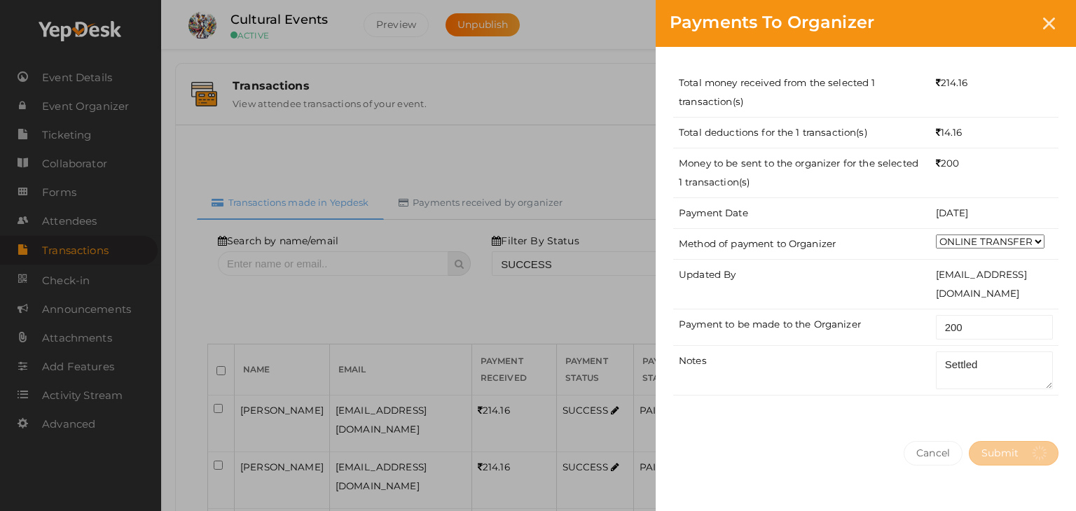
select select "? string:SUCCESS ?"
select select "? string:ALL ?"
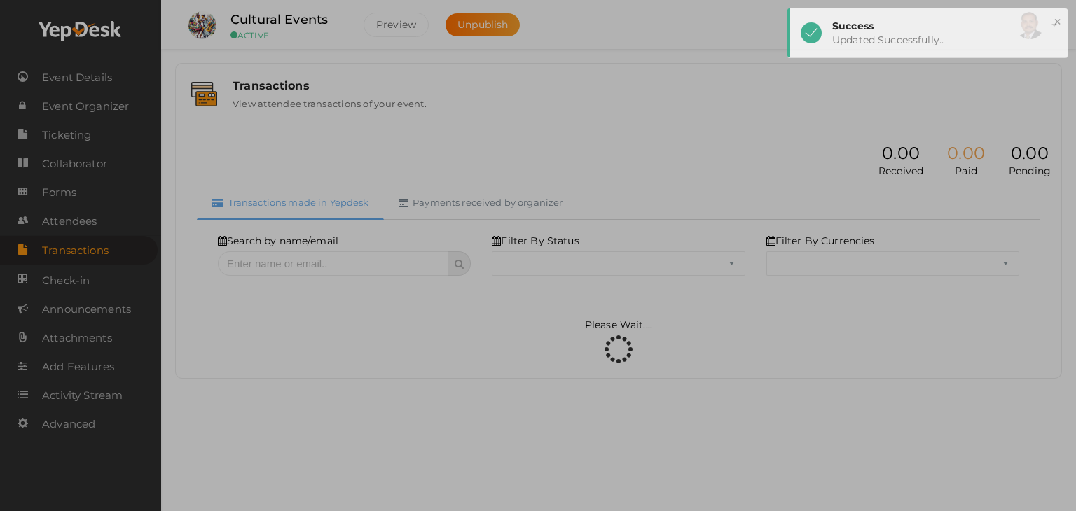
select select "SUCCESS"
select select "ALL"
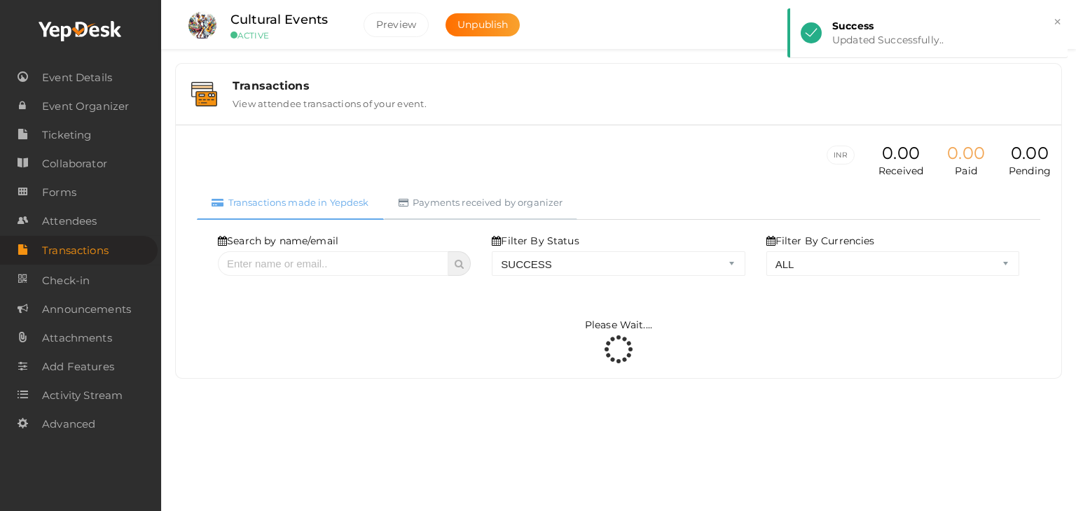
click at [499, 197] on link "Payments received by organizer" at bounding box center [481, 203] width 194 height 34
